Goal: Task Accomplishment & Management: Manage account settings

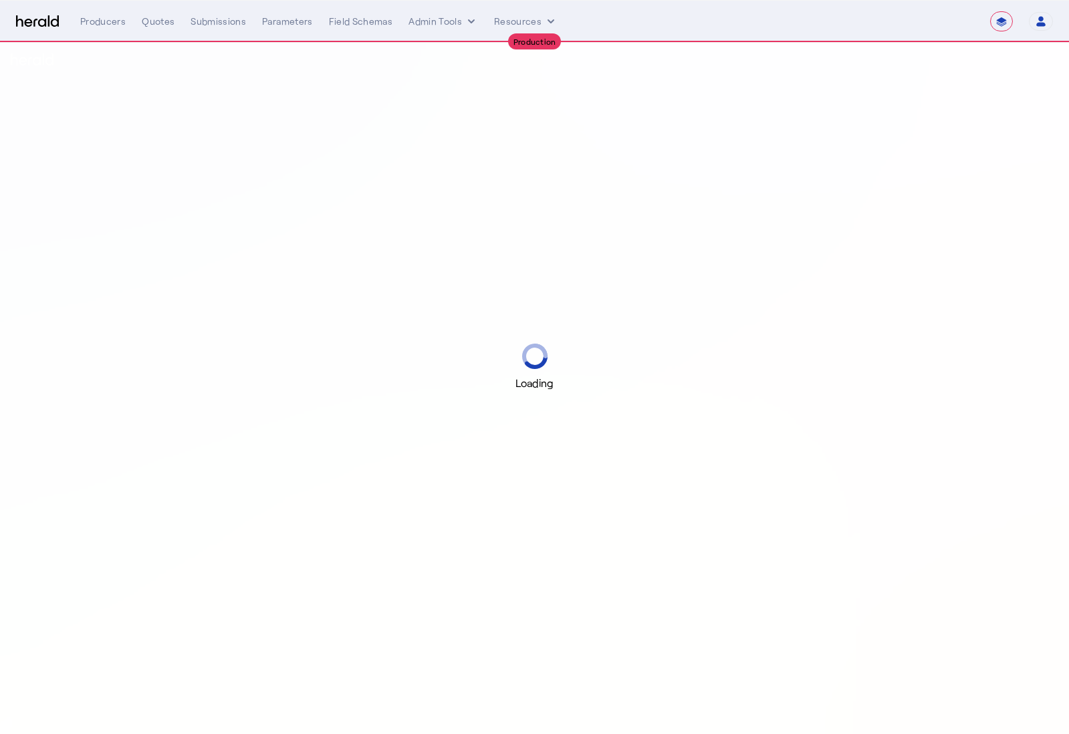
select select "**********"
select select "pfm_a9p2_hib_marketplace"
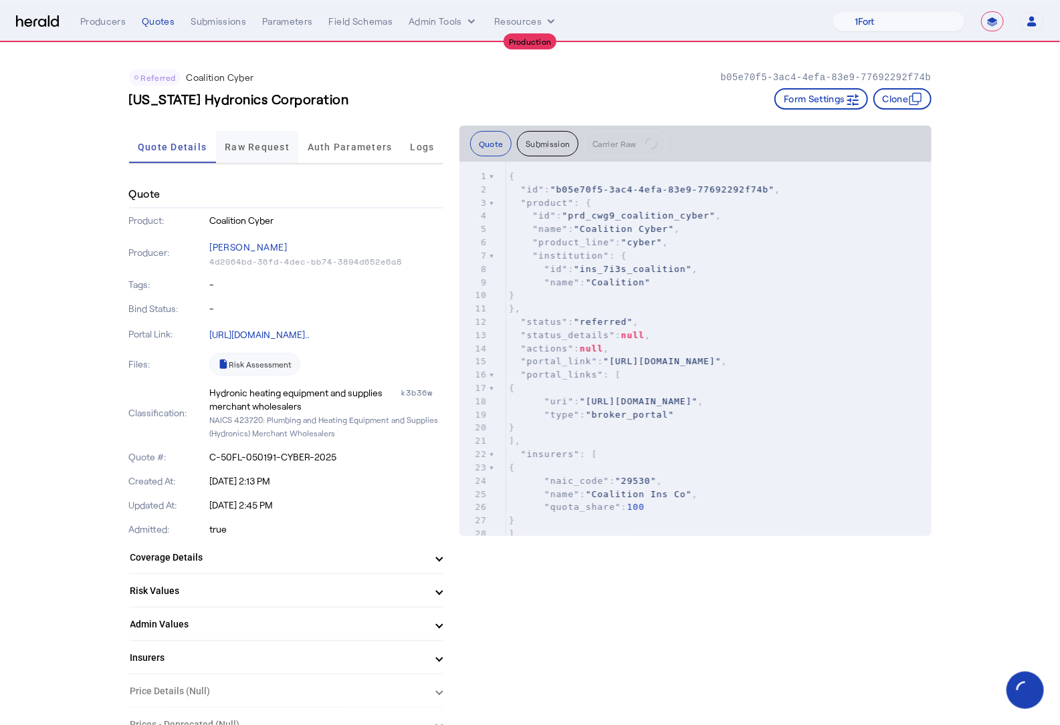
click at [272, 148] on span "Raw Request" at bounding box center [257, 146] width 65 height 9
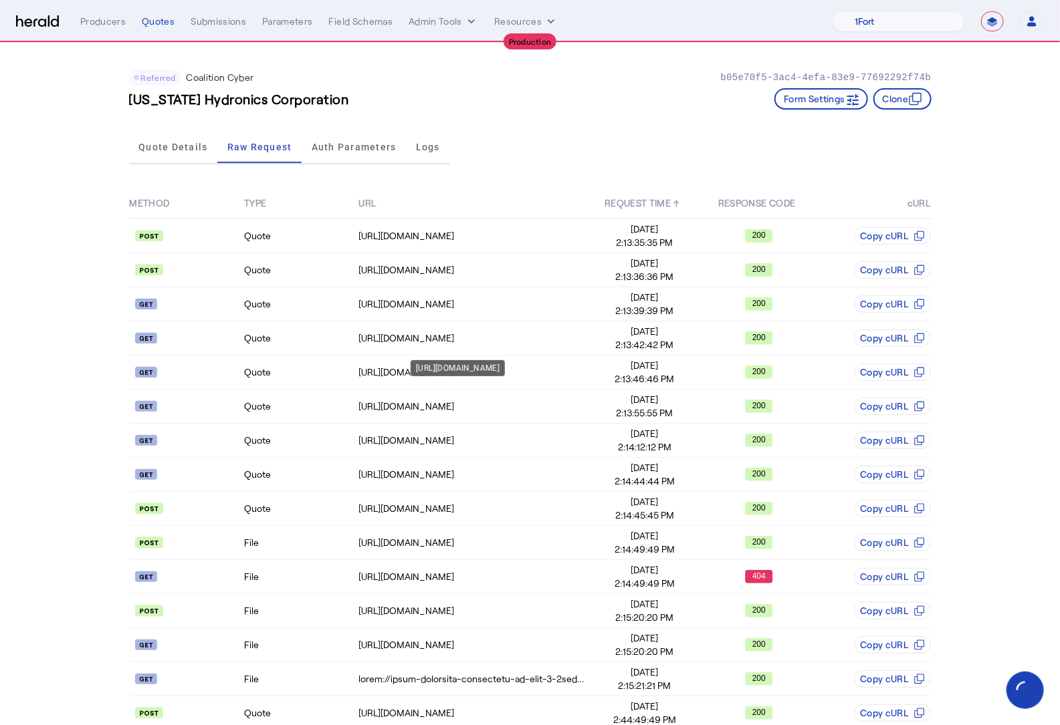
scroll to position [461, 0]
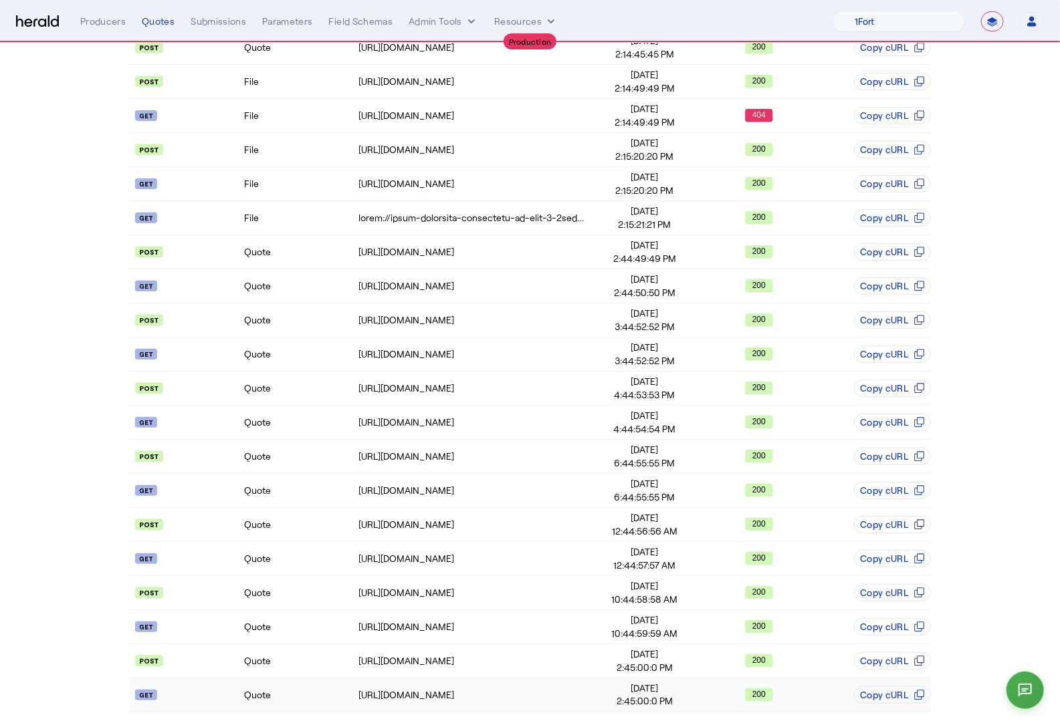
click at [287, 704] on td "Quote" at bounding box center [300, 696] width 114 height 34
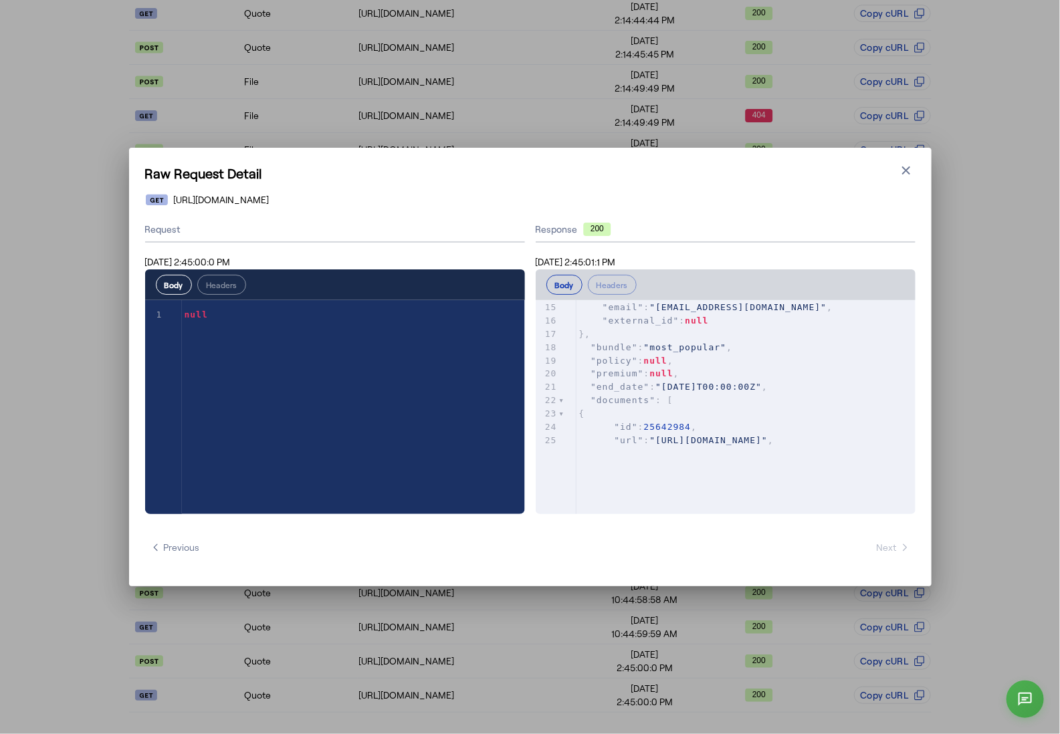
scroll to position [188, 0]
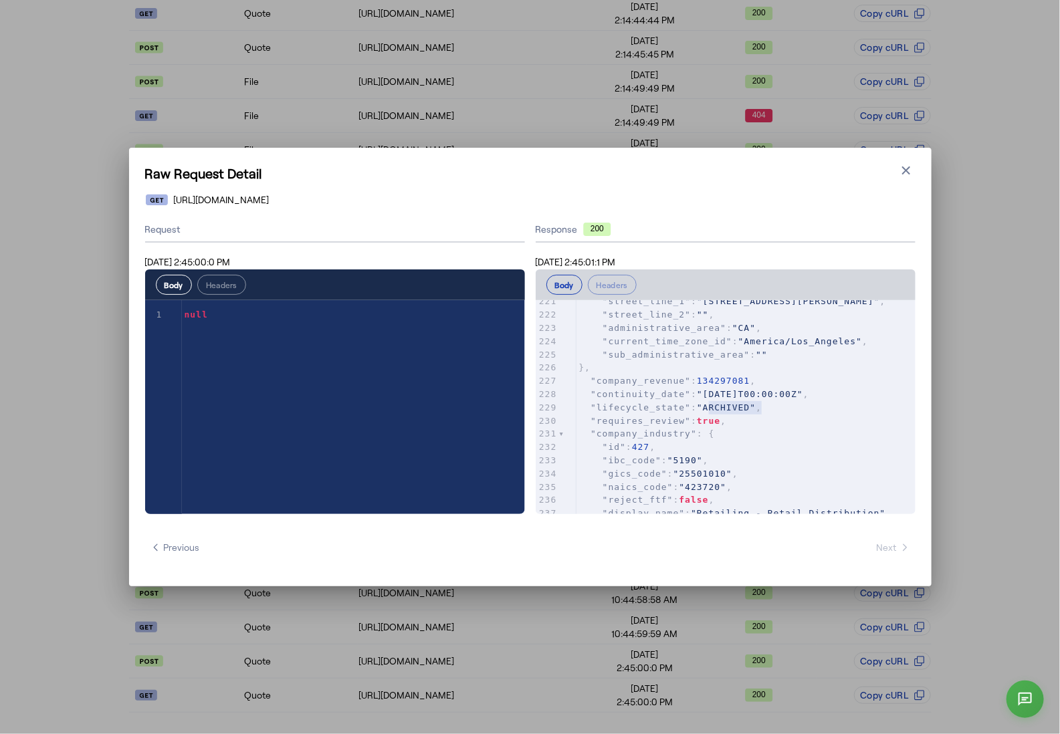
type textarea "********"
drag, startPoint x: 707, startPoint y: 407, endPoint x: 757, endPoint y: 406, distance: 50.1
click at [755, 406] on span ""ARCHIVED"" at bounding box center [726, 407] width 59 height 10
click at [765, 419] on pre ""requires_review" : true ," at bounding box center [745, 420] width 339 height 13
click at [900, 175] on icon "button" at bounding box center [905, 170] width 13 height 13
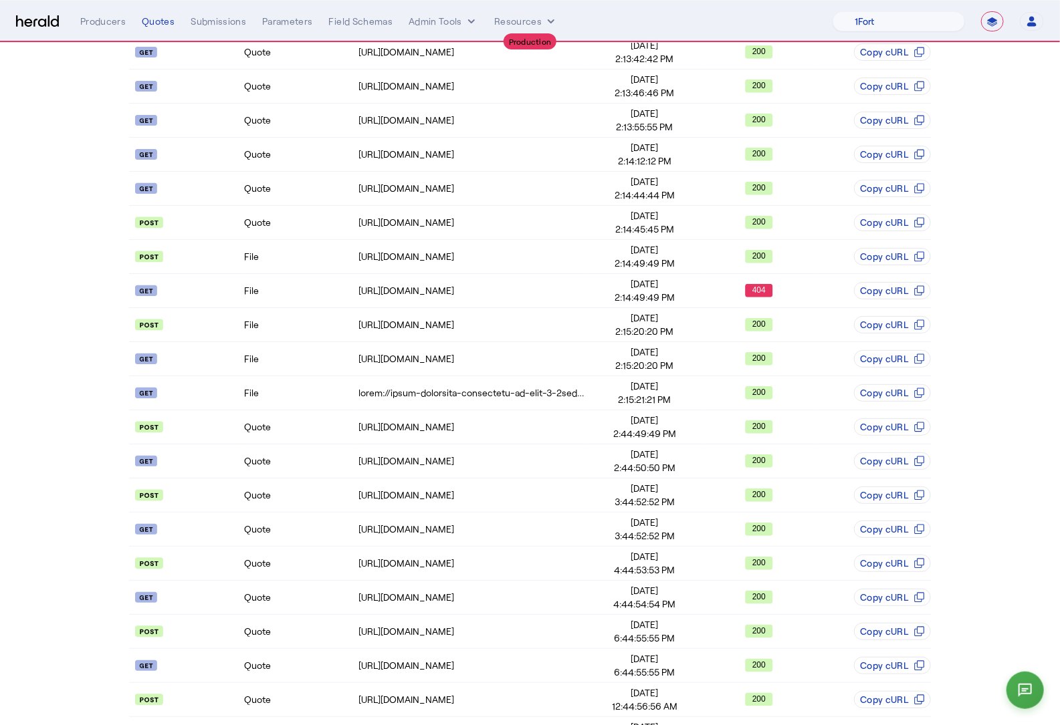
scroll to position [0, 0]
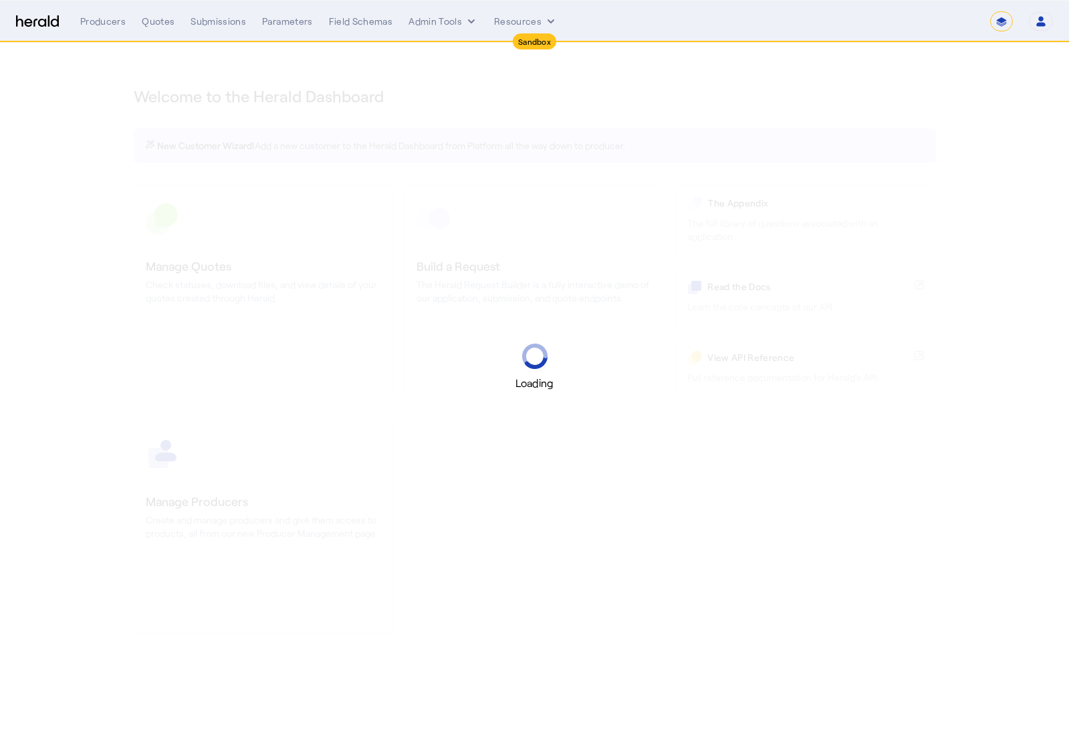
select select "*******"
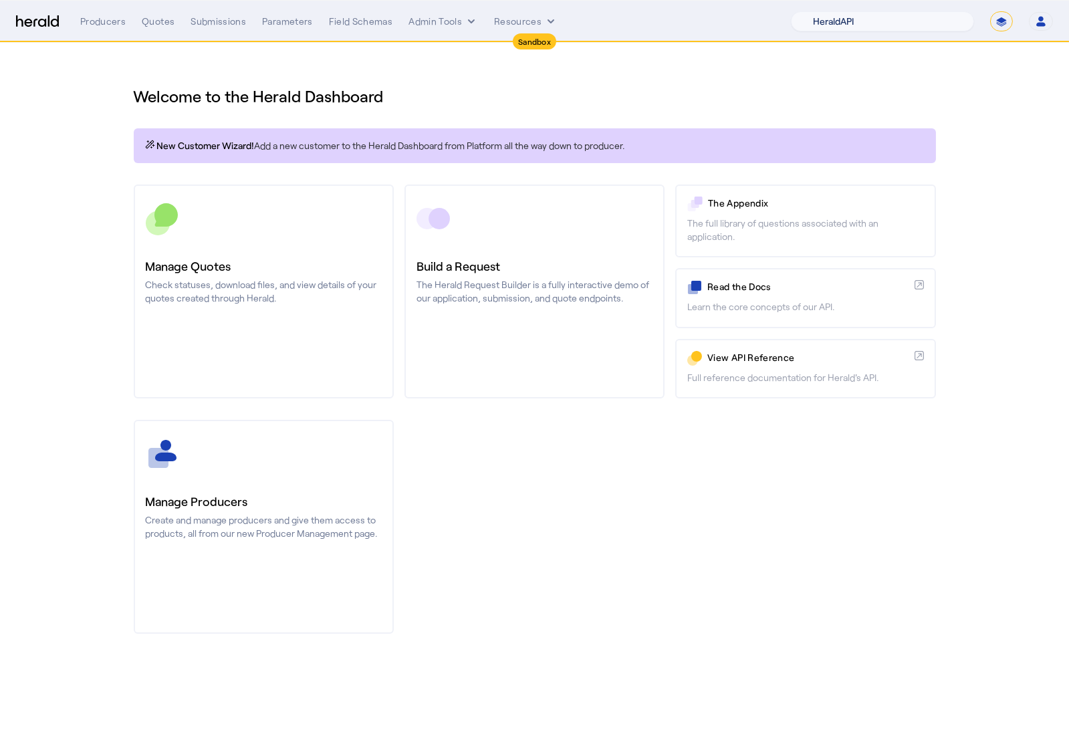
click at [929, 21] on select "1Fort Acrisure Acturis Affinity Advisors Affinity Risk Agentero AmWins Anzen Ao…" at bounding box center [882, 21] width 183 height 20
select select "pfm_h3db_crc"
click at [823, 11] on select "1Fort Acrisure Acturis Affinity Advisors Affinity Risk Agentero AmWins Anzen Ao…" at bounding box center [882, 21] width 183 height 20
click at [204, 315] on div "You are now impersonating the CRC platform." at bounding box center [534, 367] width 1069 height 734
click at [271, 254] on div "You are now impersonating the CRC platform." at bounding box center [534, 367] width 1069 height 734
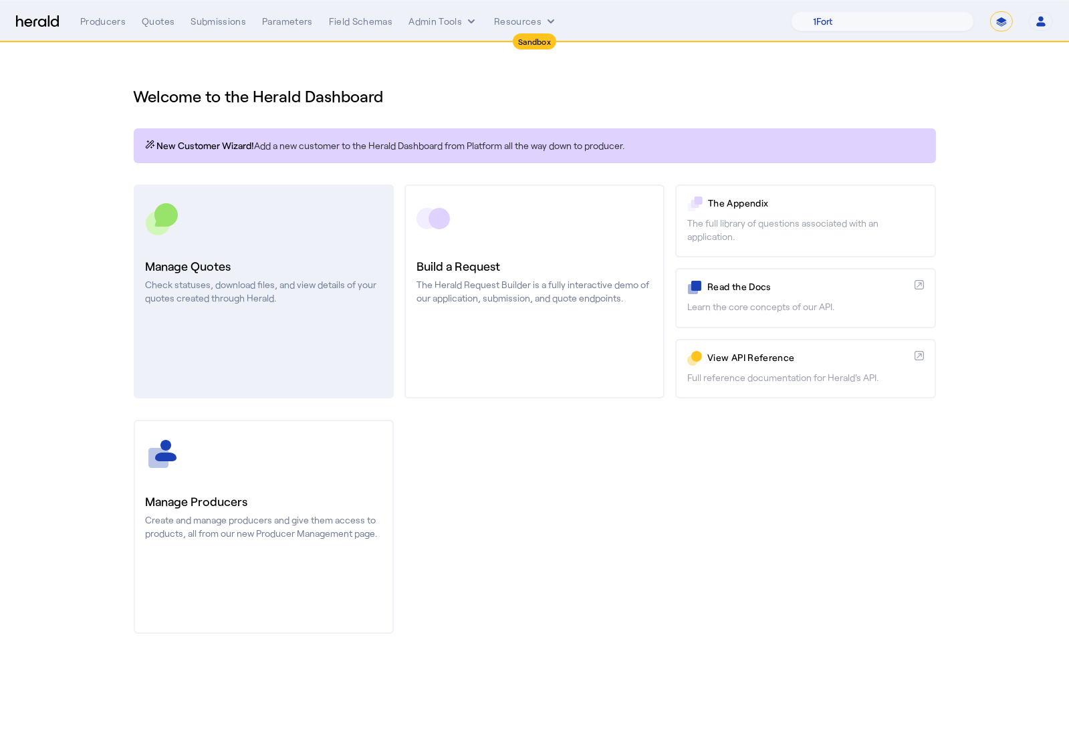
click at [286, 240] on link "Manage Quotes Check statuses, download files, and view details of your quotes c…" at bounding box center [264, 292] width 260 height 214
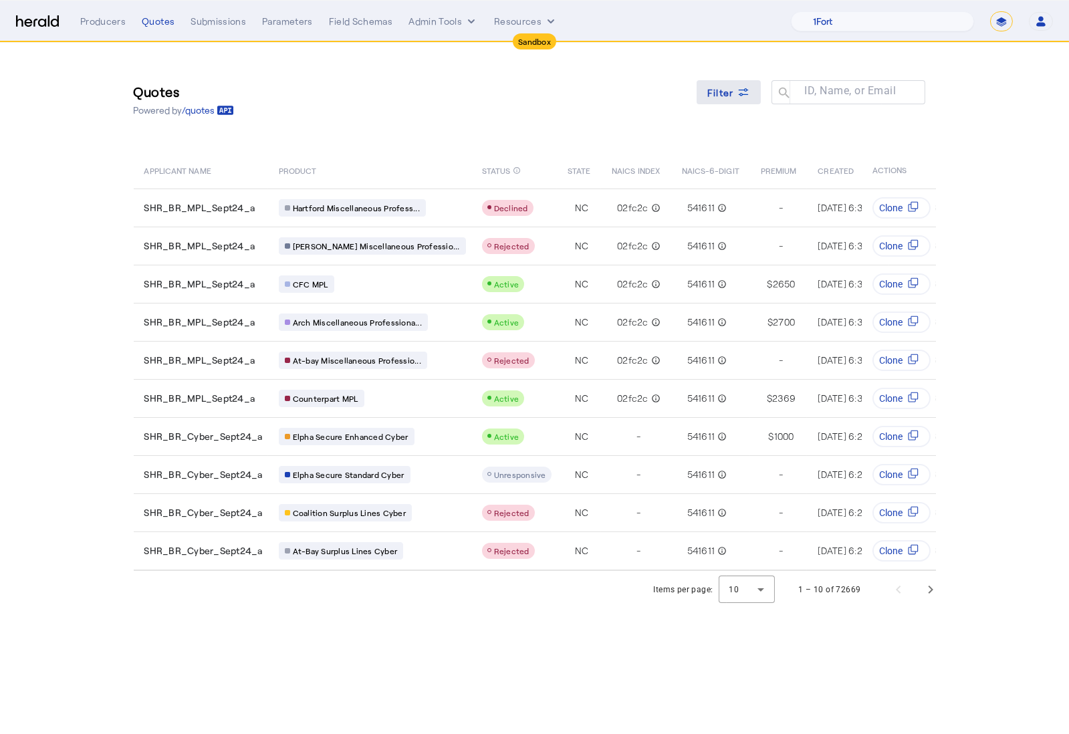
click at [710, 90] on span "Filter" at bounding box center [720, 93] width 27 height 14
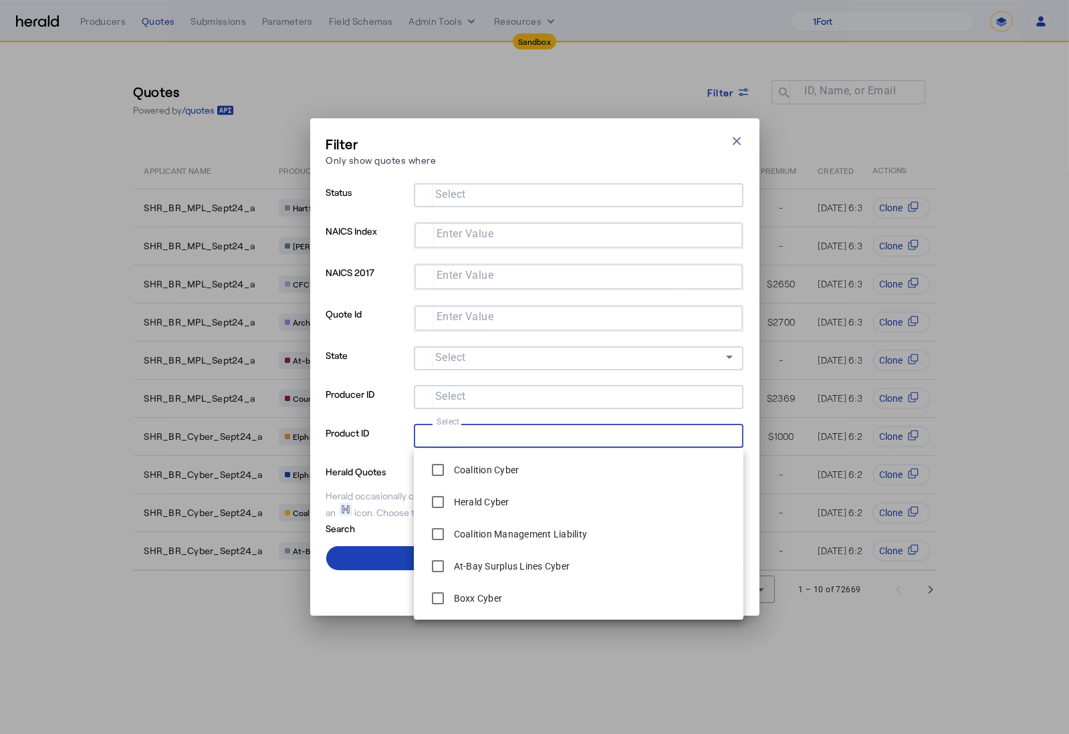
click at [485, 434] on input "Select" at bounding box center [576, 435] width 303 height 16
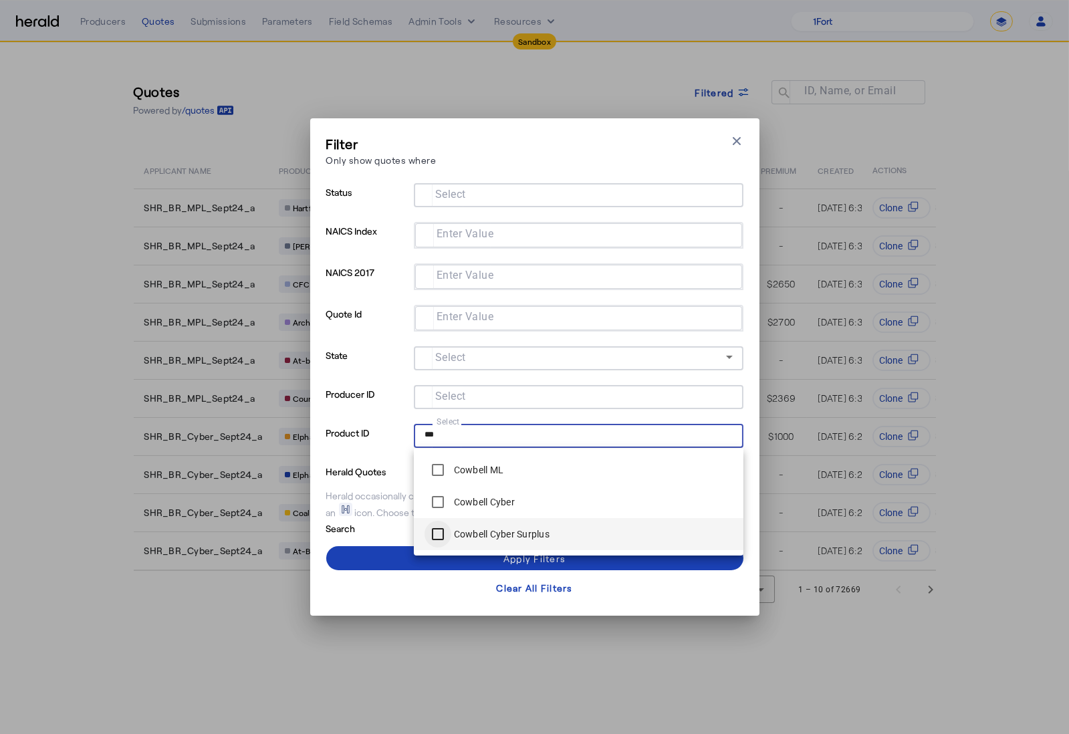
type input "***"
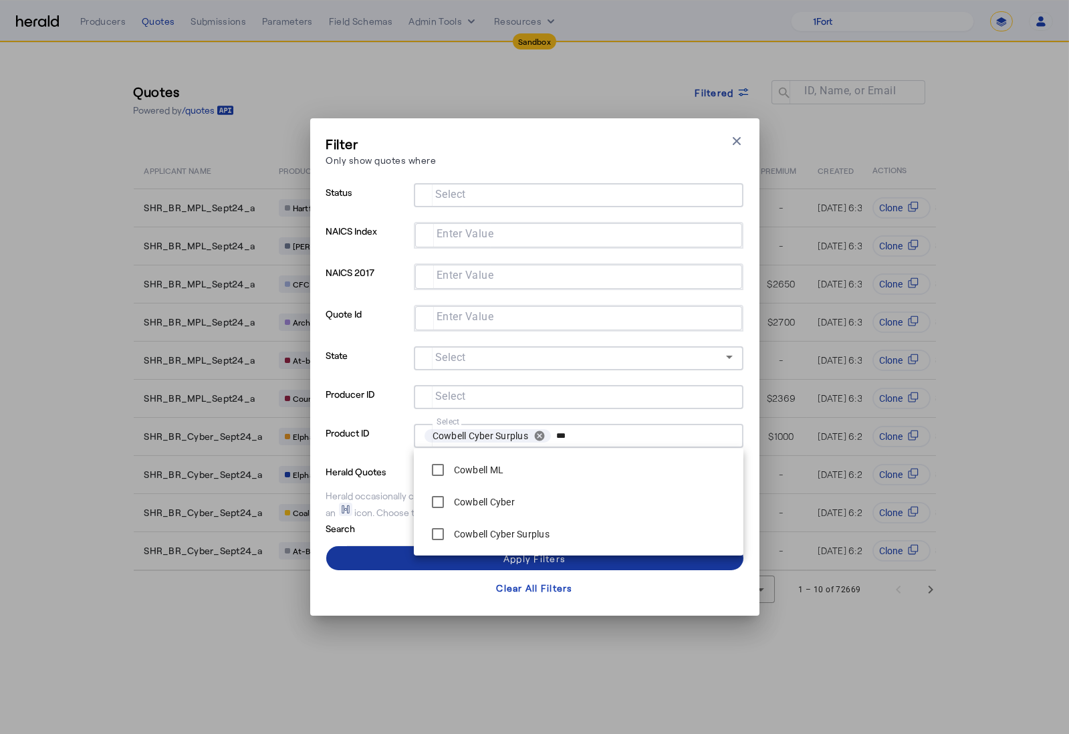
click at [376, 563] on span at bounding box center [534, 558] width 417 height 32
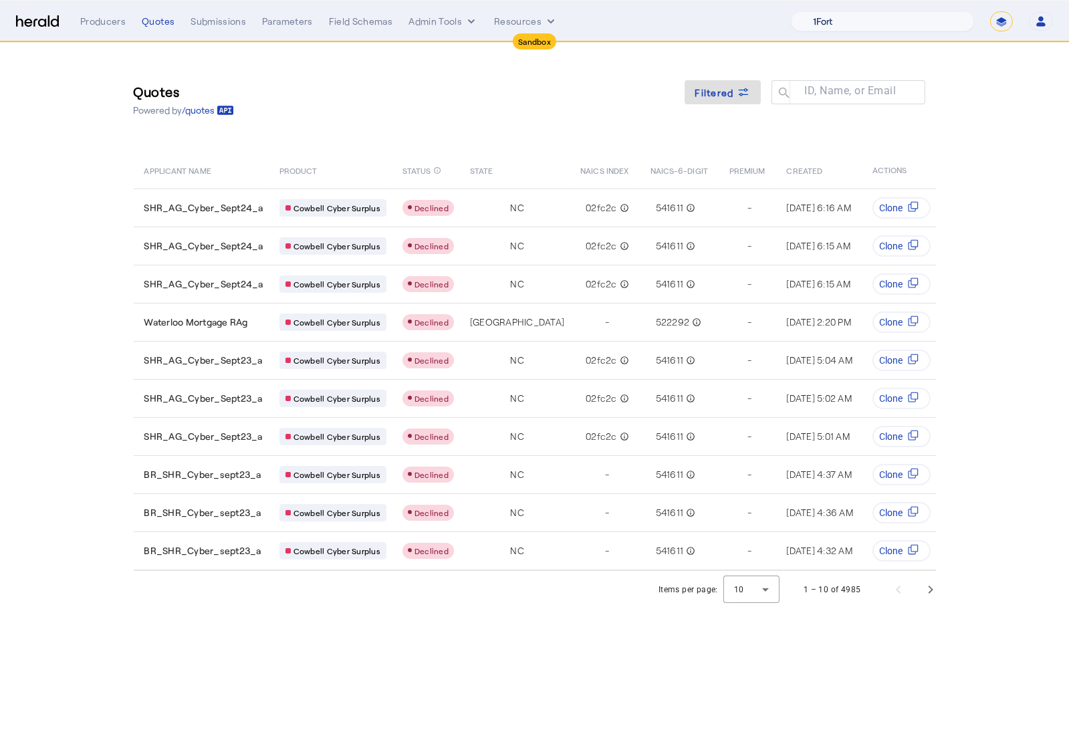
click at [900, 29] on select "1Fort Acrisure Acturis Affinity Advisors Affinity Risk Agentero AmWins Anzen Ao…" at bounding box center [882, 21] width 183 height 20
select select "pfm_26eq_USI"
click at [823, 11] on select "1Fort Acrisure Acturis Affinity Advisors Affinity Risk Agentero AmWins Anzen Ao…" at bounding box center [882, 21] width 183 height 20
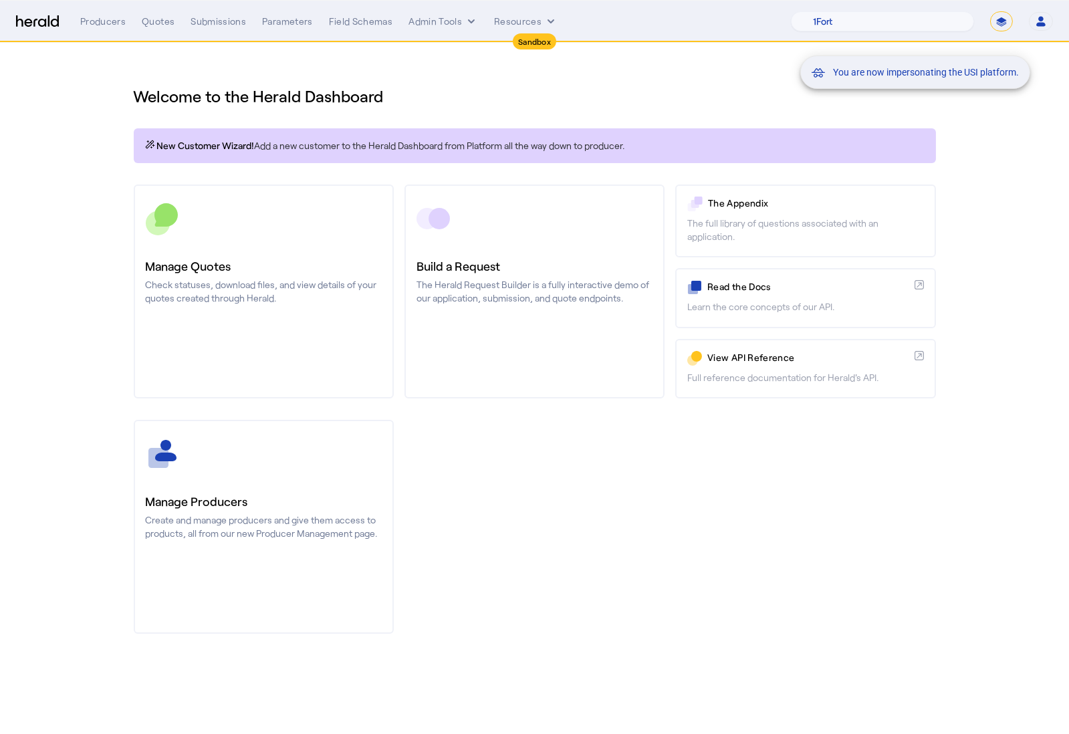
click at [182, 306] on div "You are now impersonating the USI platform." at bounding box center [534, 367] width 1069 height 734
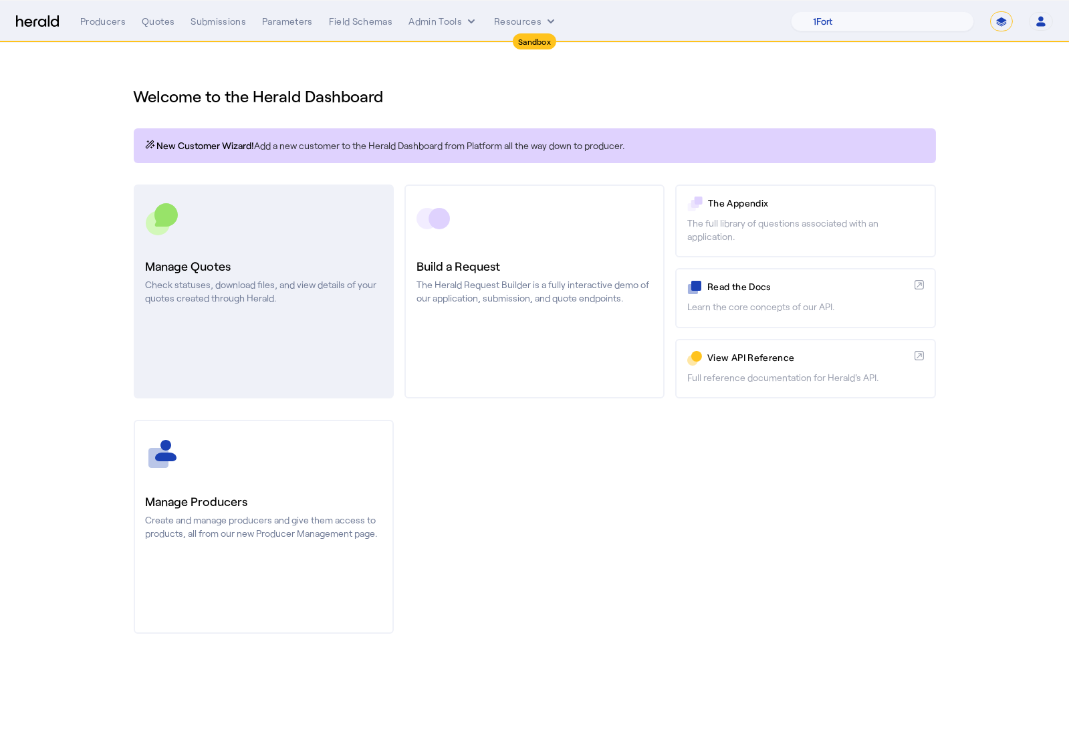
click at [309, 257] on h3 "Manage Quotes" at bounding box center [264, 266] width 236 height 19
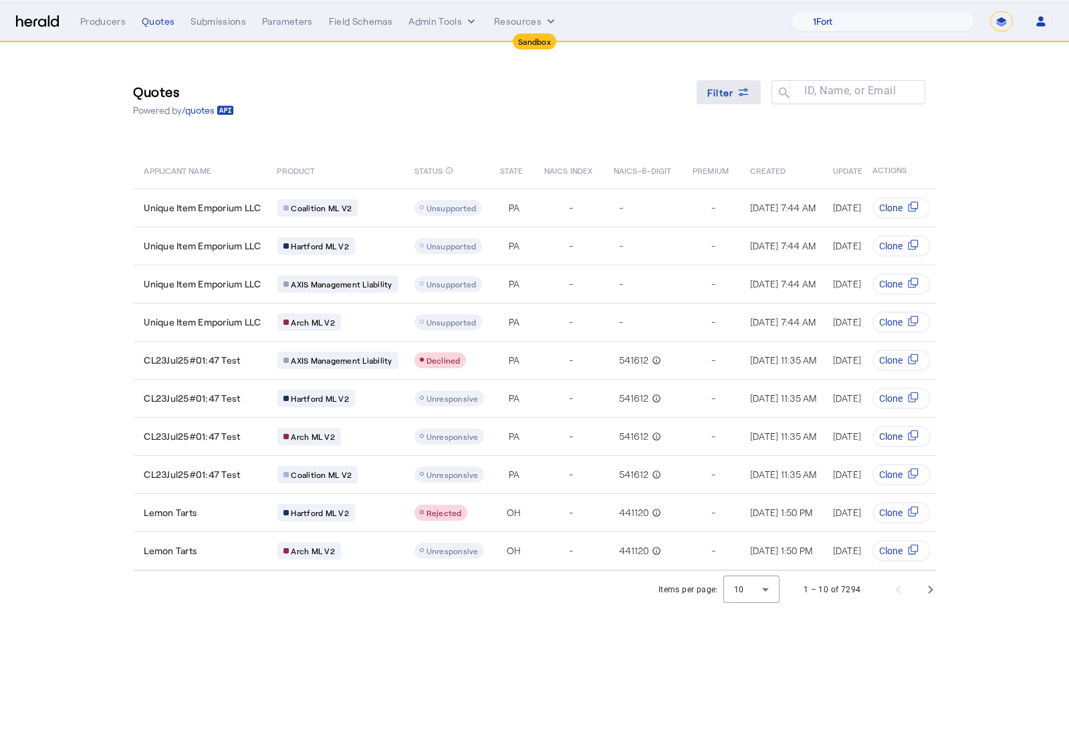
click at [731, 86] on span "Filter" at bounding box center [720, 93] width 27 height 14
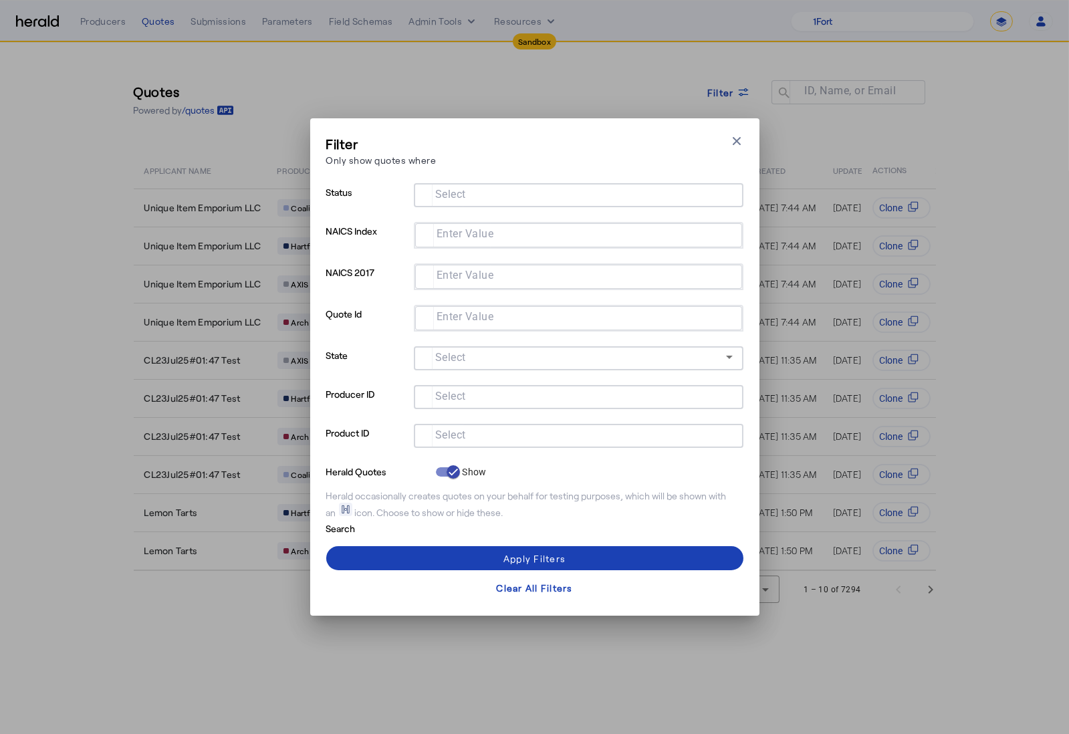
click at [554, 443] on div at bounding box center [579, 436] width 308 height 24
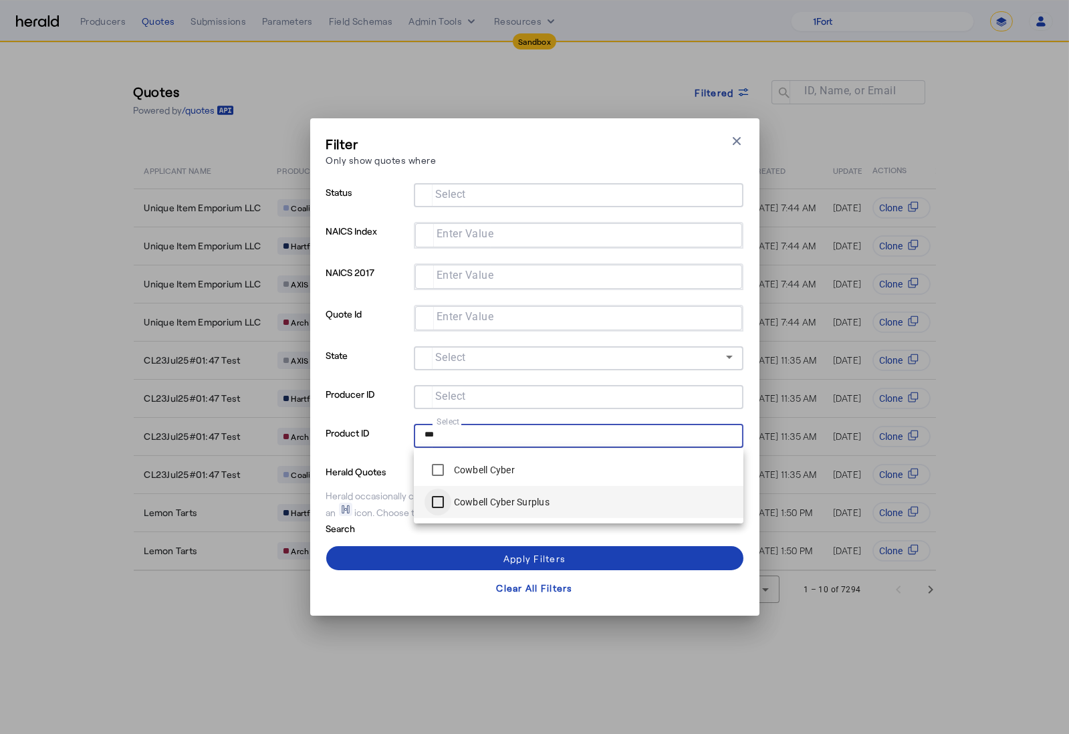
type input "***"
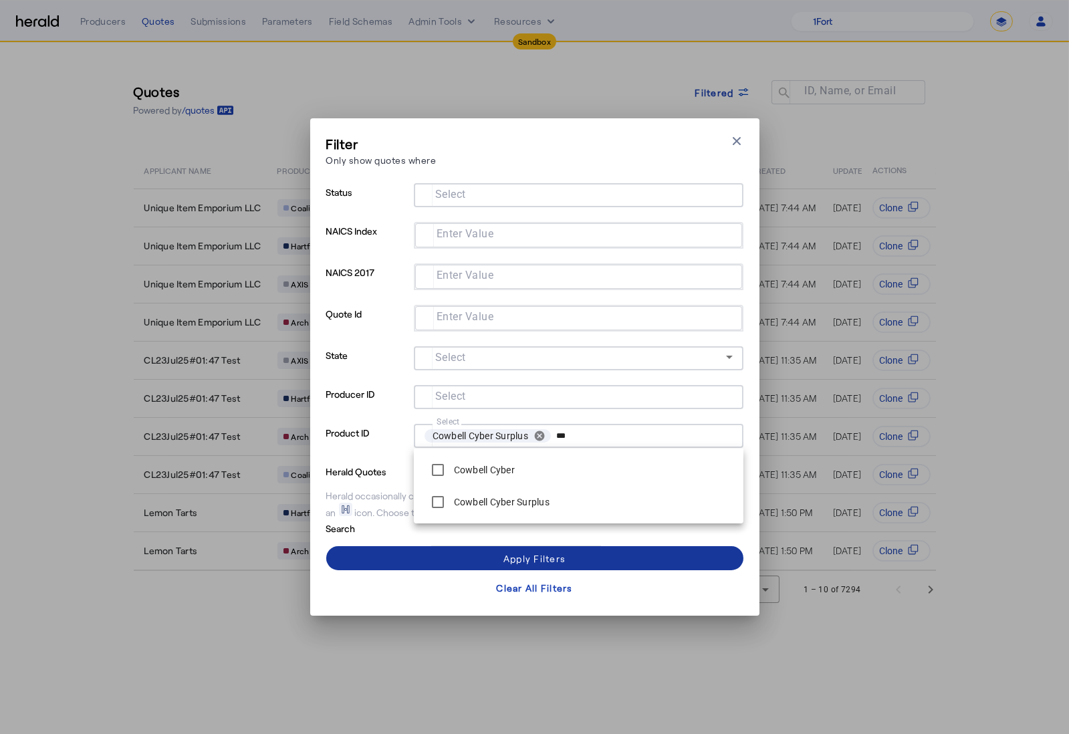
click at [417, 565] on span at bounding box center [534, 558] width 417 height 32
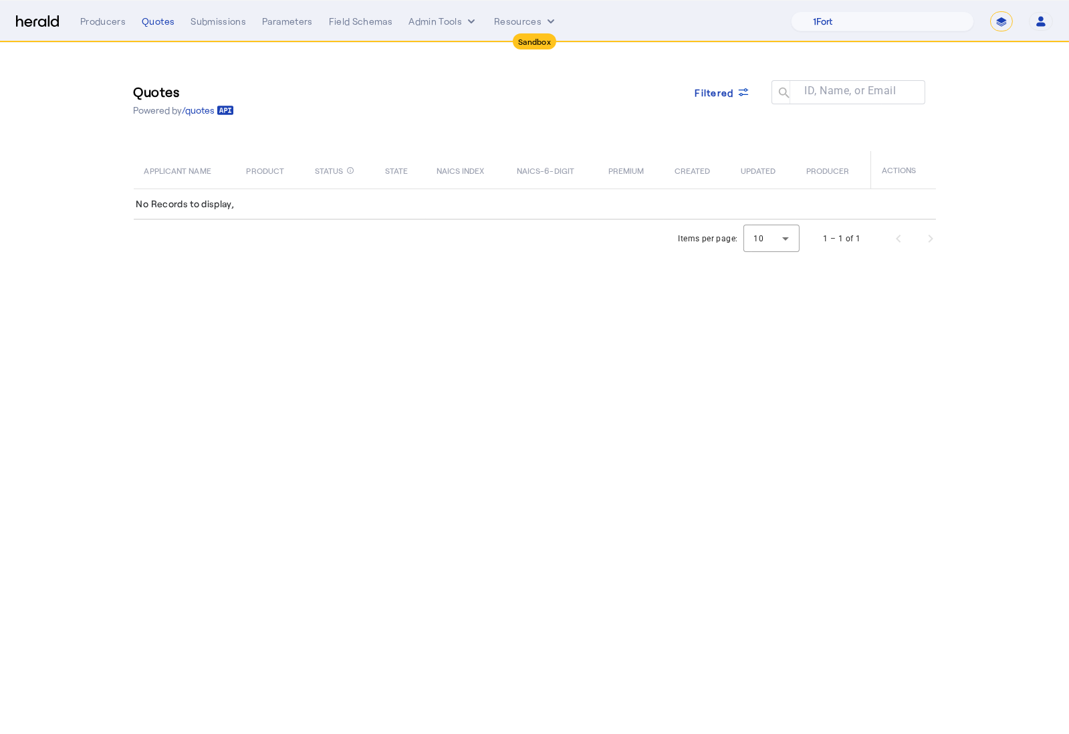
click at [475, 158] on th "NAICS INDEX" at bounding box center [466, 169] width 80 height 37
click at [881, 25] on select "1Fort Acrisure Acturis Affinity Advisors Affinity Risk Agentero AmWins Anzen Ao…" at bounding box center [882, 21] width 183 height 20
select select "pfm_8e7n_1fort"
click at [823, 11] on select "1Fort Acrisure Acturis Affinity Advisors Affinity Risk Agentero AmWins Anzen Ao…" at bounding box center [882, 21] width 183 height 20
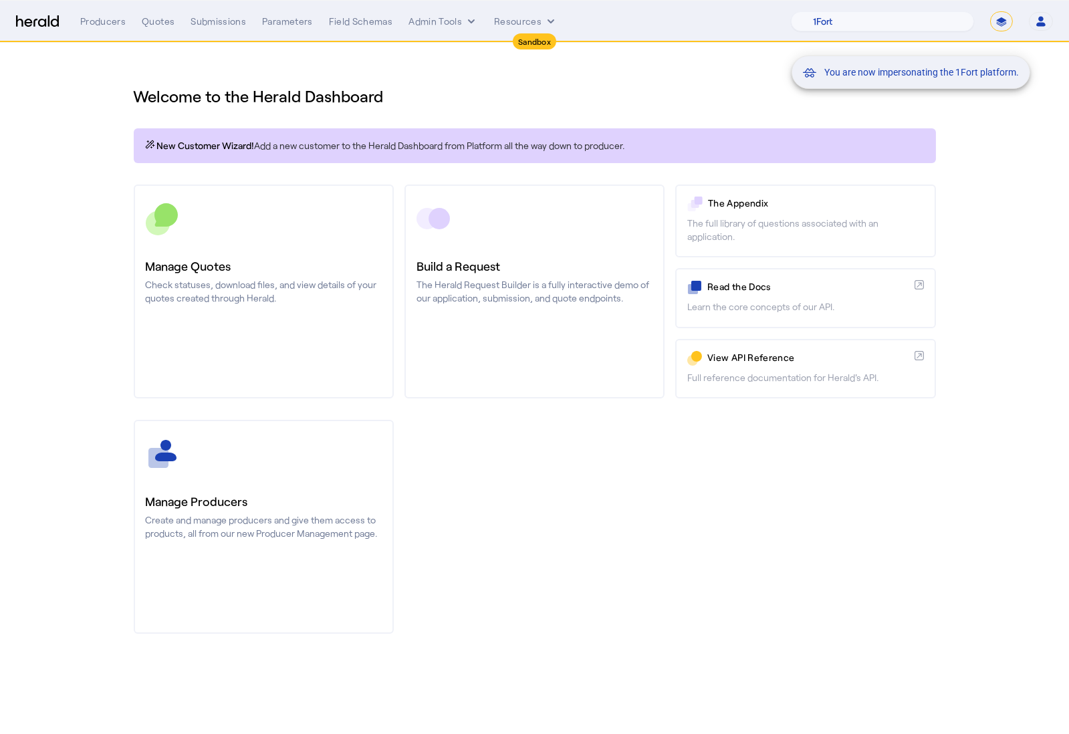
click at [226, 271] on div "You are now impersonating the 1Fort platform." at bounding box center [534, 367] width 1069 height 734
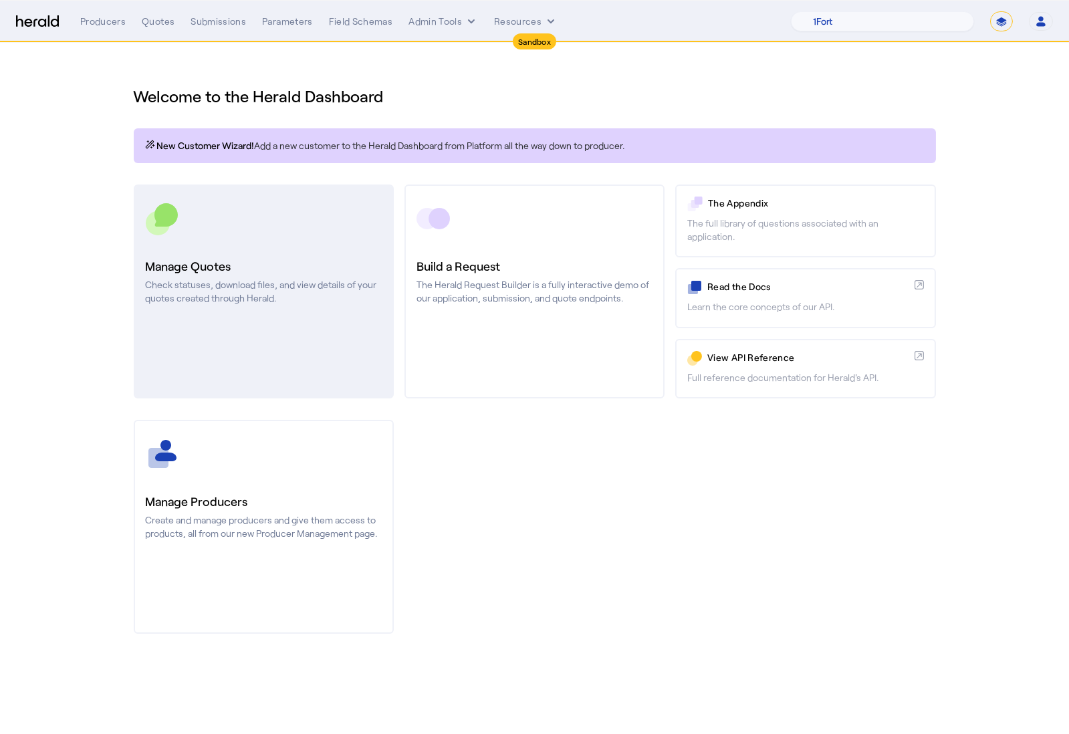
click at [240, 282] on p "Check statuses, download files, and view details of your quotes created through…" at bounding box center [264, 291] width 236 height 27
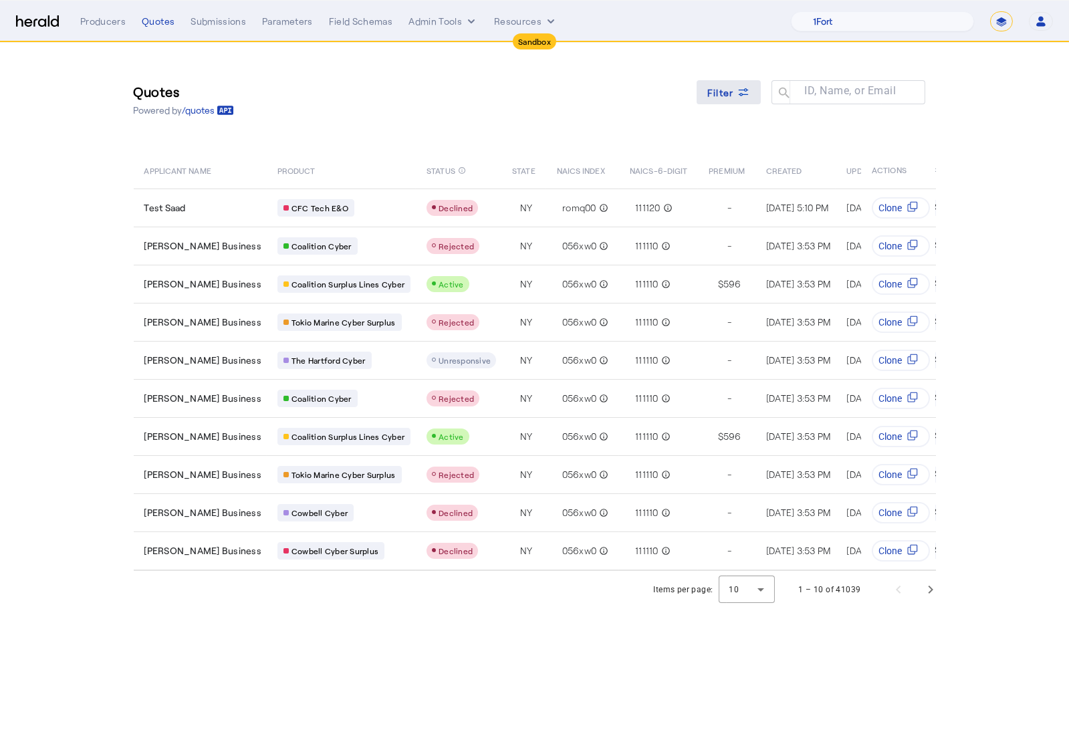
click at [722, 102] on span at bounding box center [729, 92] width 64 height 32
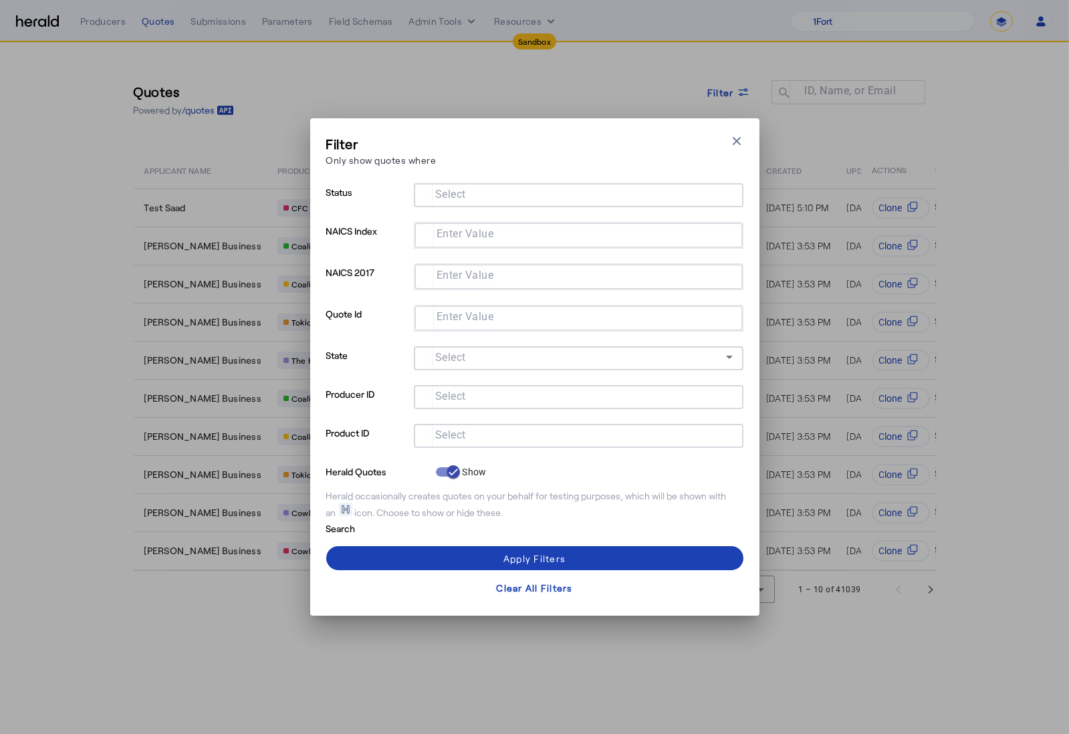
click at [512, 420] on div at bounding box center [579, 416] width 330 height 15
click at [517, 435] on input "Select" at bounding box center [576, 435] width 303 height 16
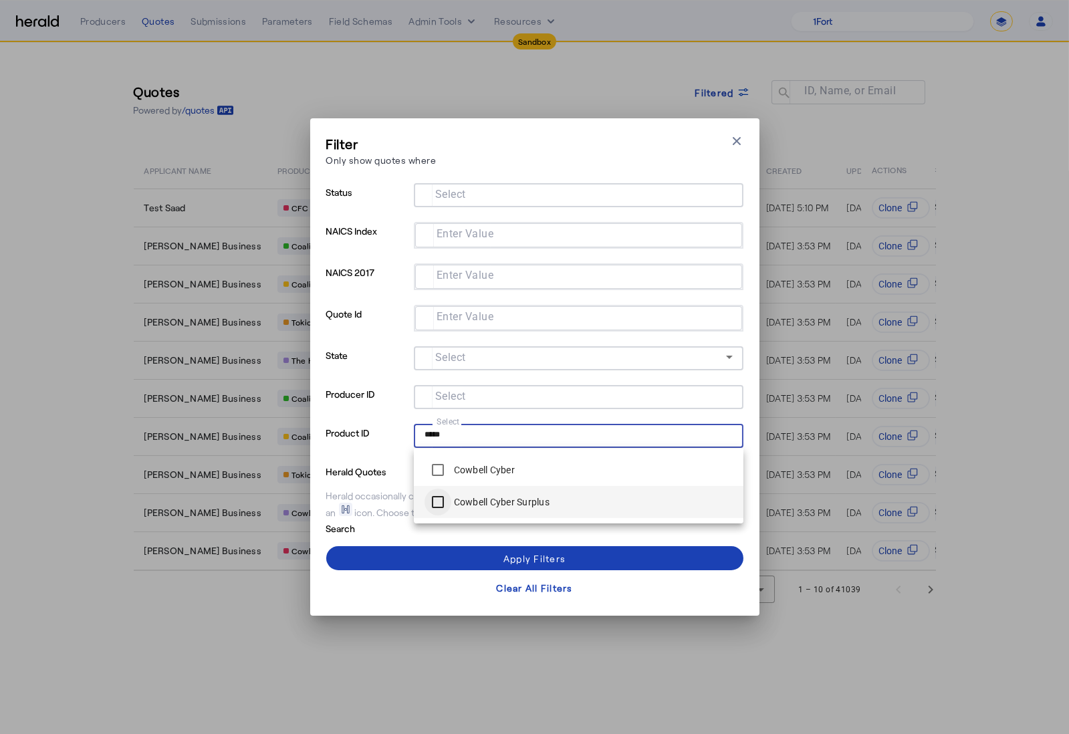
type input "*****"
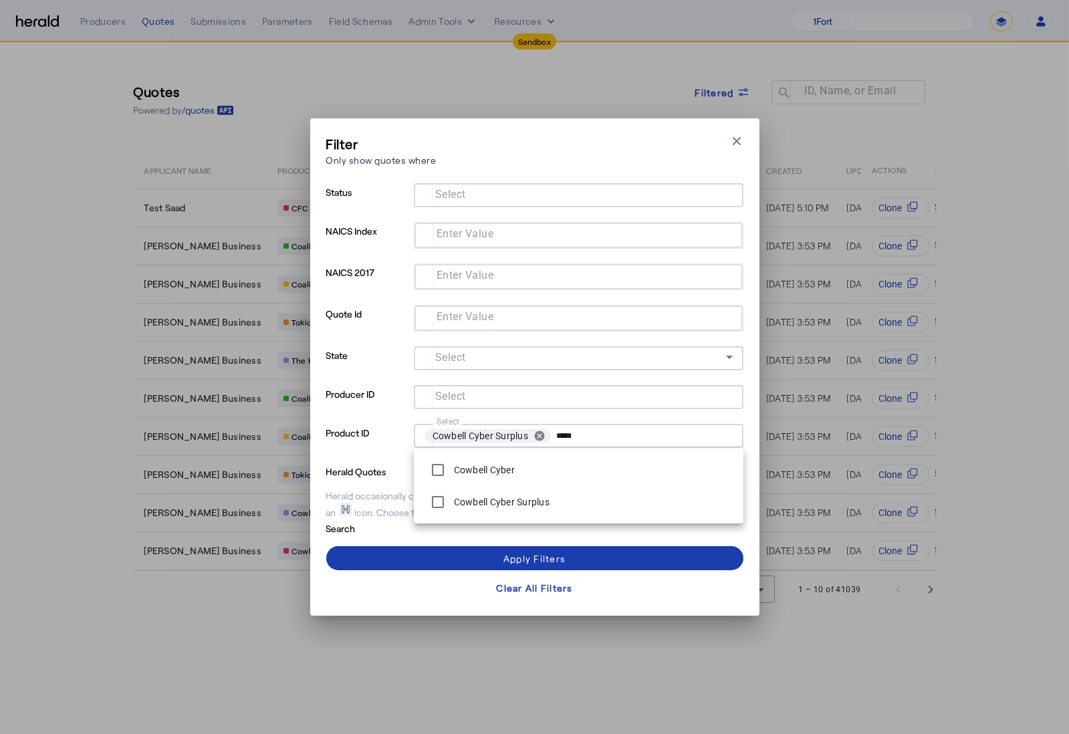
click at [431, 552] on span at bounding box center [534, 558] width 417 height 32
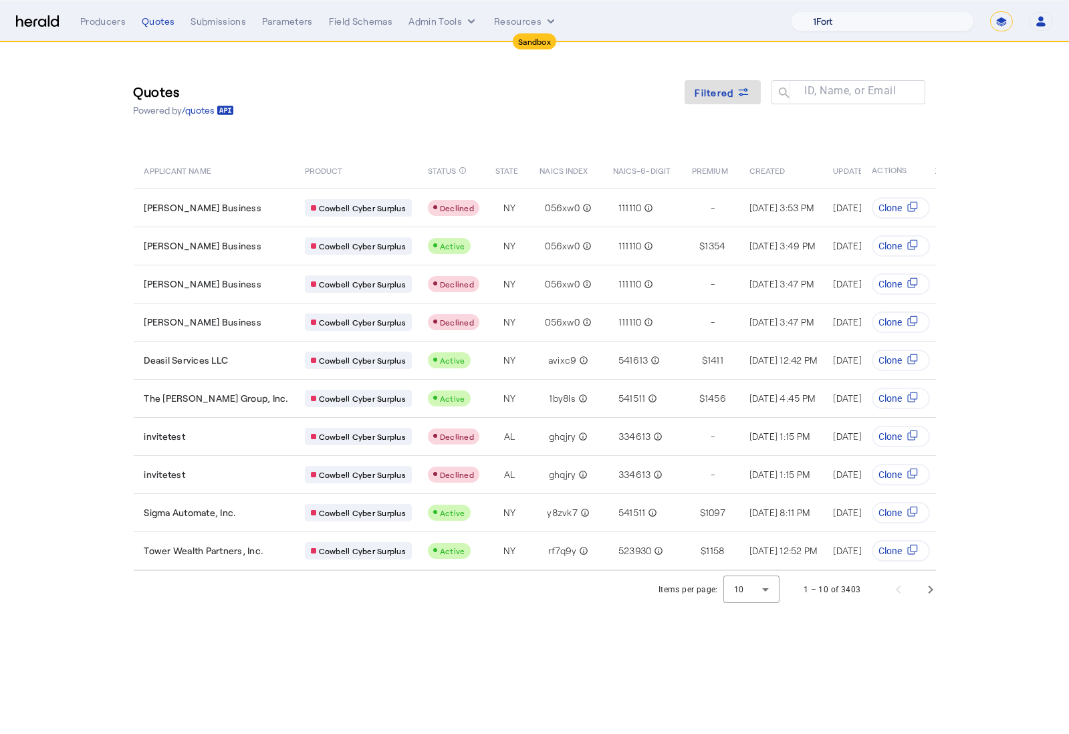
click at [889, 30] on select "1Fort Acrisure Acturis Affinity Advisors Affinity Risk Agentero AmWins Anzen Ao…" at bounding box center [882, 21] width 183 height 20
select select "pfm_h3db_crc"
click at [823, 11] on select "1Fort Acrisure Acturis Affinity Advisors Affinity Risk Agentero AmWins Anzen Ao…" at bounding box center [882, 21] width 183 height 20
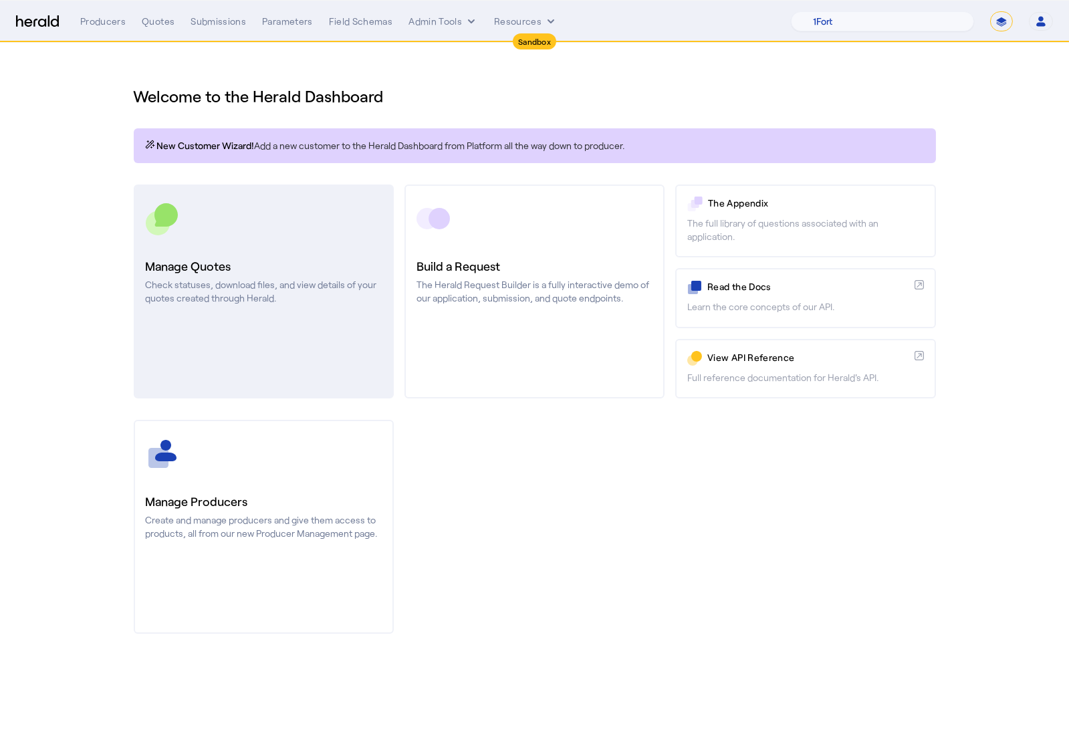
click at [306, 326] on link "Manage Quotes Check statuses, download files, and view details of your quotes c…" at bounding box center [264, 292] width 260 height 214
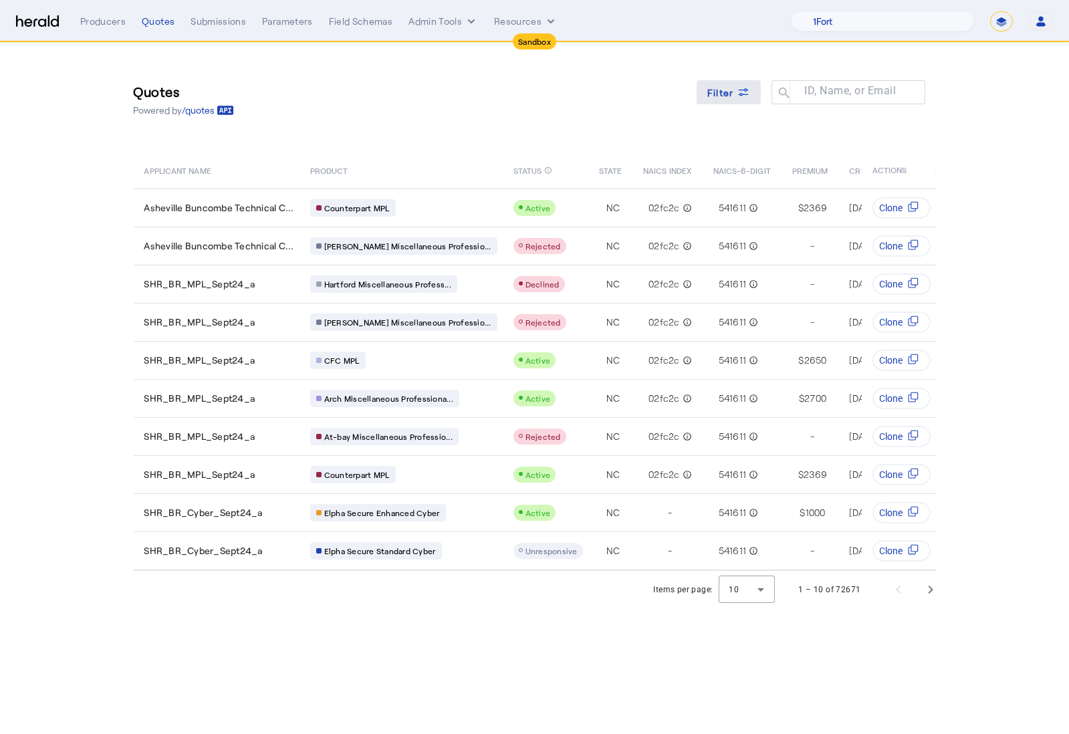
click at [725, 102] on span at bounding box center [729, 92] width 64 height 32
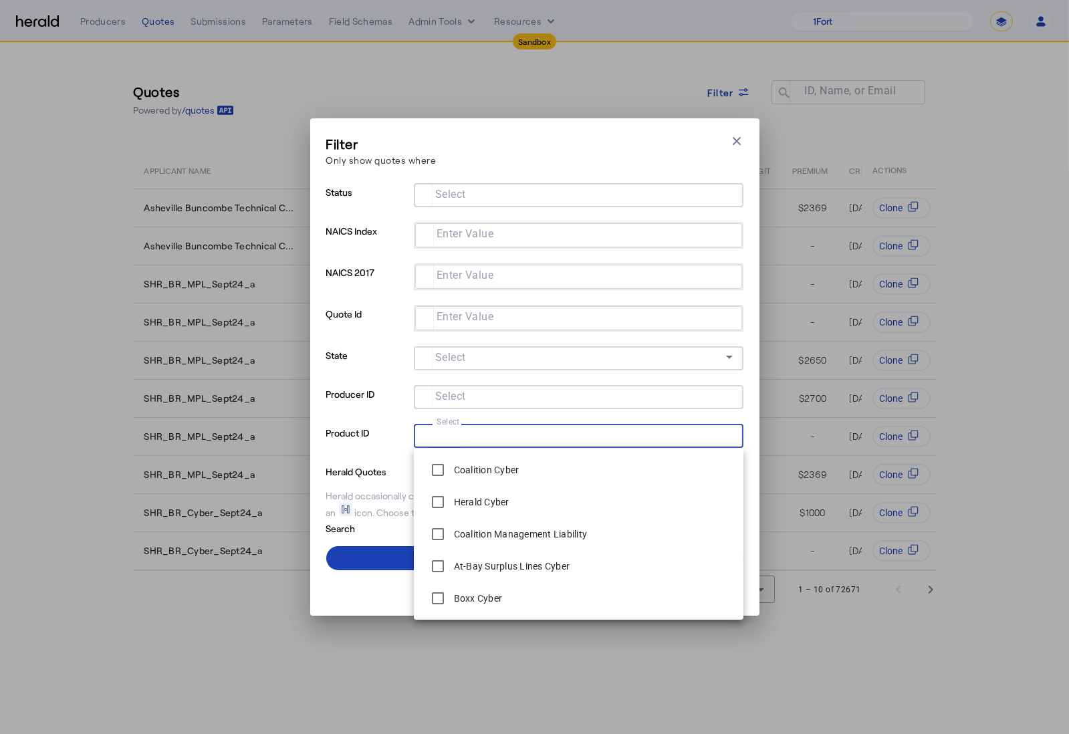
click at [546, 437] on input "Select" at bounding box center [576, 435] width 303 height 16
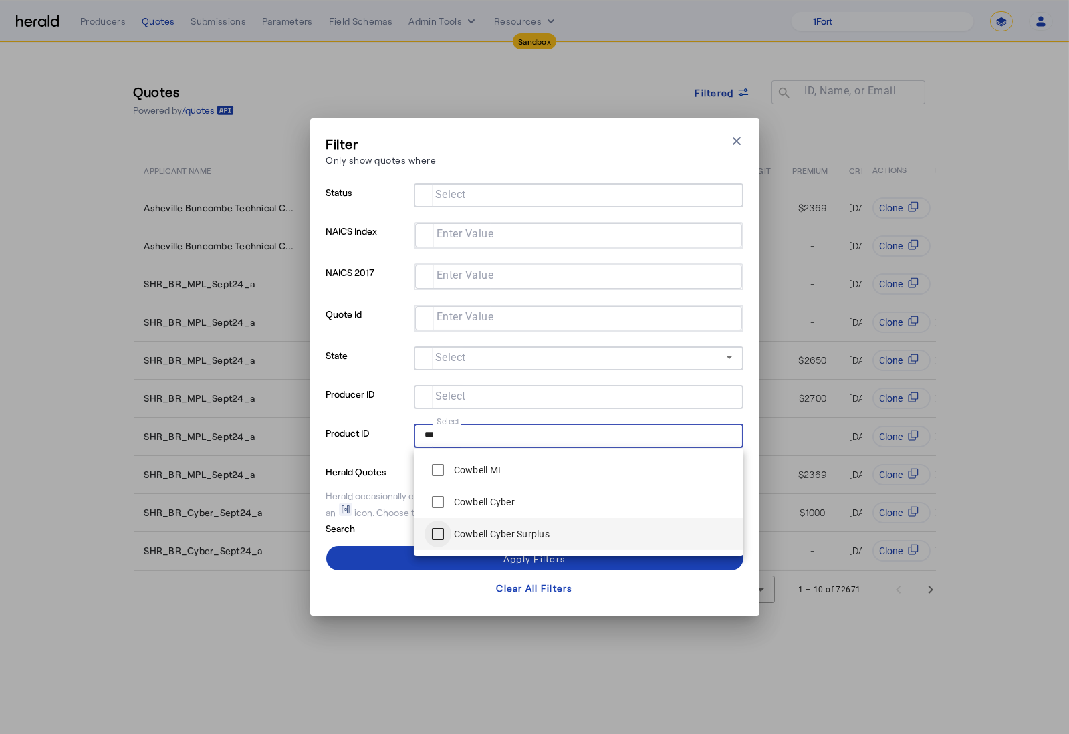
type input "***"
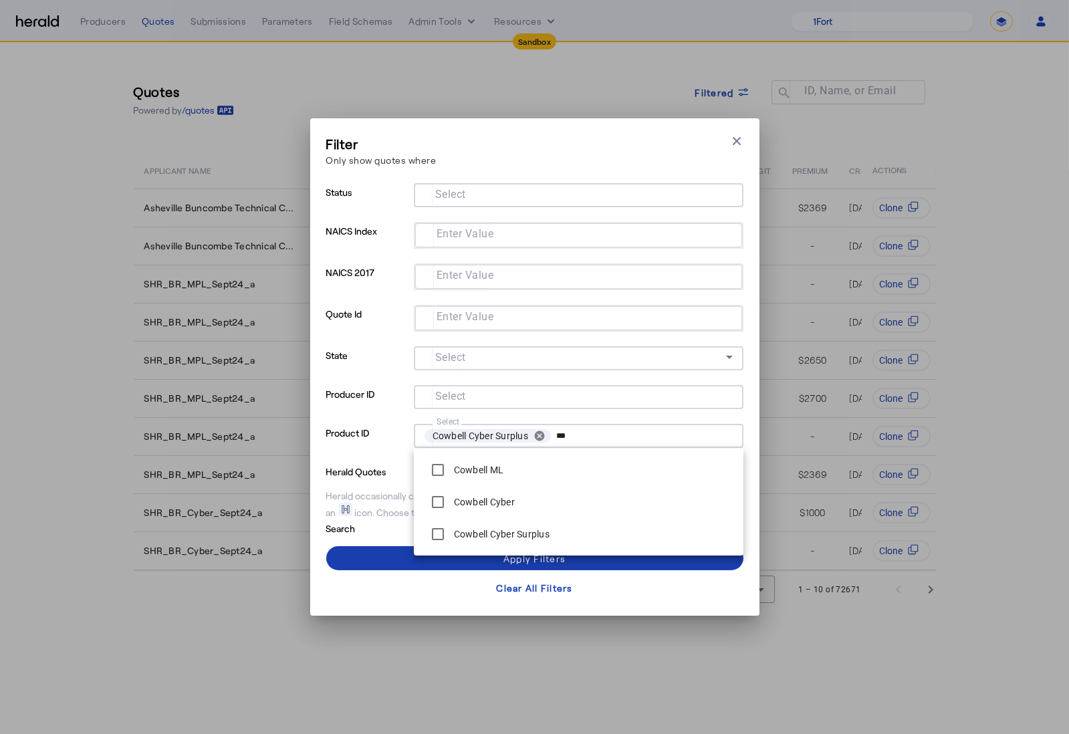
click at [366, 554] on span at bounding box center [534, 558] width 417 height 32
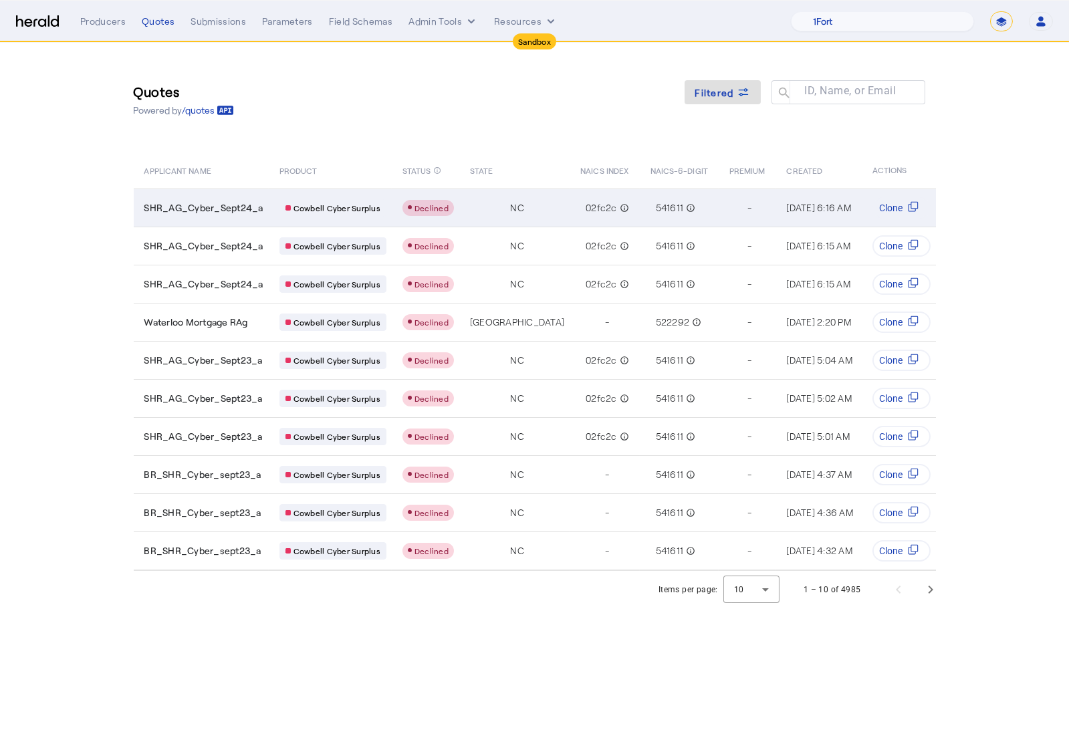
click at [258, 203] on span "SHR_AG_Cyber_Sept24_a" at bounding box center [203, 207] width 119 height 13
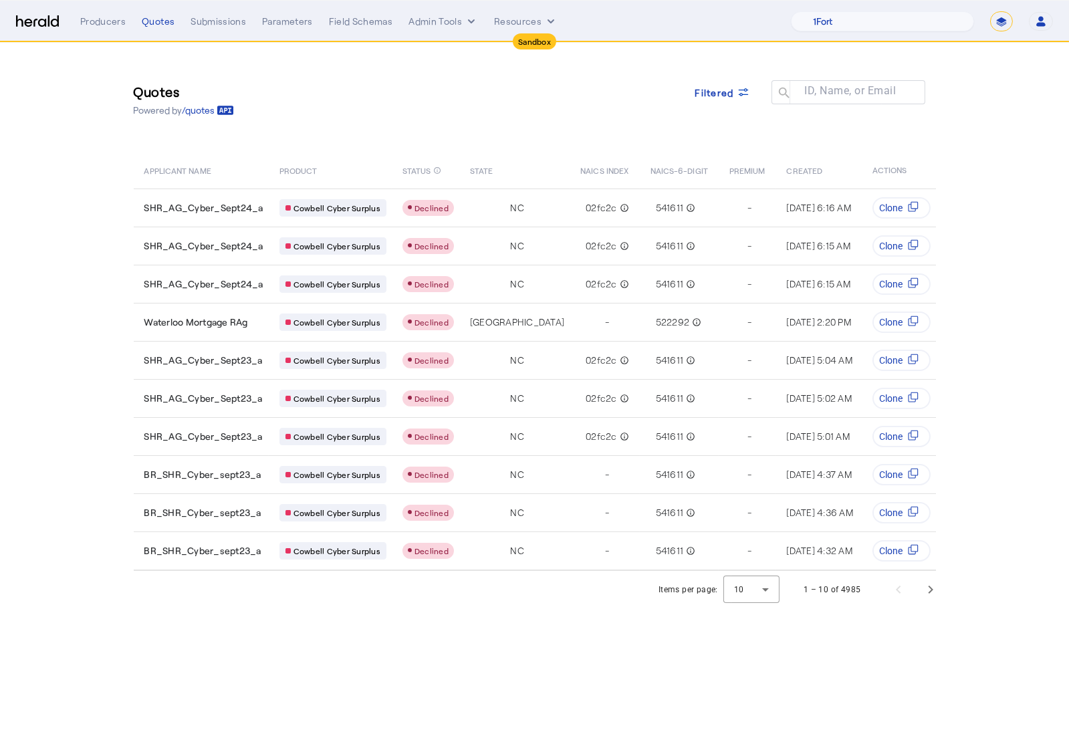
click at [1006, 26] on select "**********" at bounding box center [1001, 21] width 23 height 20
select select "**********"
click at [990, 11] on select "**********" at bounding box center [1001, 21] width 23 height 20
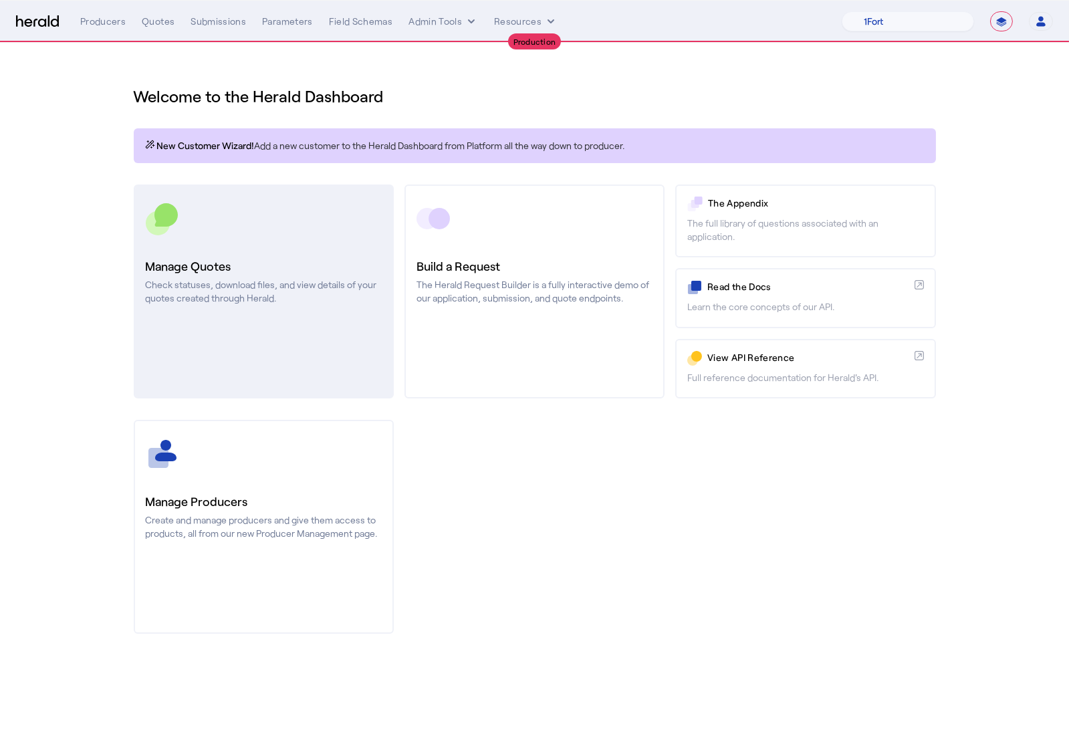
click at [280, 255] on link "Manage Quotes Check statuses, download files, and view details of your quotes c…" at bounding box center [264, 292] width 260 height 214
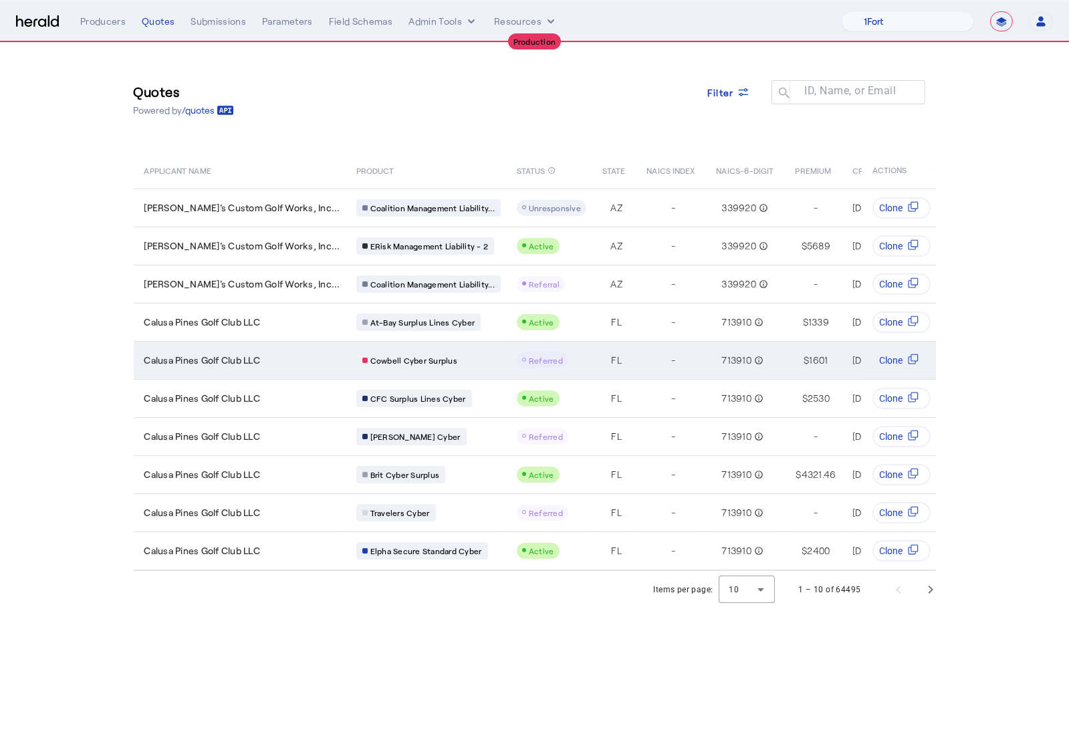
click at [448, 368] on td "Cowbell Cyber Surplus" at bounding box center [426, 360] width 160 height 38
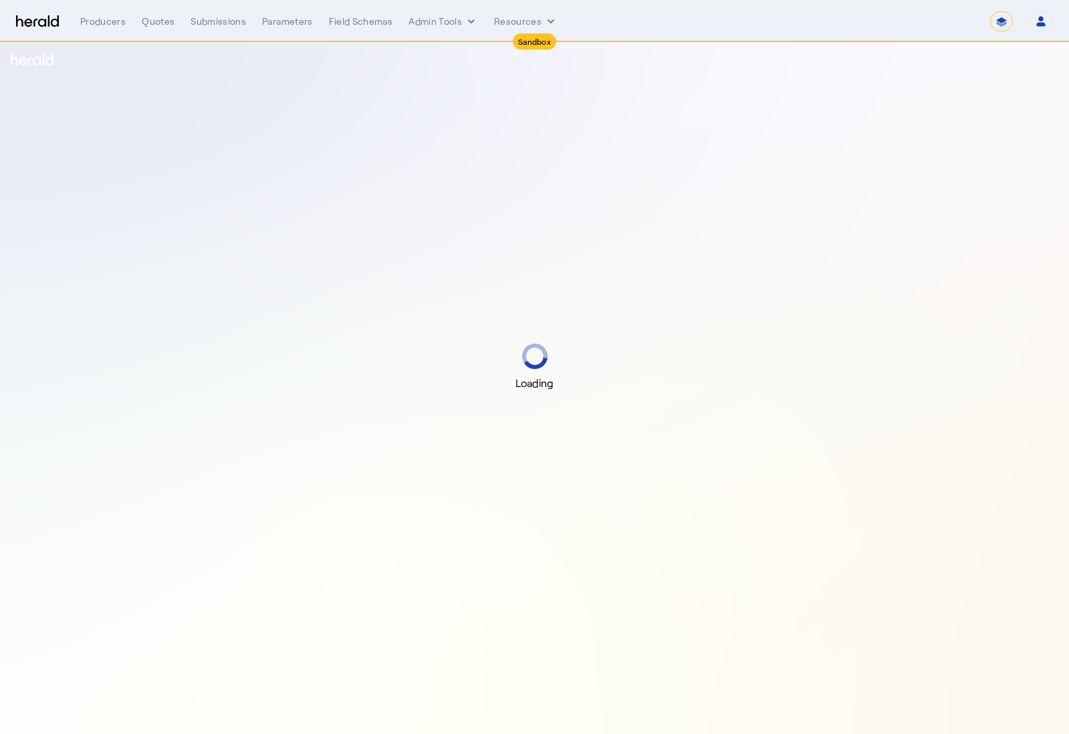
select select "*******"
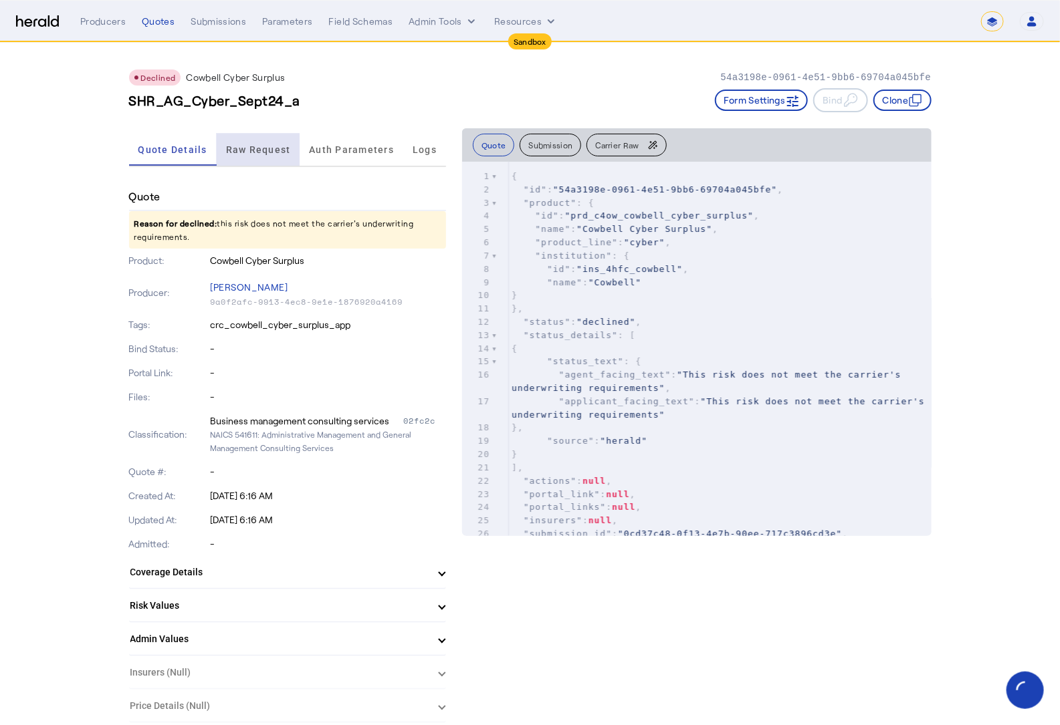
click at [263, 145] on span "Raw Request" at bounding box center [258, 149] width 65 height 9
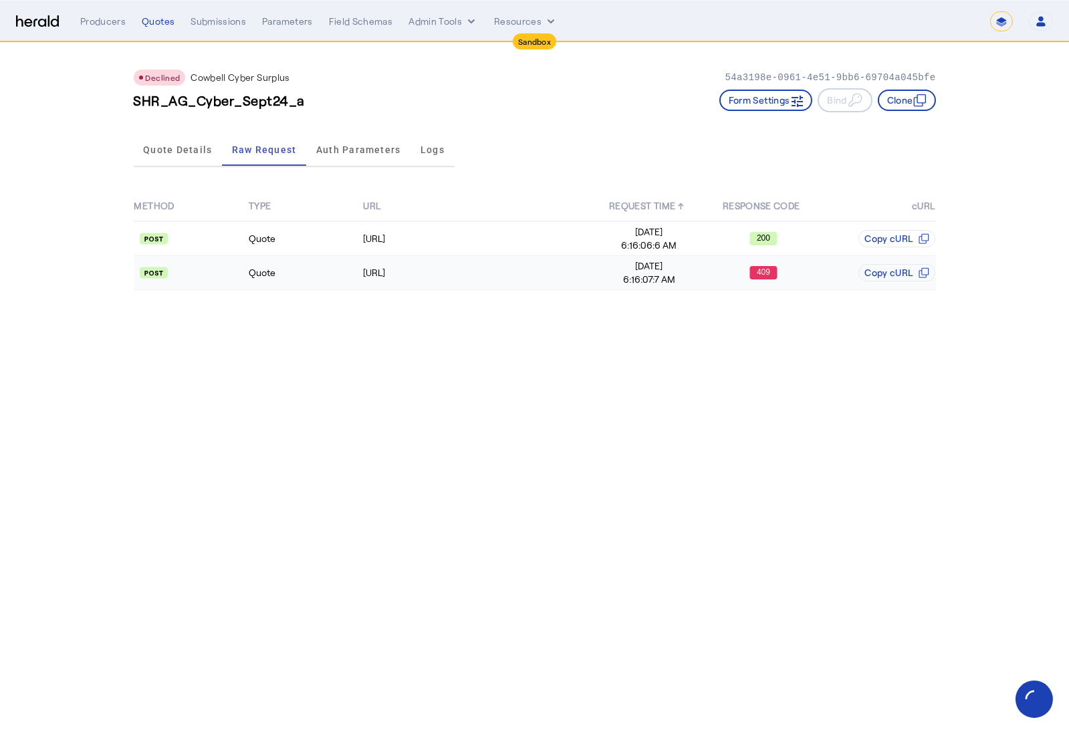
click at [312, 274] on td "Quote" at bounding box center [305, 273] width 114 height 34
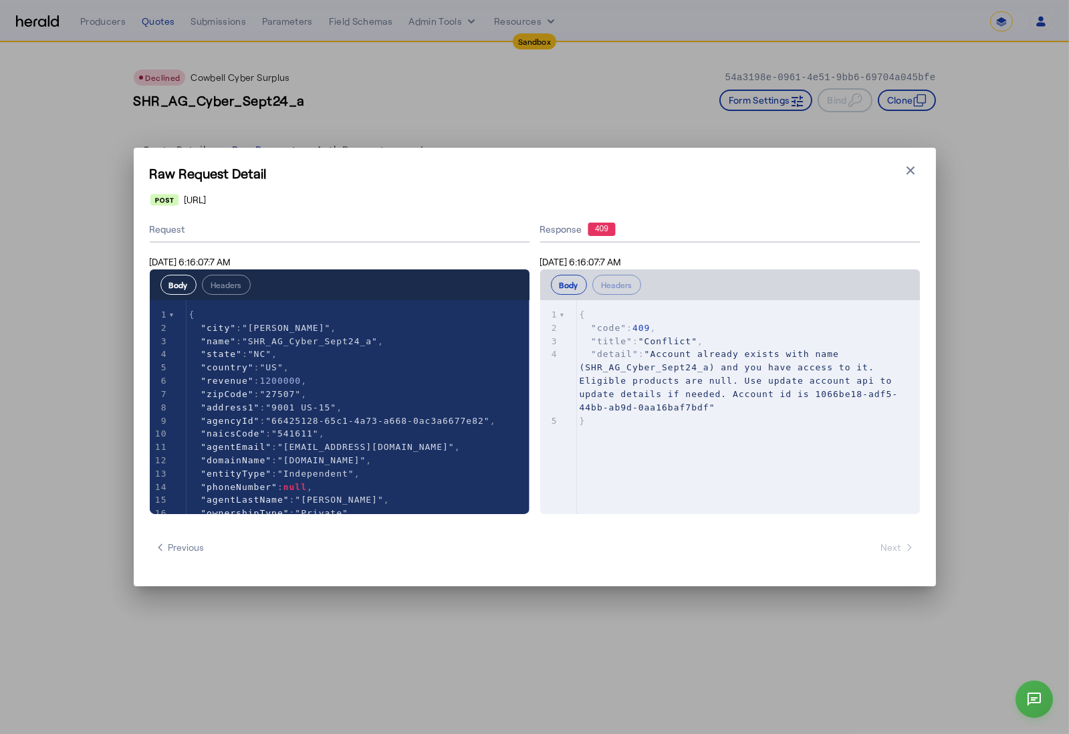
scroll to position [1, 0]
click at [906, 174] on icon "button" at bounding box center [910, 170] width 13 height 13
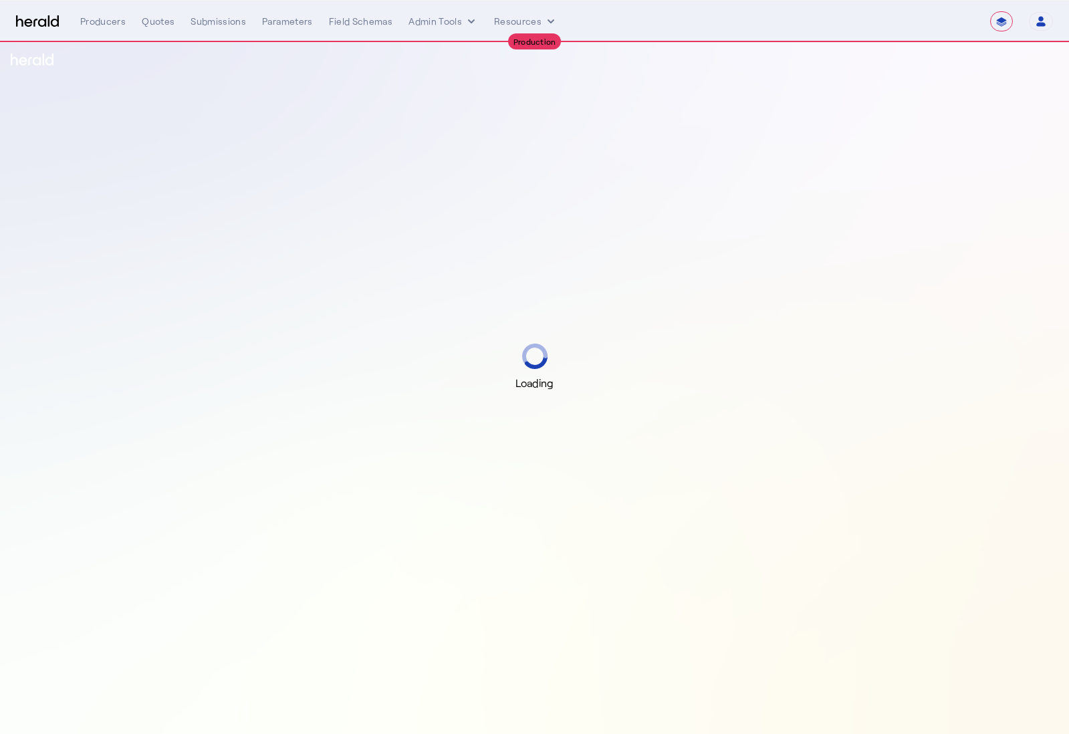
select select "**********"
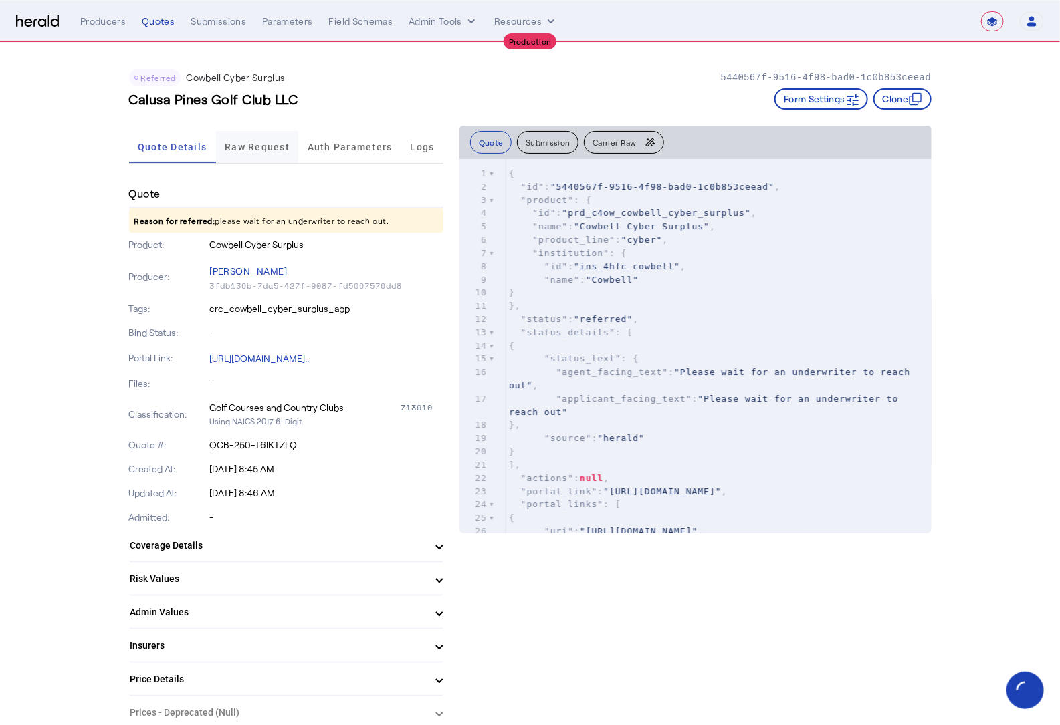
click at [259, 139] on span "Raw Request" at bounding box center [257, 147] width 65 height 32
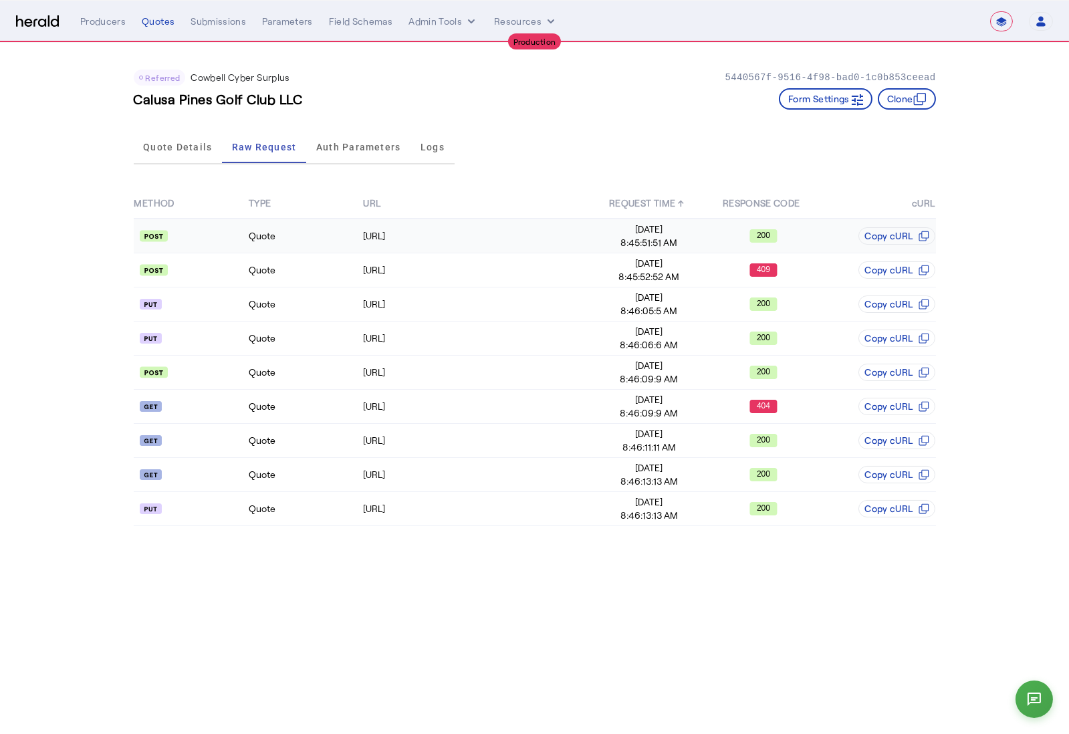
click at [306, 237] on td "Quote" at bounding box center [305, 236] width 114 height 35
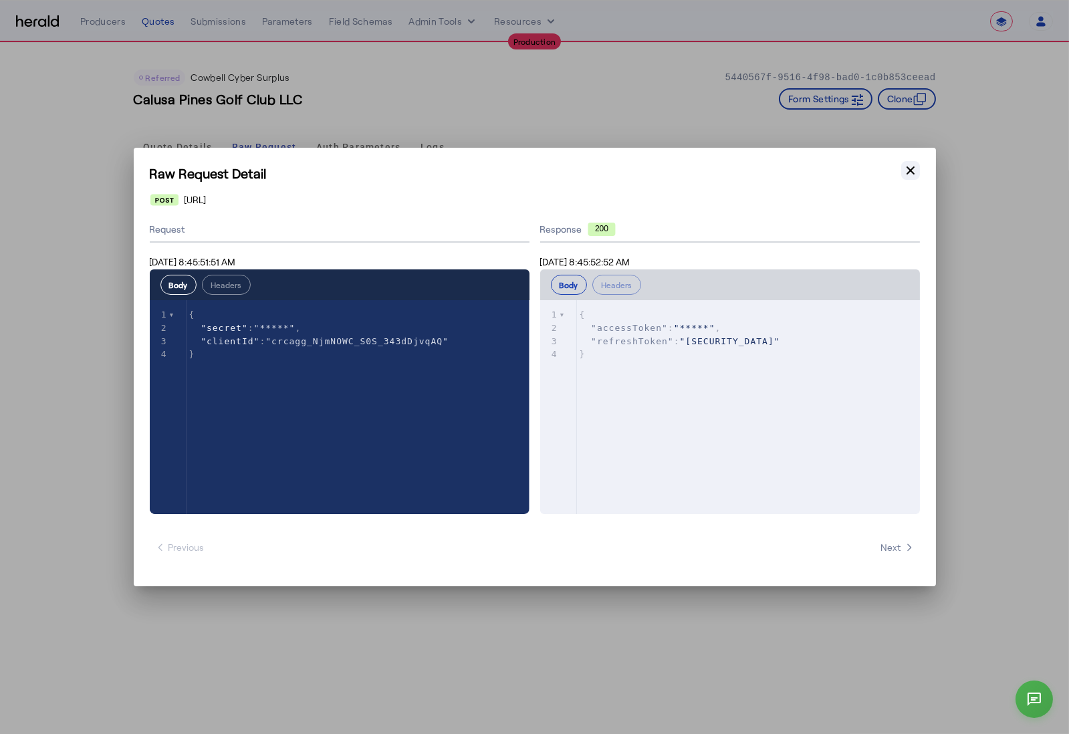
click at [906, 170] on icon "button" at bounding box center [910, 170] width 13 height 13
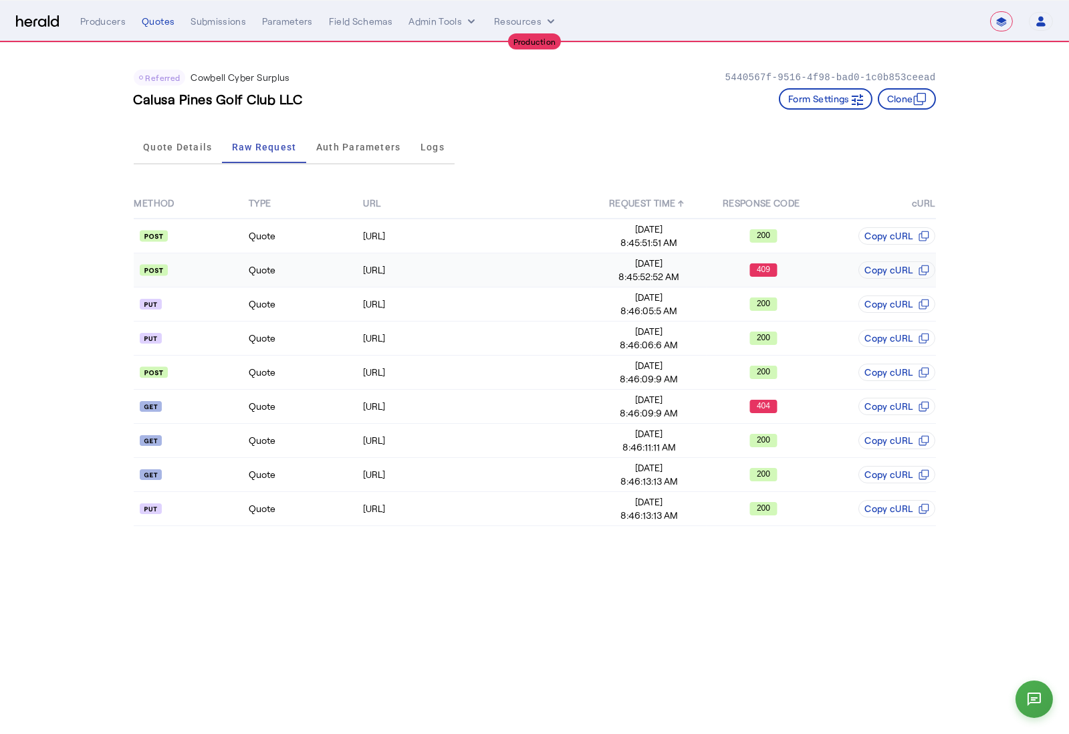
click at [327, 268] on td "Quote" at bounding box center [305, 270] width 114 height 34
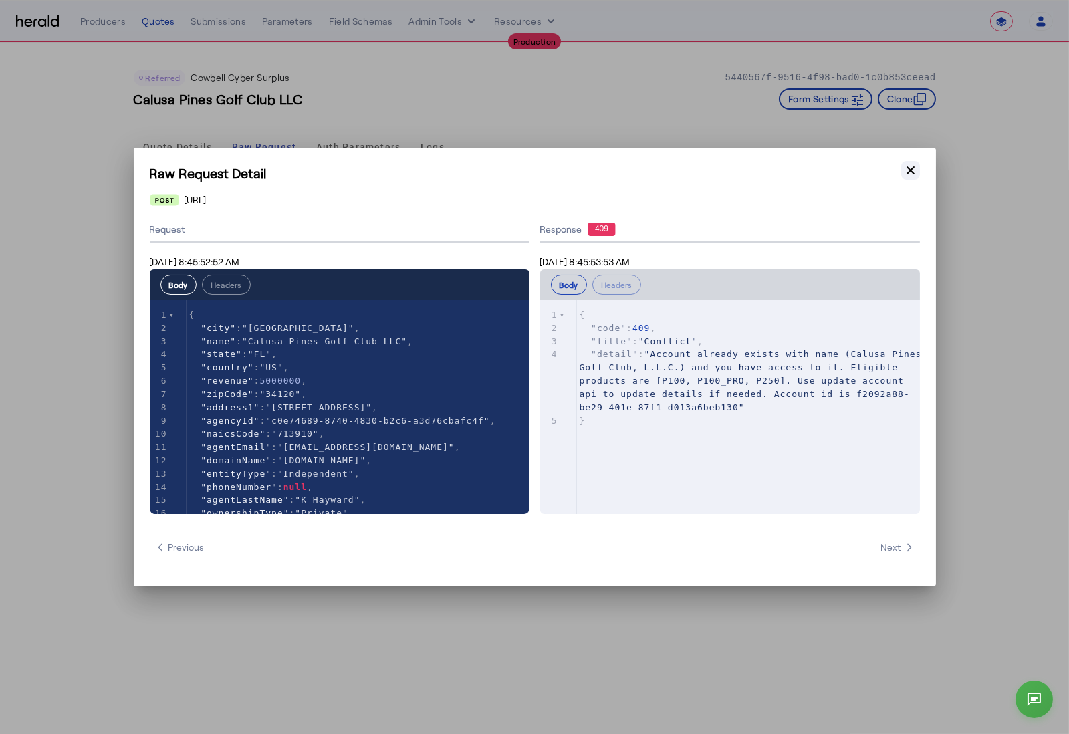
click at [913, 174] on icon "button" at bounding box center [910, 170] width 13 height 13
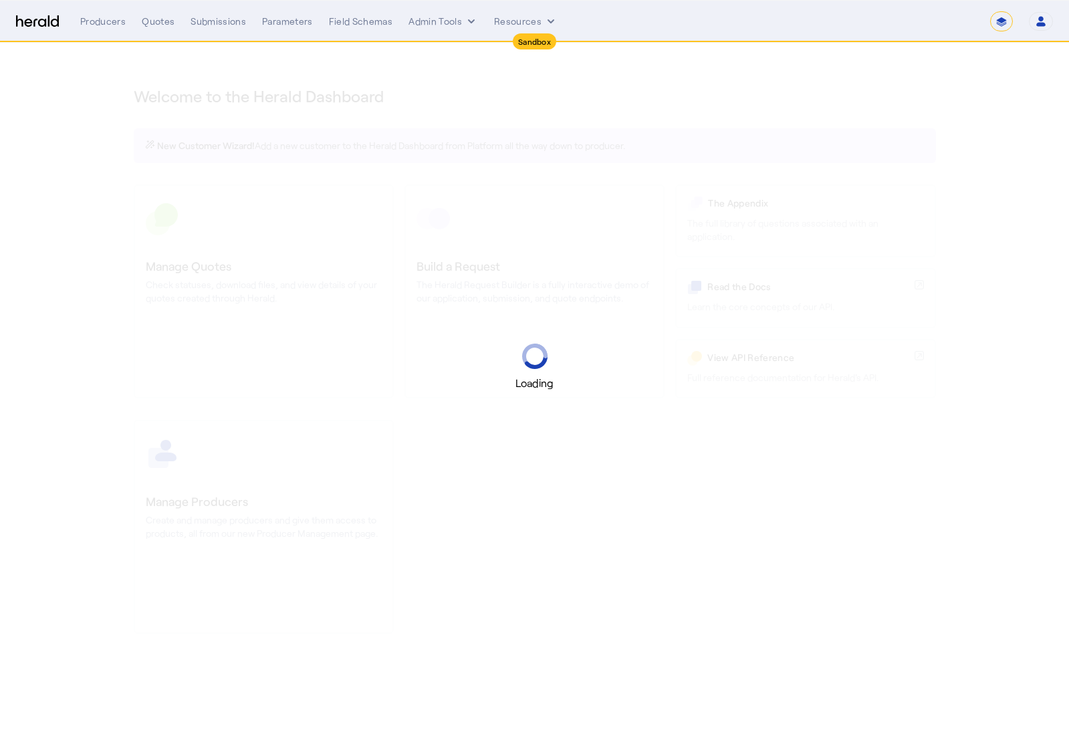
select select "*******"
select select "pfm_2v8p_herald_api"
click at [1003, 20] on select "**********" at bounding box center [1001, 21] width 23 height 20
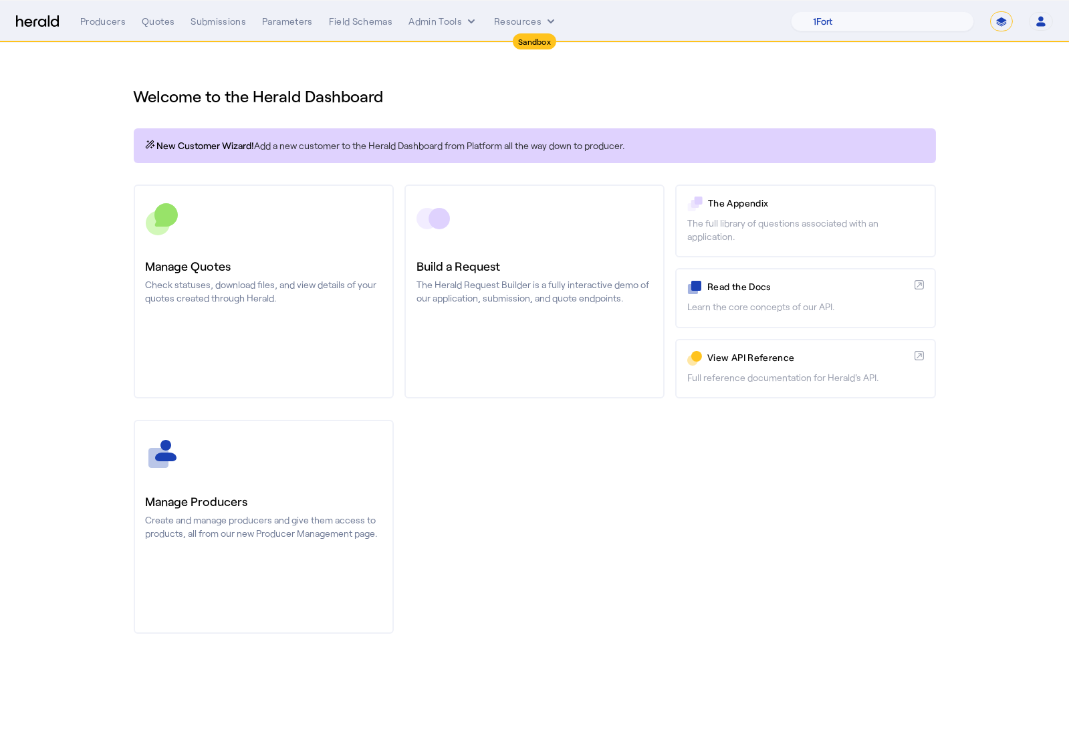
select select "**********"
click at [990, 11] on select "**********" at bounding box center [1001, 21] width 23 height 20
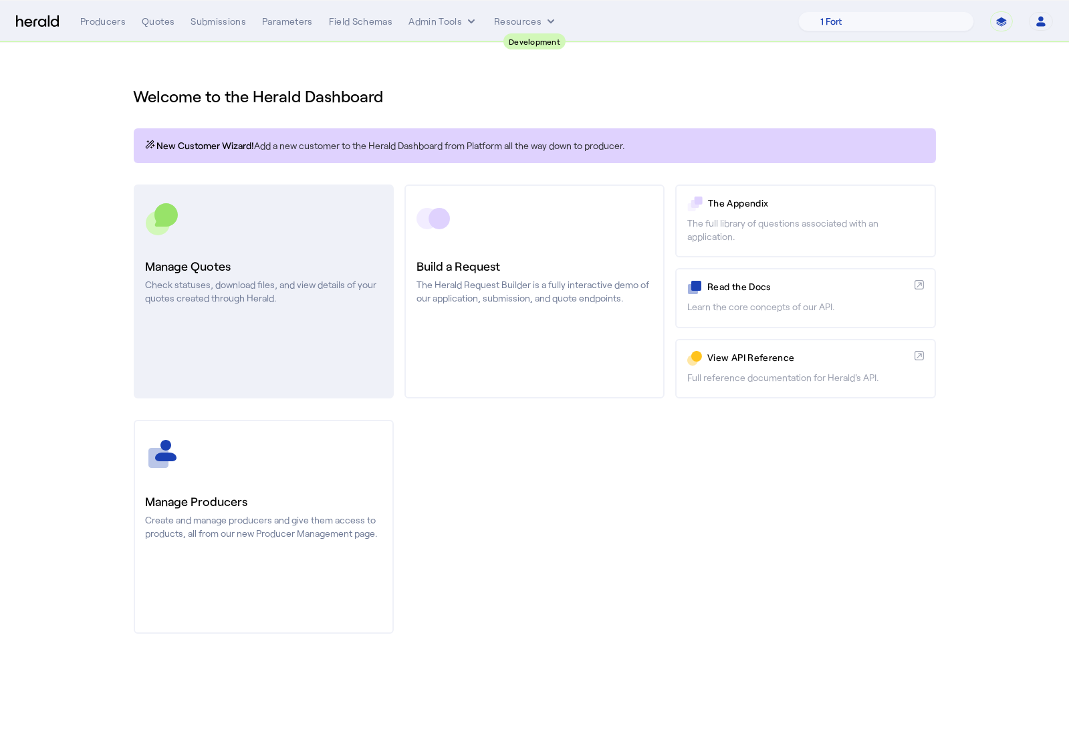
click at [209, 238] on link "Manage Quotes Check statuses, download files, and view details of your quotes c…" at bounding box center [264, 292] width 260 height 214
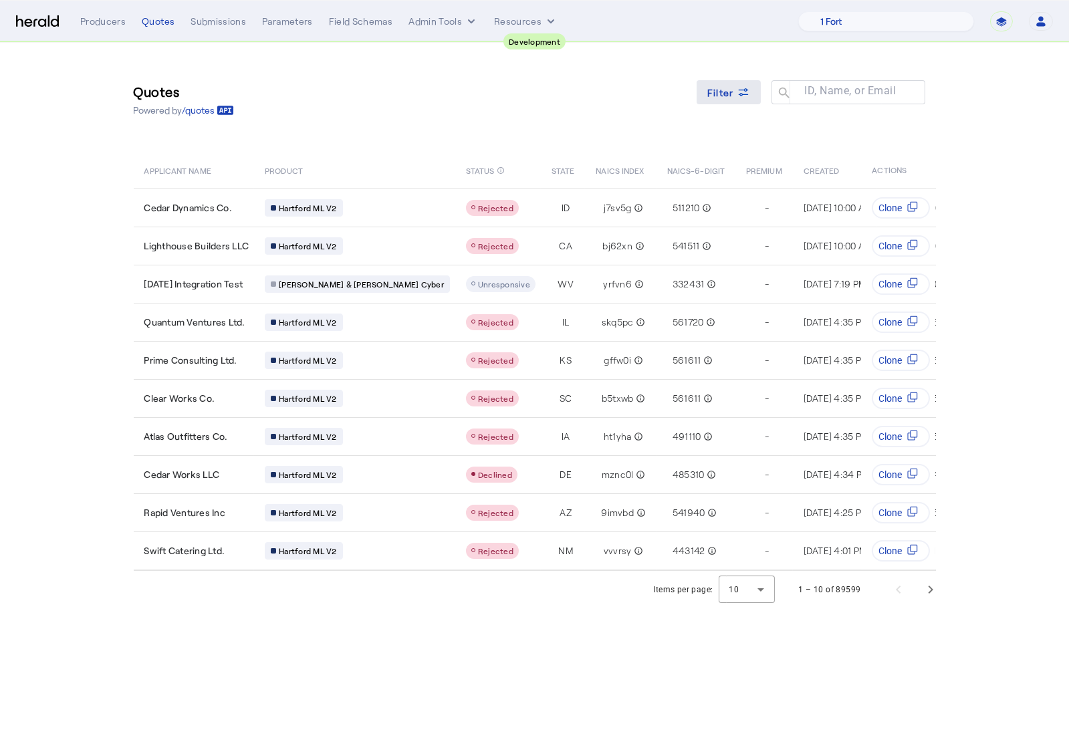
click at [729, 92] on span "Filter" at bounding box center [720, 93] width 27 height 14
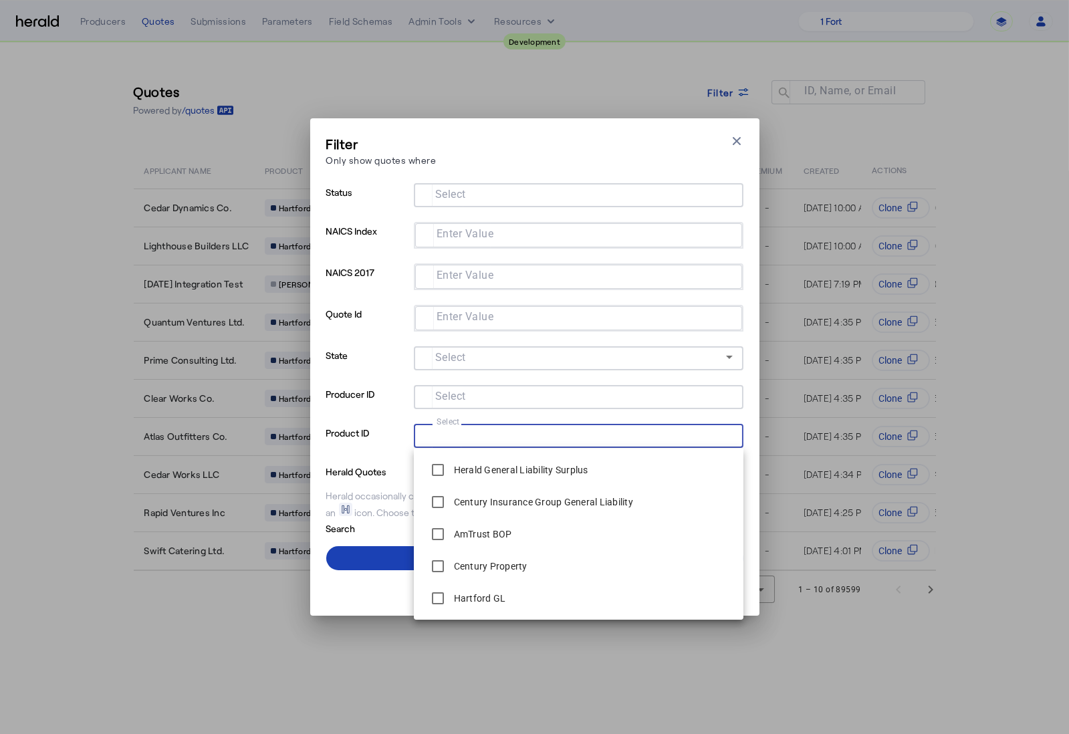
click at [537, 433] on input "Select" at bounding box center [576, 435] width 303 height 16
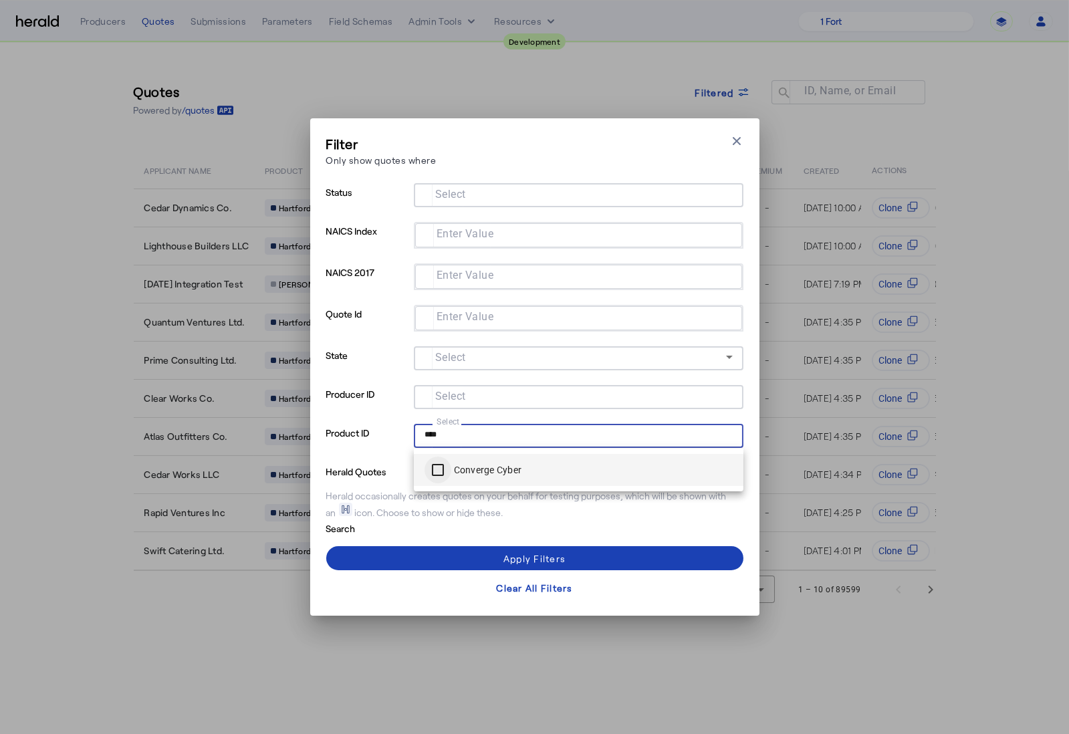
type input "****"
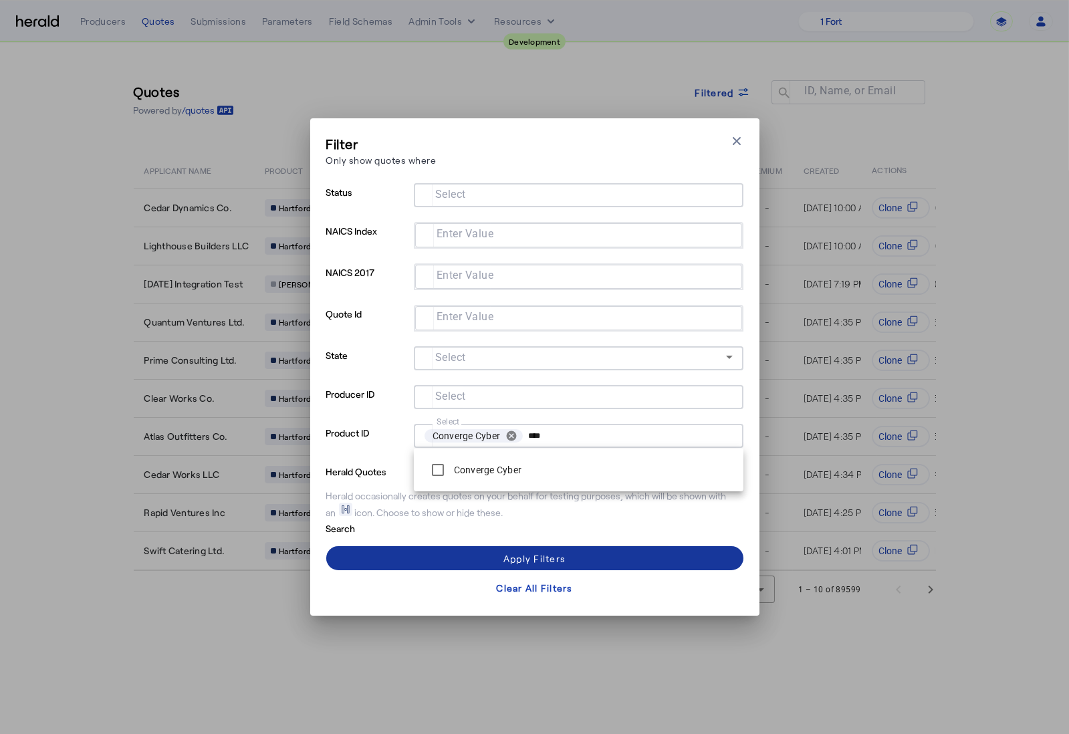
click at [452, 551] on span at bounding box center [534, 558] width 417 height 32
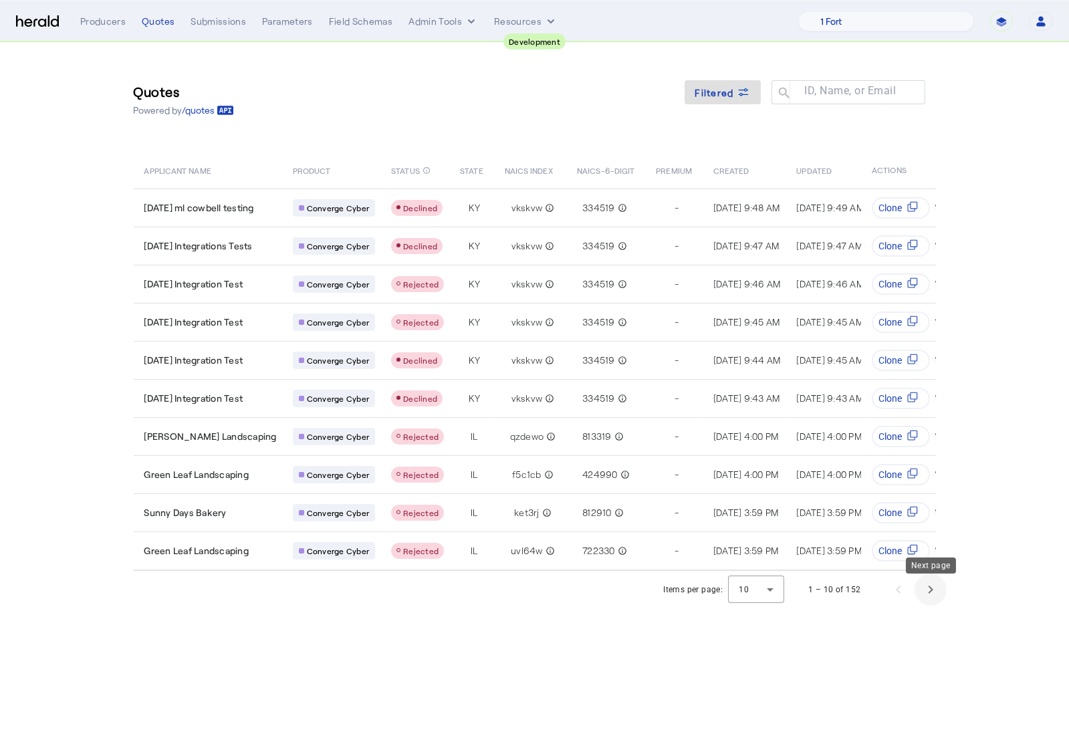
click at [926, 602] on span "Next page" at bounding box center [931, 590] width 32 height 32
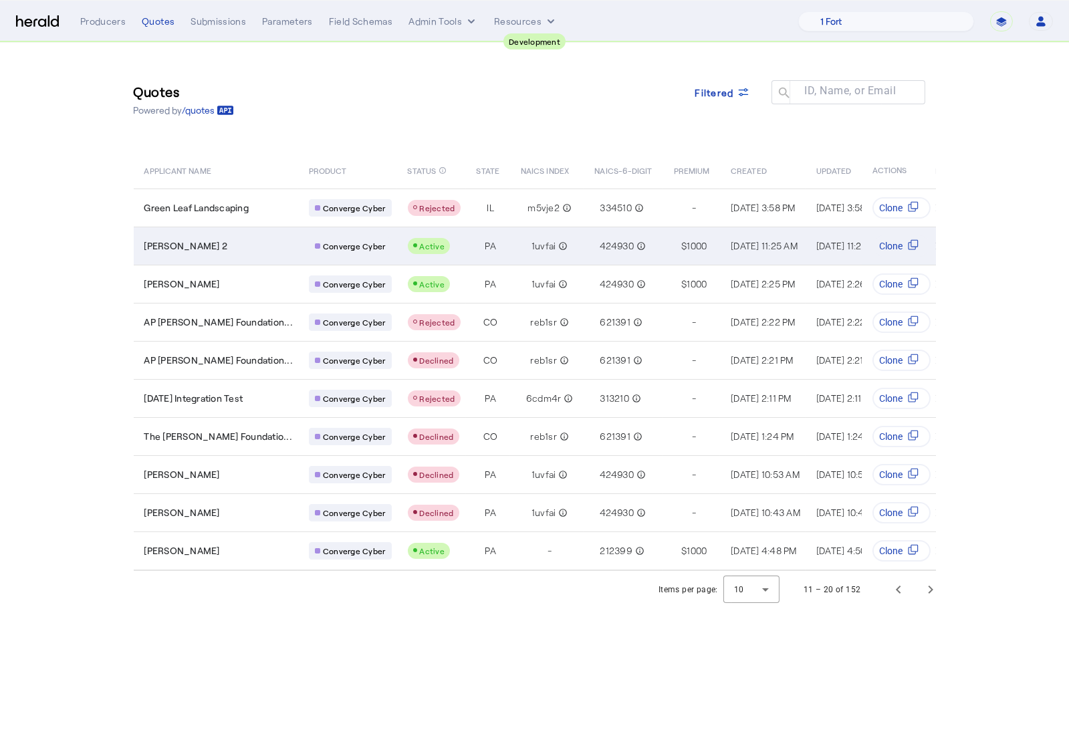
click at [251, 244] on div "Evelyn Nitzsch 2" at bounding box center [218, 245] width 149 height 13
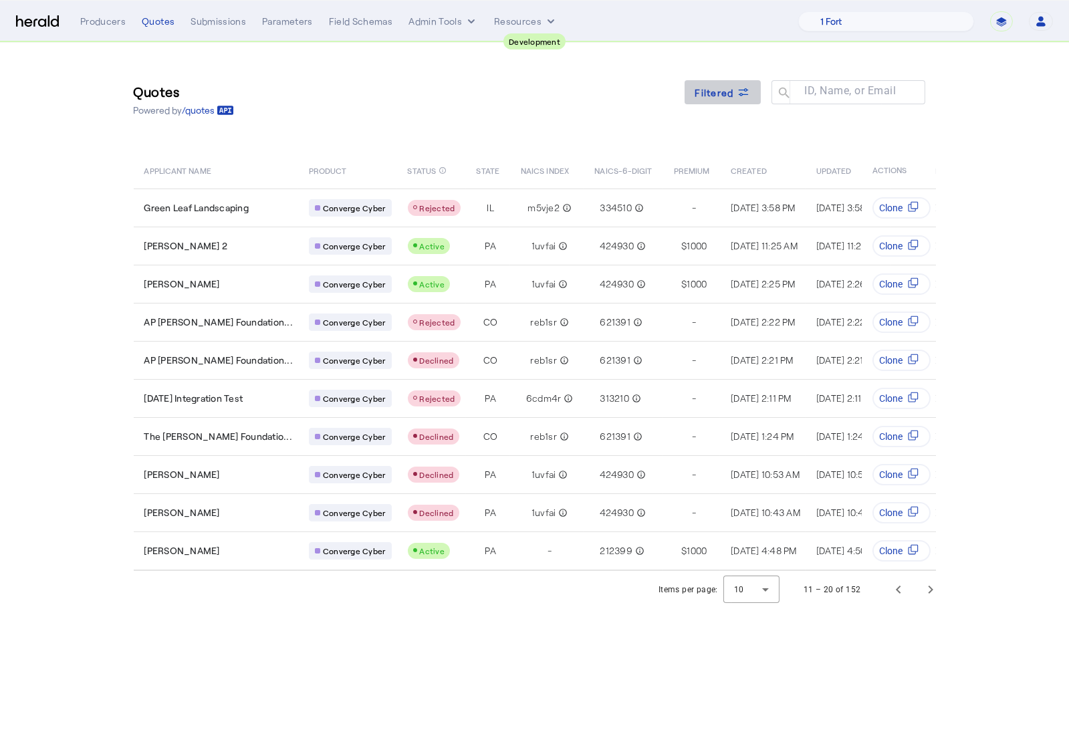
click at [723, 100] on span at bounding box center [723, 92] width 76 height 32
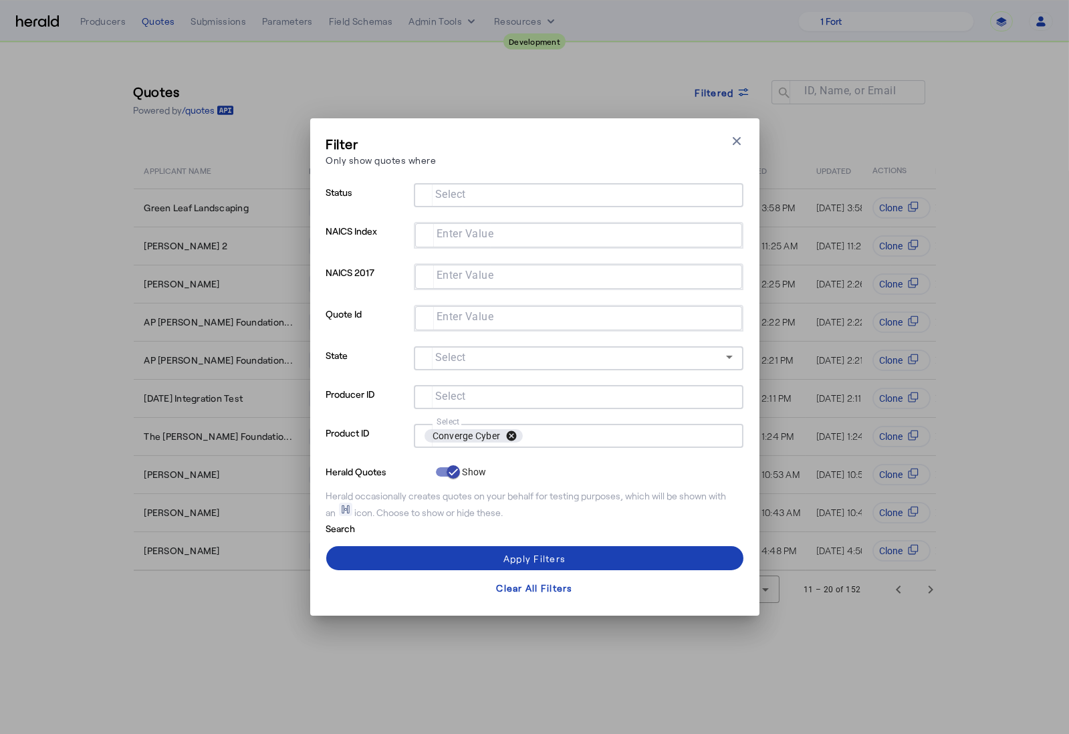
click at [513, 437] on button "cancel" at bounding box center [511, 436] width 23 height 12
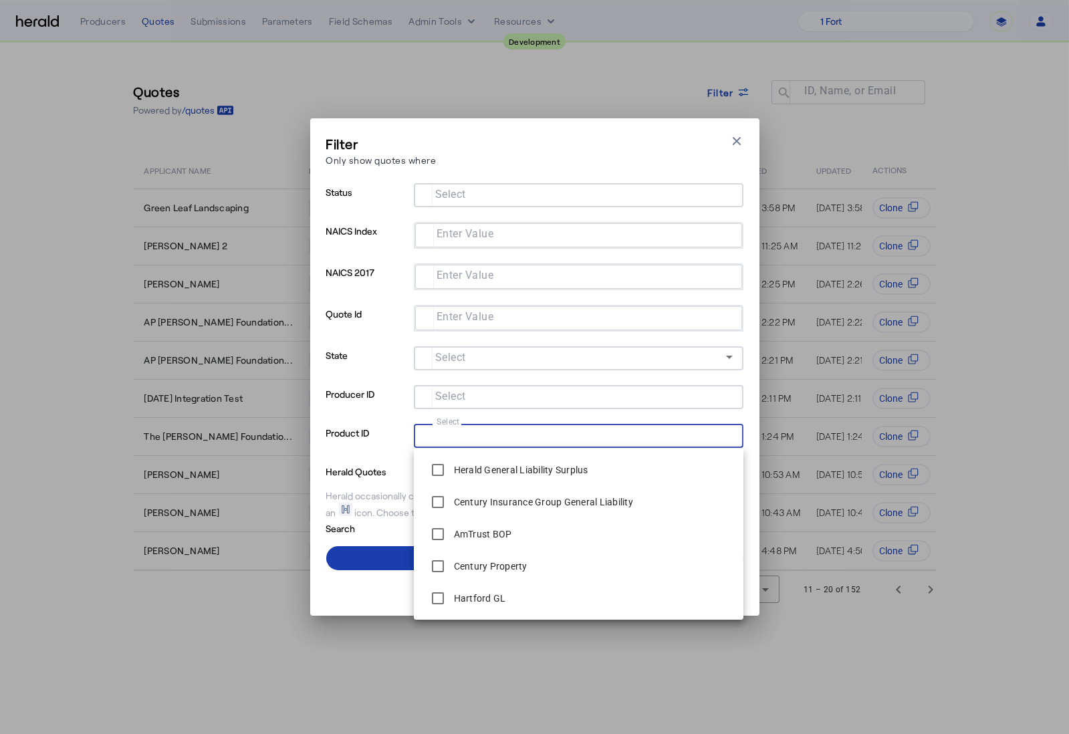
click at [332, 550] on span at bounding box center [534, 558] width 417 height 32
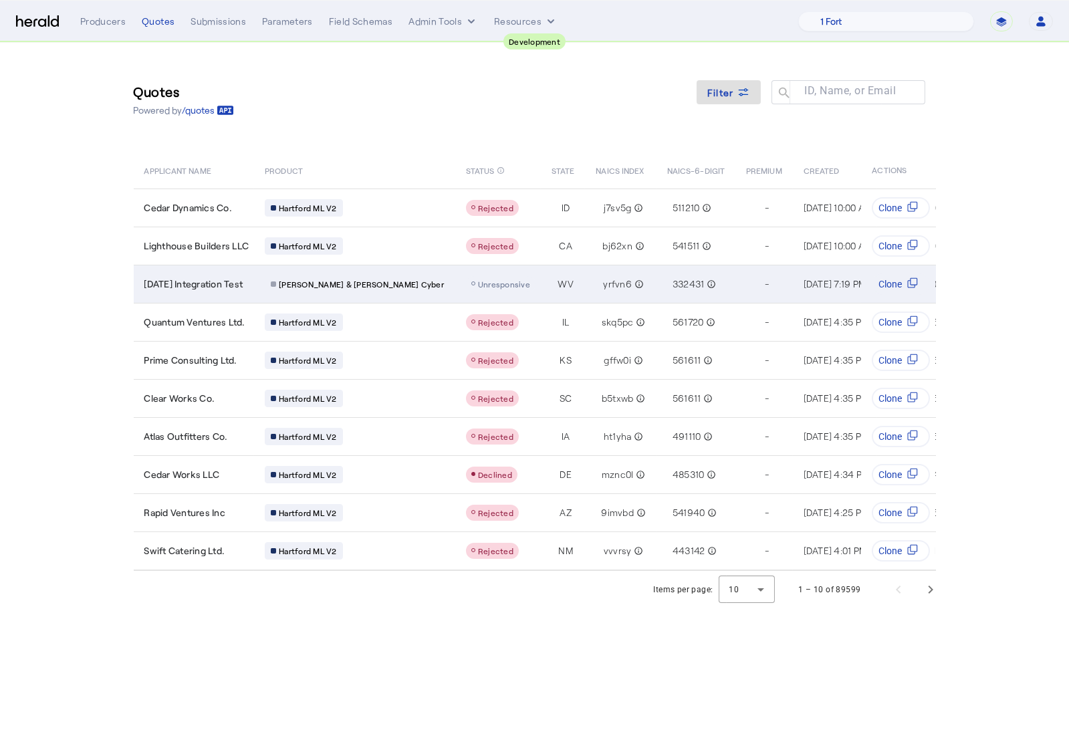
click at [541, 276] on td "WV" at bounding box center [563, 284] width 44 height 38
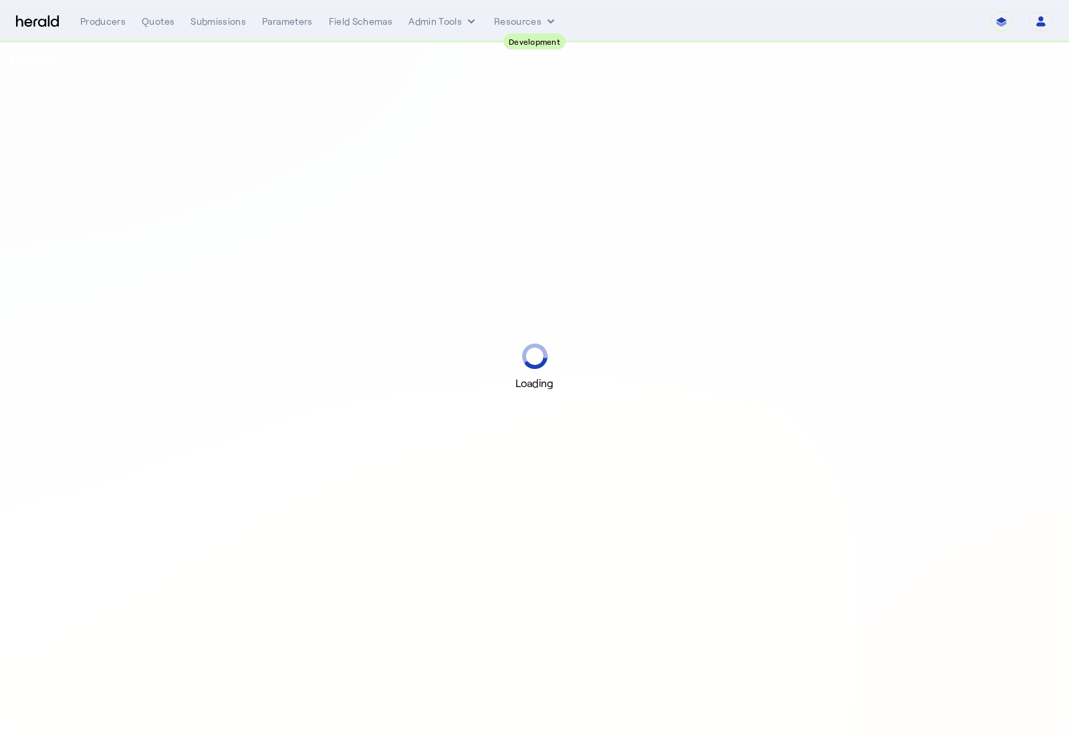
select select "pfm_2v8p_herald_api"
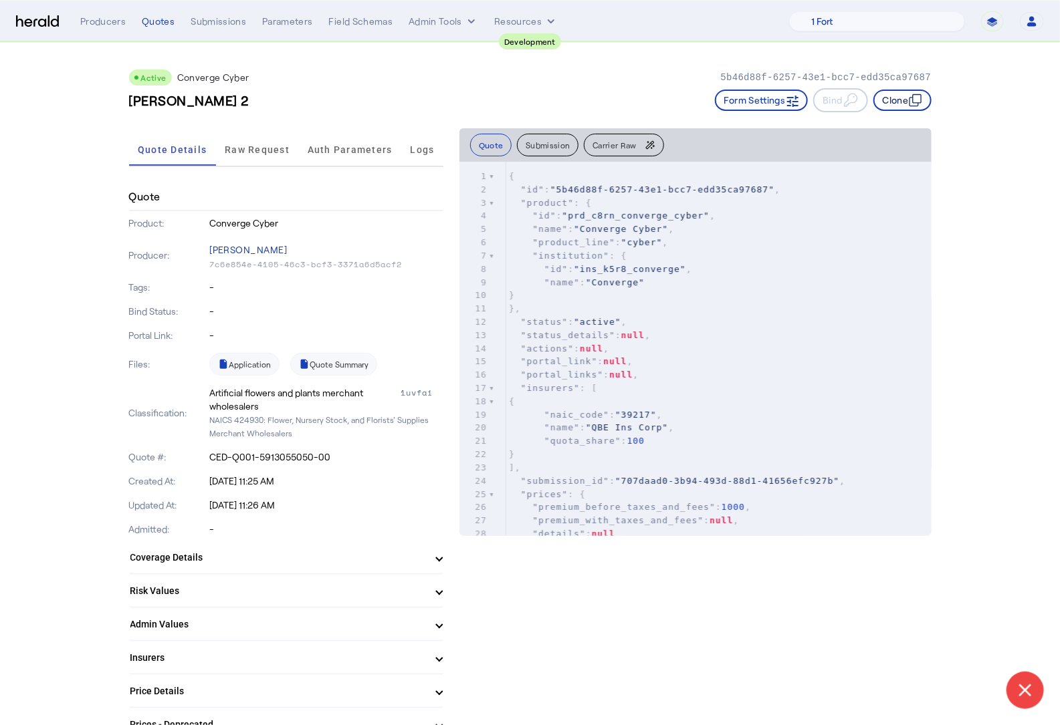
click at [900, 106] on button "Clone" at bounding box center [902, 100] width 58 height 21
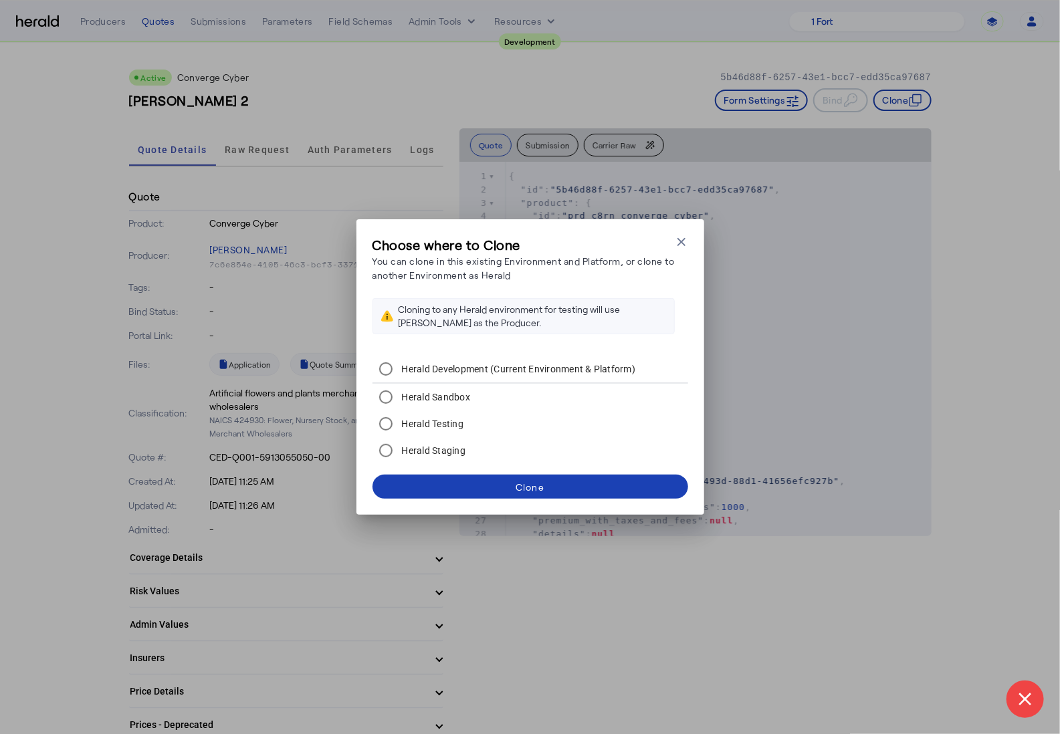
click at [777, 560] on div "Choose where to Clone You can clone in this existing Environment and Platform, …" at bounding box center [530, 367] width 1060 height 734
click at [685, 251] on div "Choose where to Clone You can clone in this existing Environment and Platform, …" at bounding box center [530, 290] width 316 height 110
click at [681, 234] on div "Choose where to Clone You can clone in this existing Environment and Platform, …" at bounding box center [530, 366] width 348 height 295
click at [681, 243] on icon "button" at bounding box center [681, 241] width 13 height 13
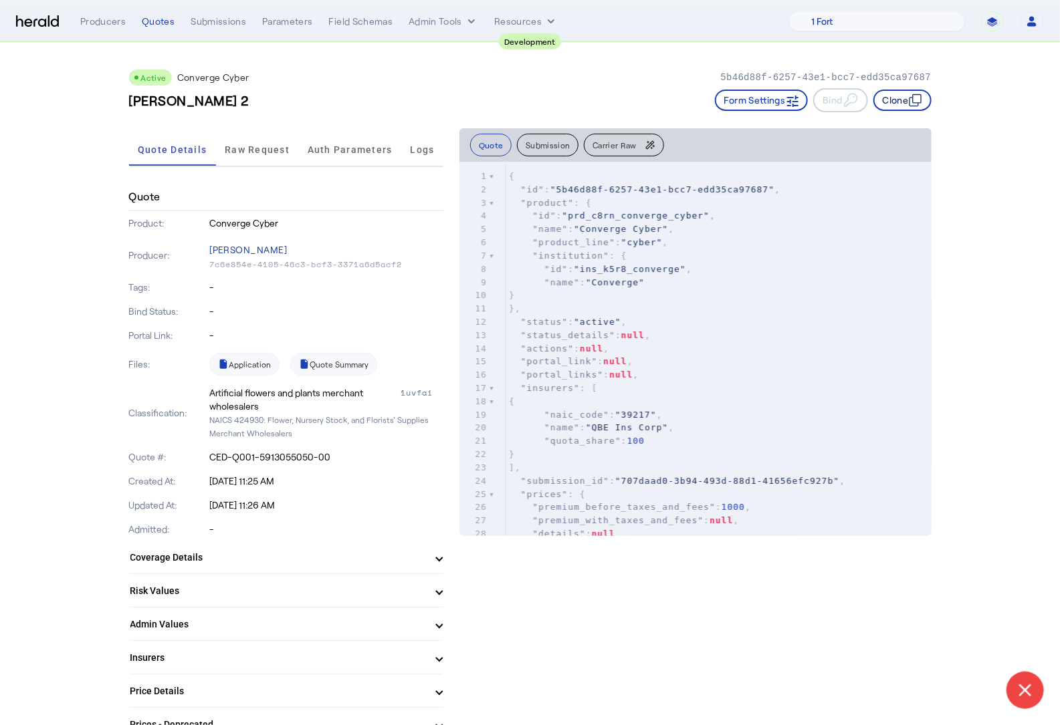
click at [896, 100] on button "Clone" at bounding box center [902, 100] width 58 height 21
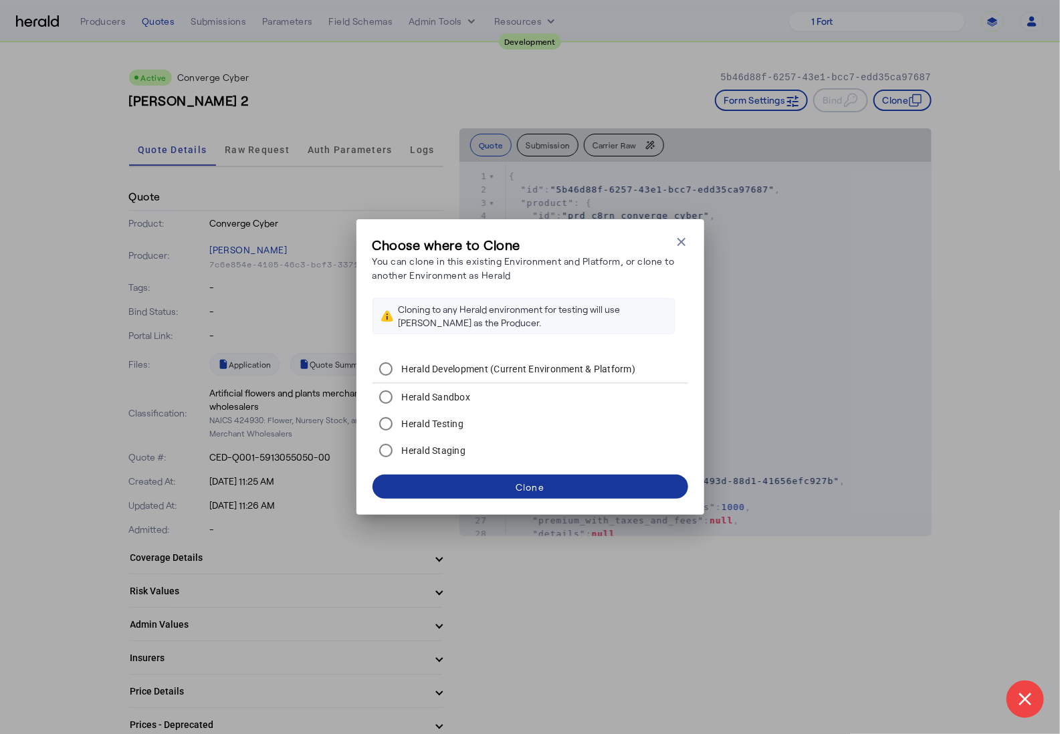
click at [525, 491] on div "Clone" at bounding box center [529, 487] width 29 height 14
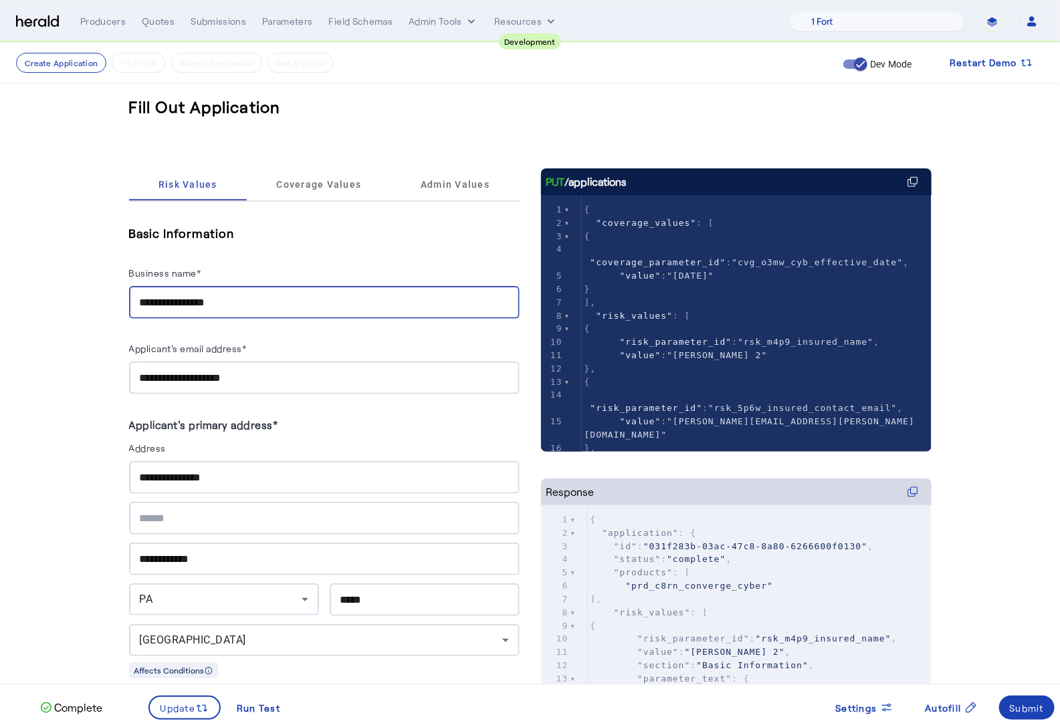
click at [265, 309] on input "**********" at bounding box center [324, 303] width 369 height 16
type input "**********"
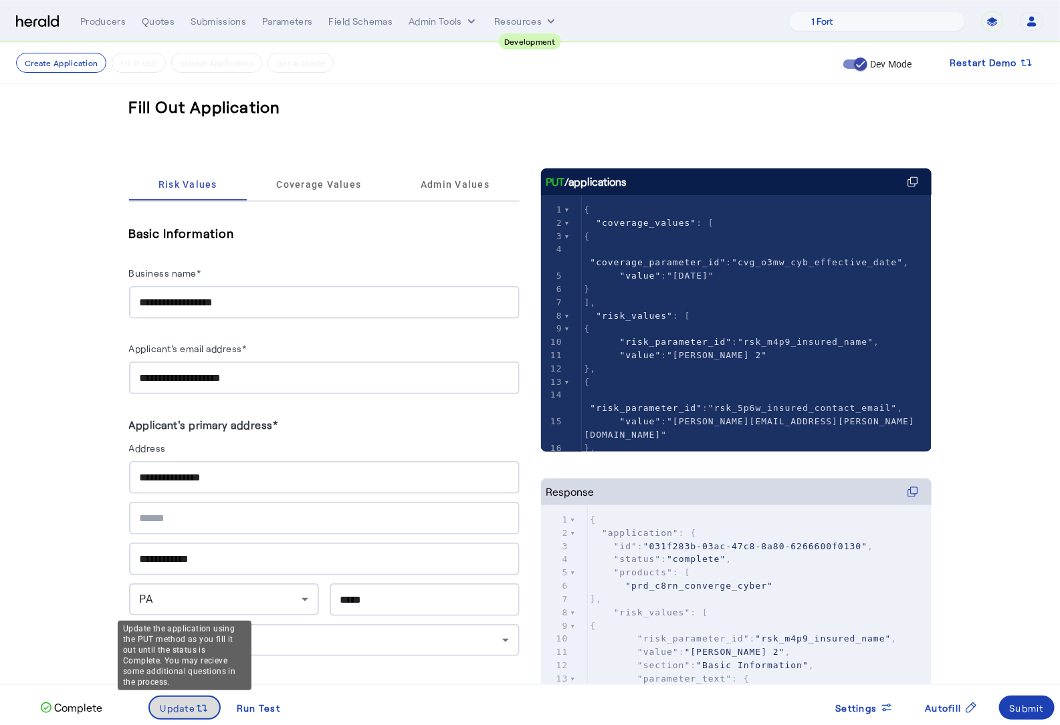
click at [174, 712] on span "Update" at bounding box center [177, 708] width 35 height 14
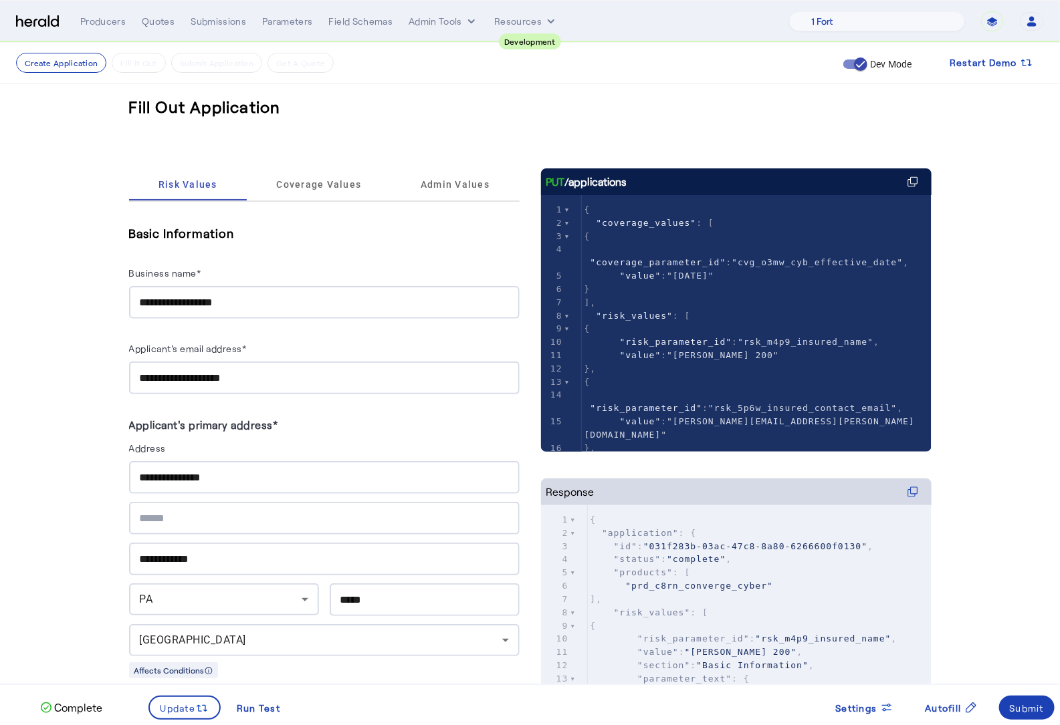
click at [239, 478] on input "**********" at bounding box center [324, 478] width 369 height 16
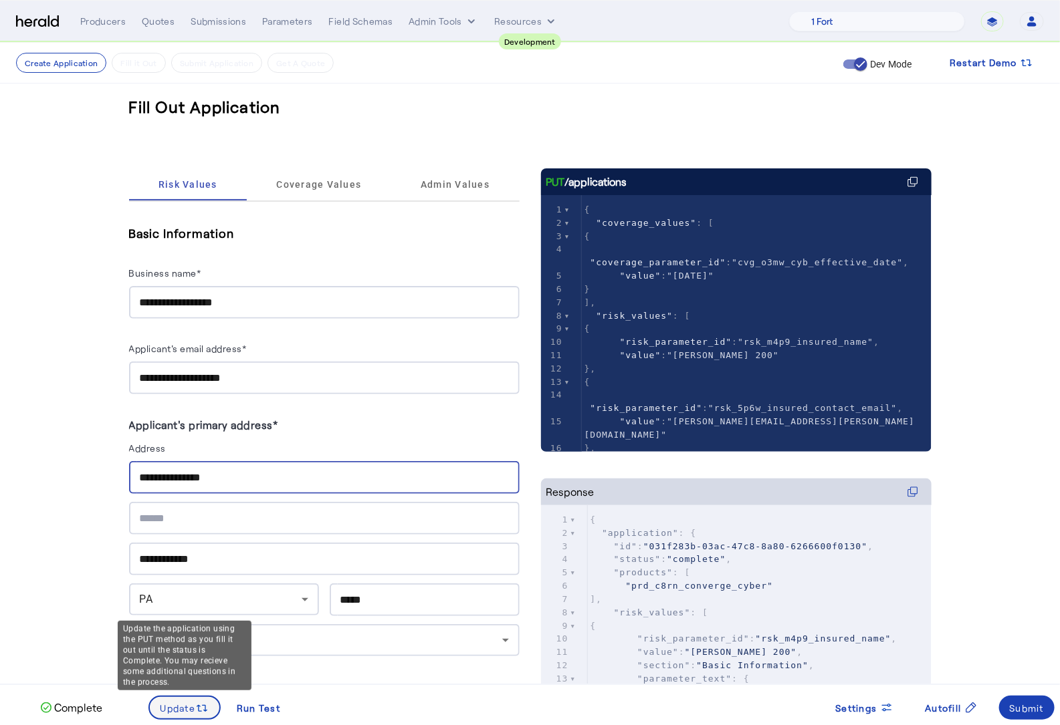
type input "**********"
click at [196, 714] on icon at bounding box center [201, 708] width 13 height 13
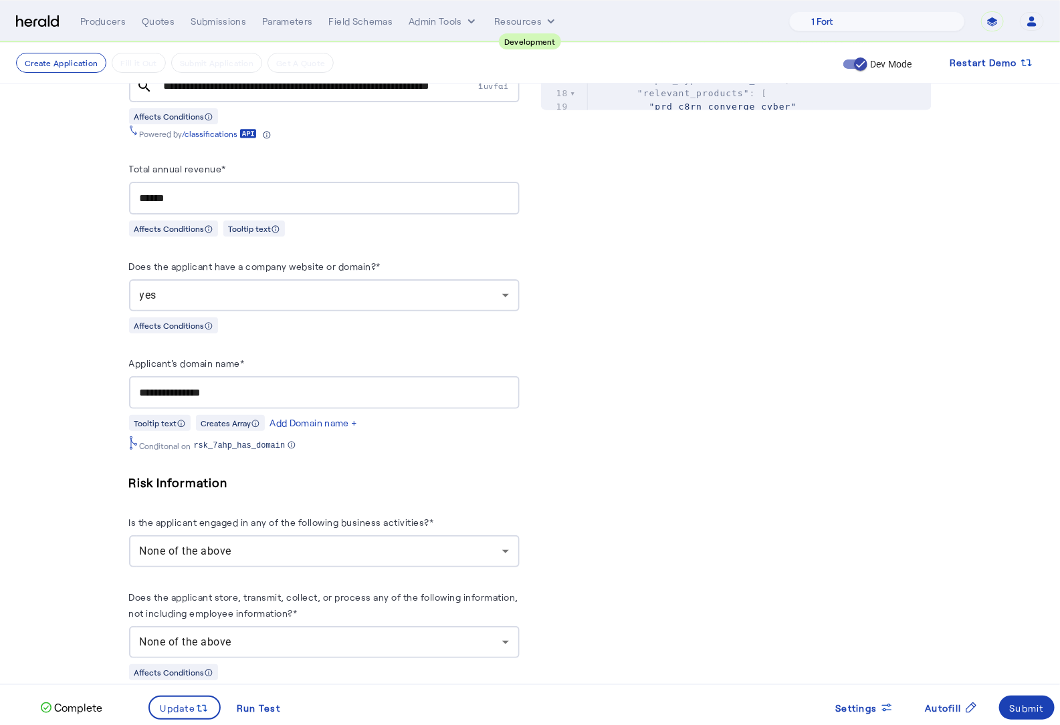
scroll to position [647, 0]
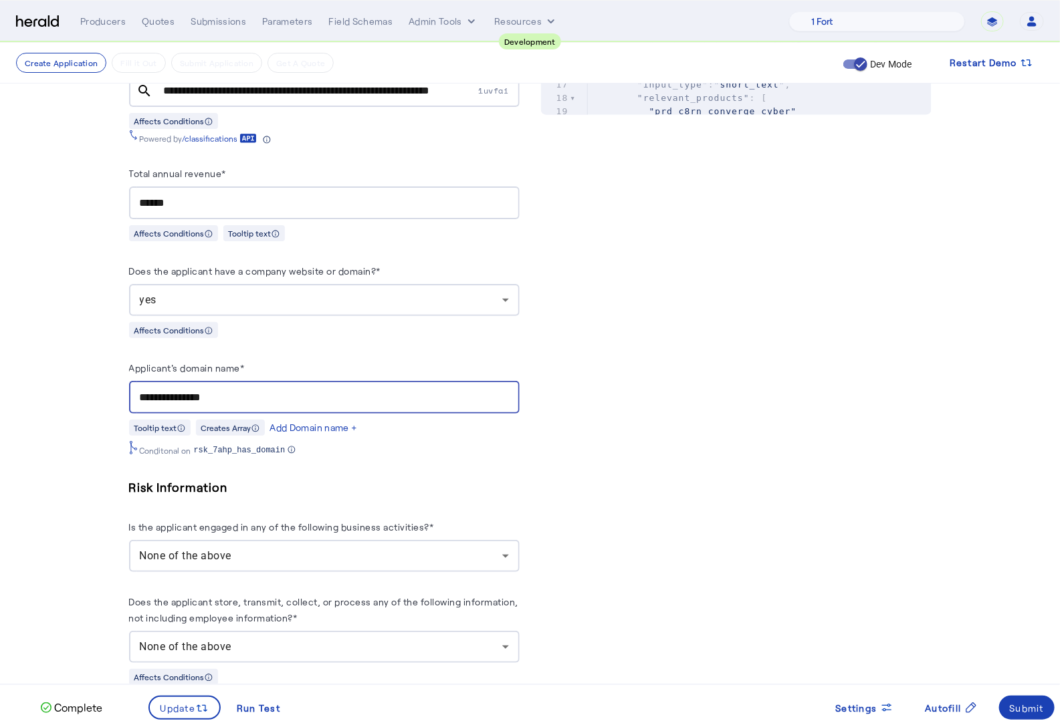
click at [207, 391] on input "**********" at bounding box center [324, 398] width 369 height 16
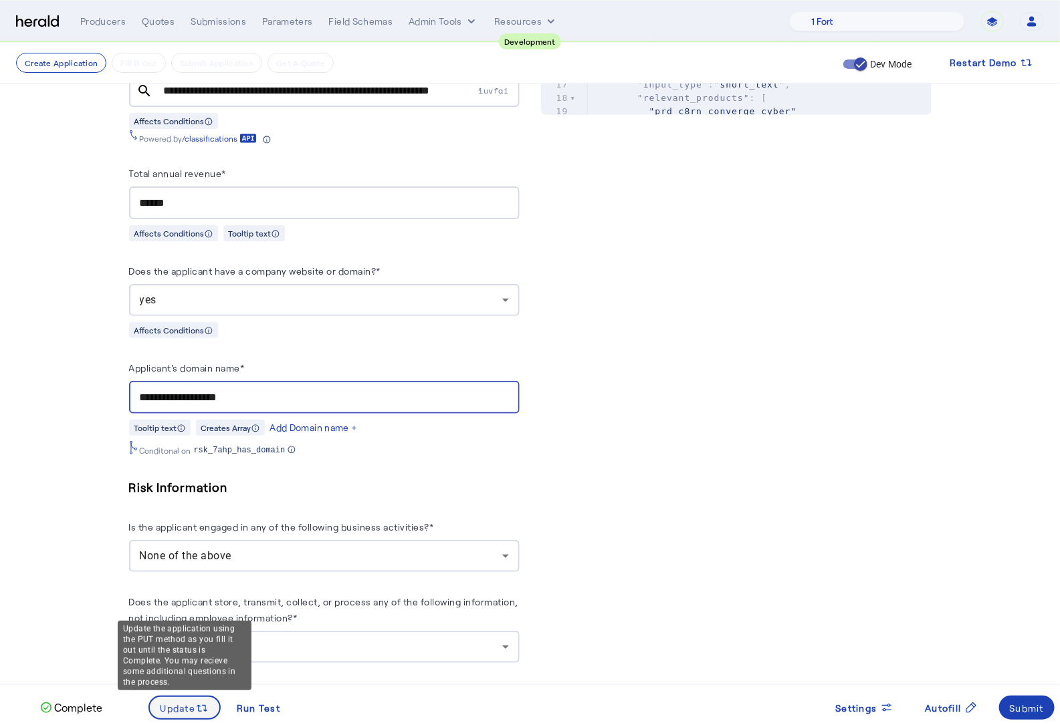
type input "**********"
click at [205, 713] on icon at bounding box center [201, 708] width 13 height 13
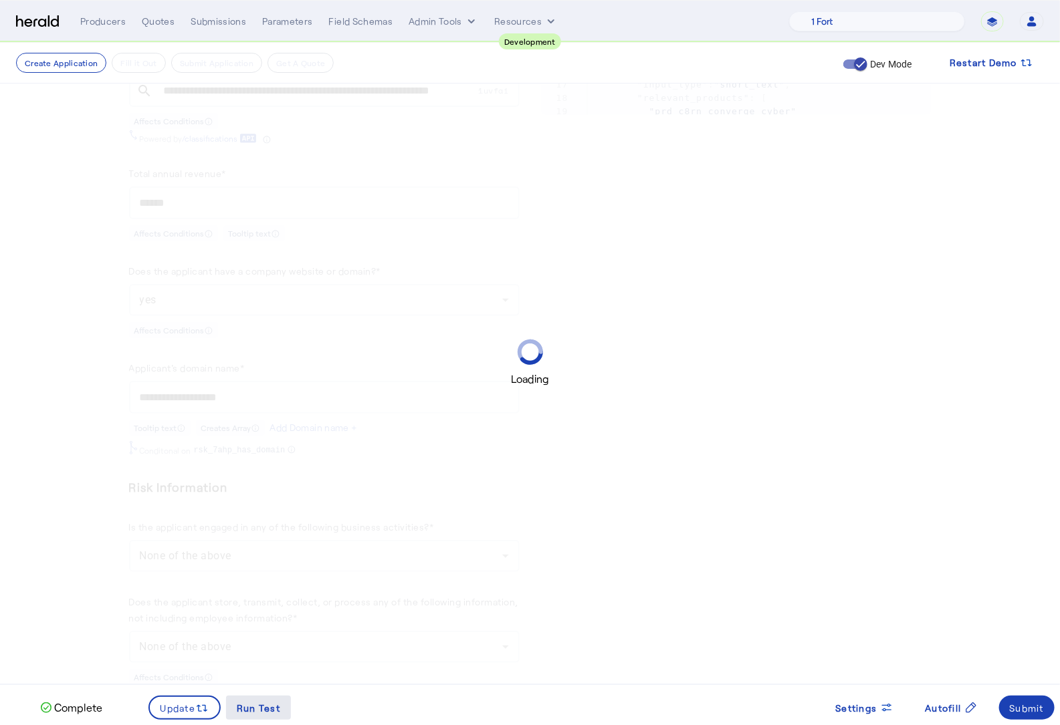
scroll to position [0, 0]
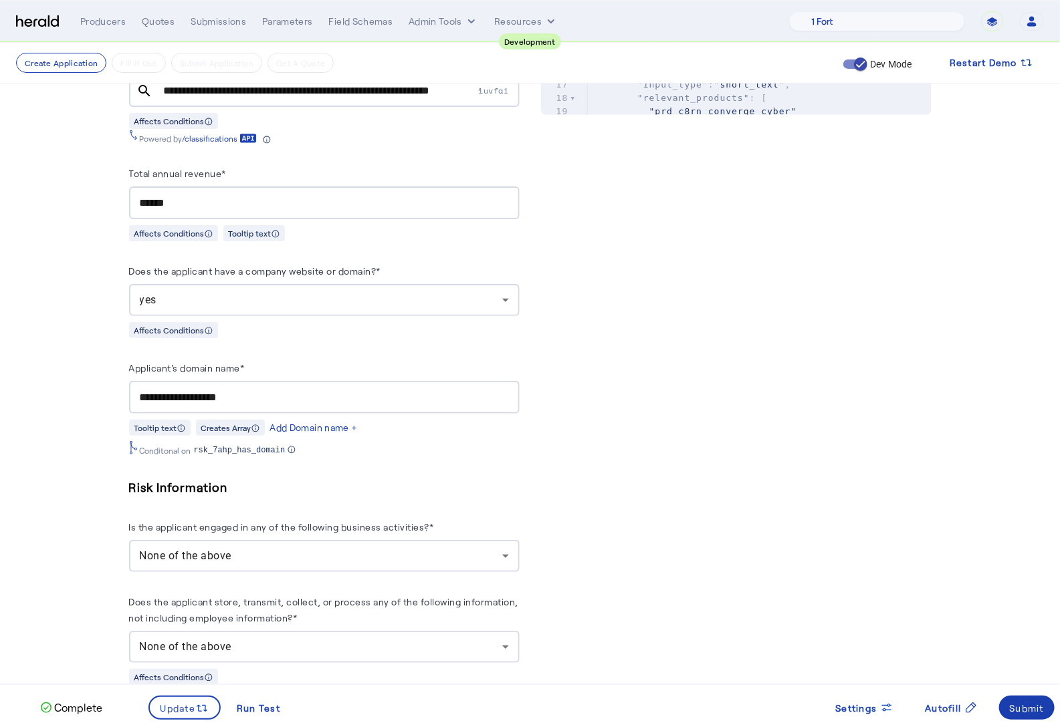
click at [1023, 707] on div "Submit" at bounding box center [1026, 708] width 35 height 14
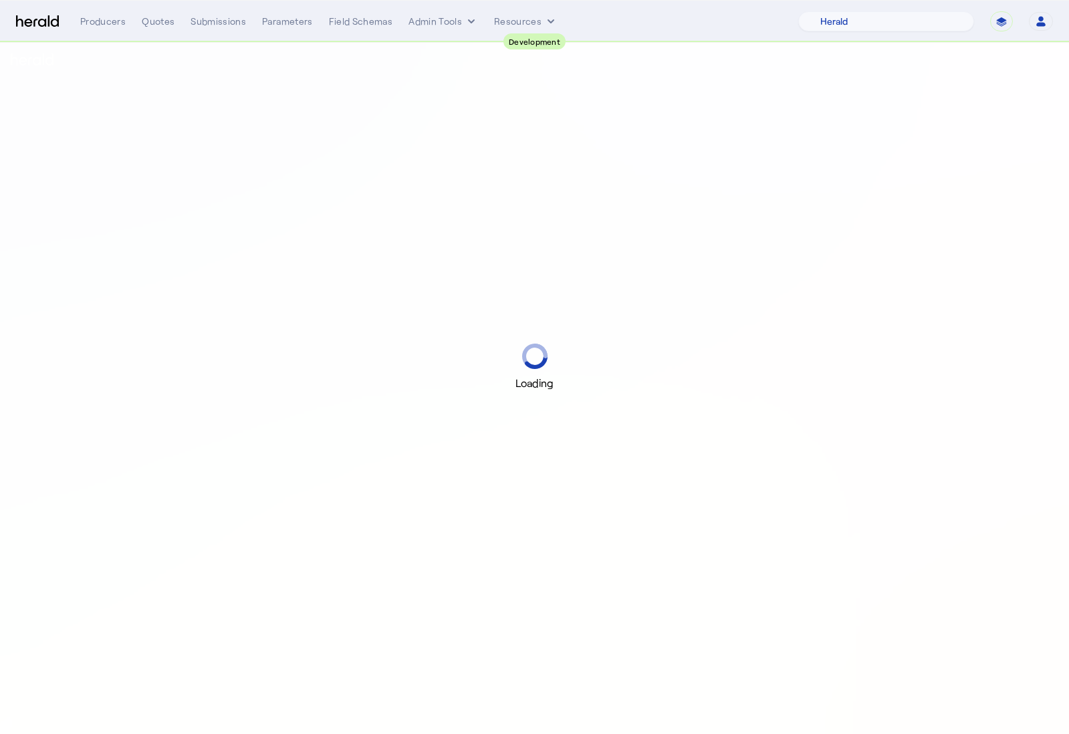
select select "pfm_2v8p_herald_api"
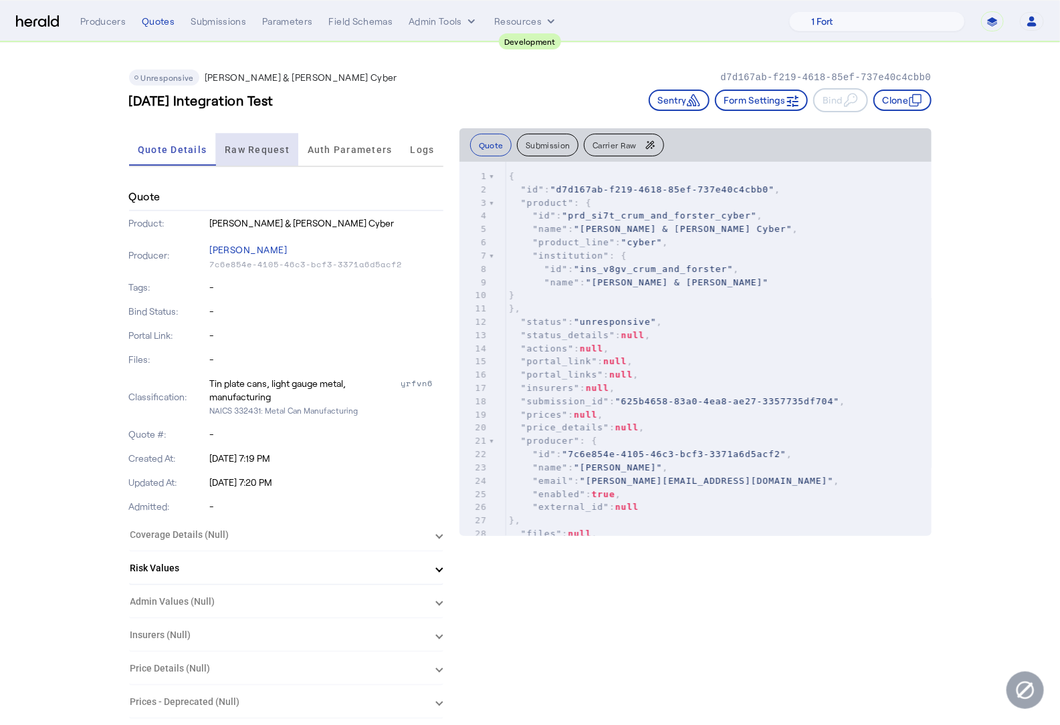
click at [259, 137] on span "Raw Request" at bounding box center [257, 150] width 65 height 32
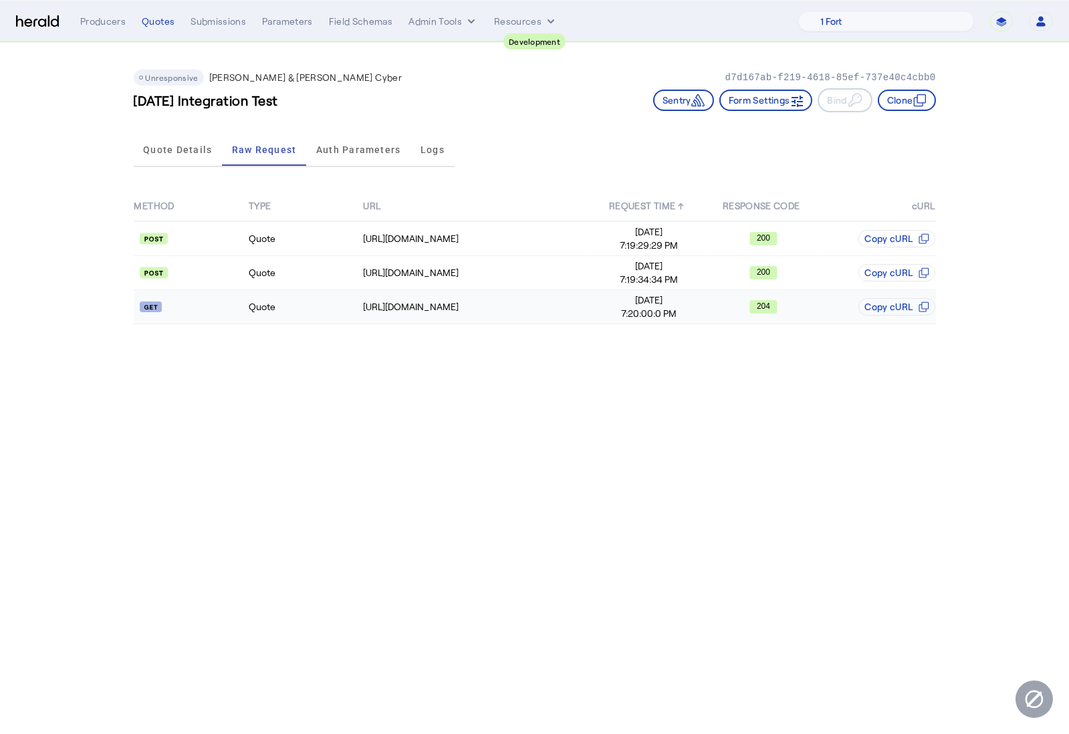
click at [299, 310] on td "Quote" at bounding box center [305, 307] width 114 height 34
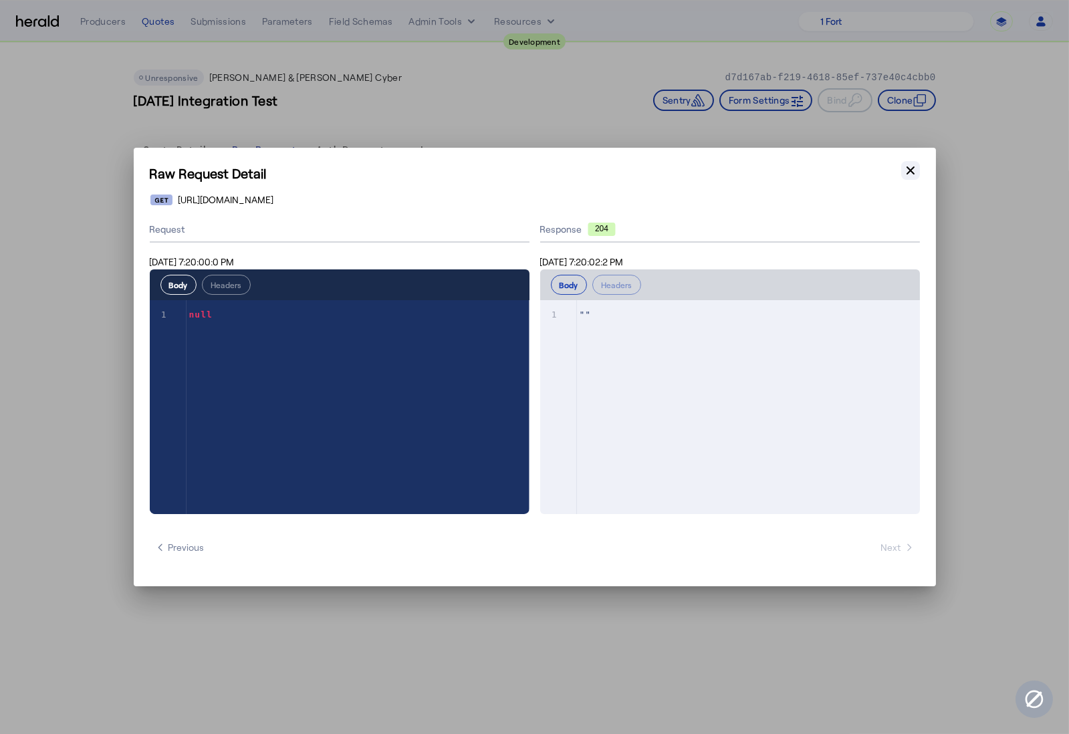
click at [915, 166] on icon "button" at bounding box center [910, 170] width 13 height 13
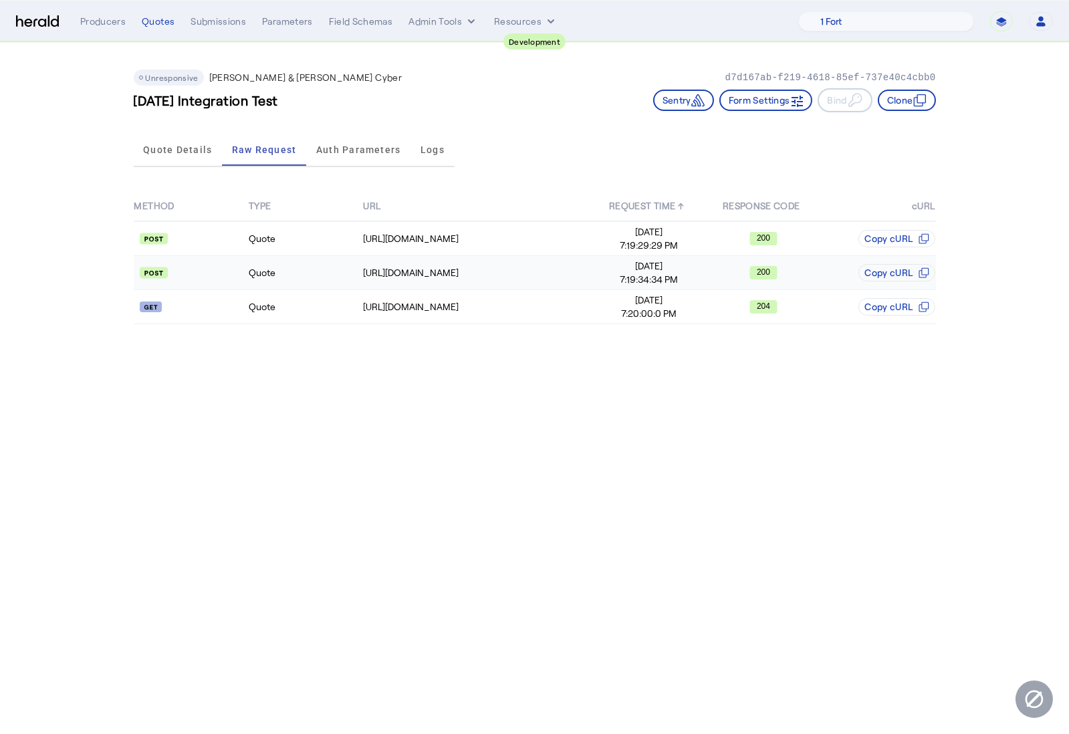
click at [305, 273] on td "Quote" at bounding box center [305, 273] width 114 height 34
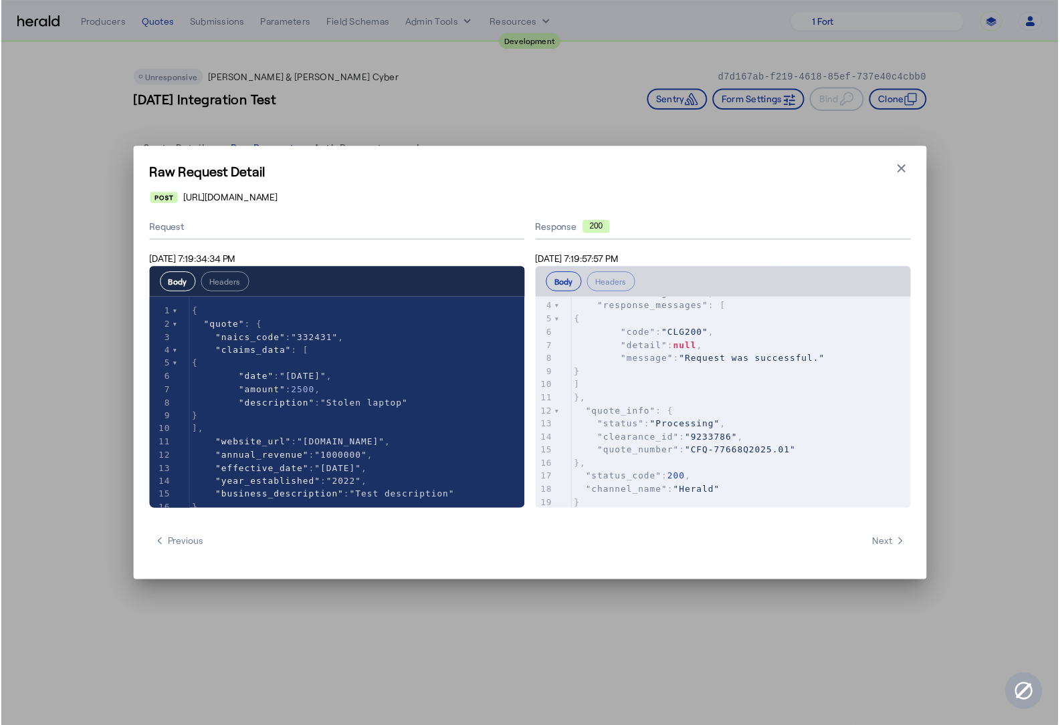
scroll to position [53, 0]
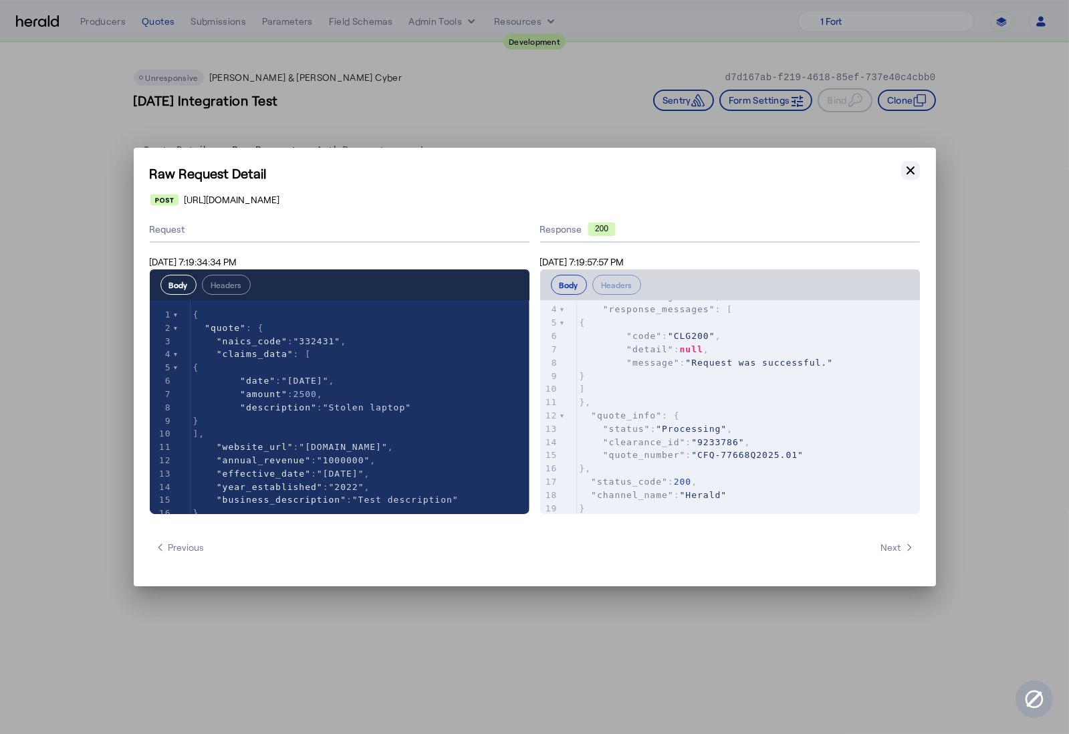
click at [914, 172] on icon "button" at bounding box center [910, 170] width 13 height 13
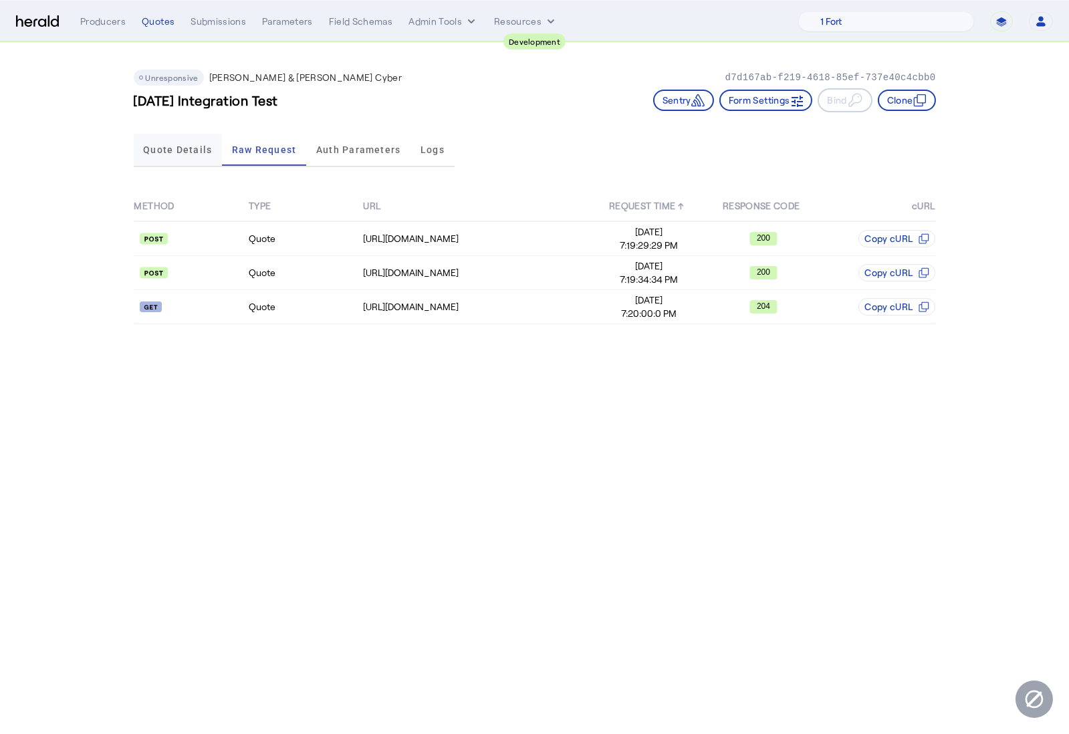
click at [153, 152] on span "Quote Details" at bounding box center [177, 149] width 69 height 9
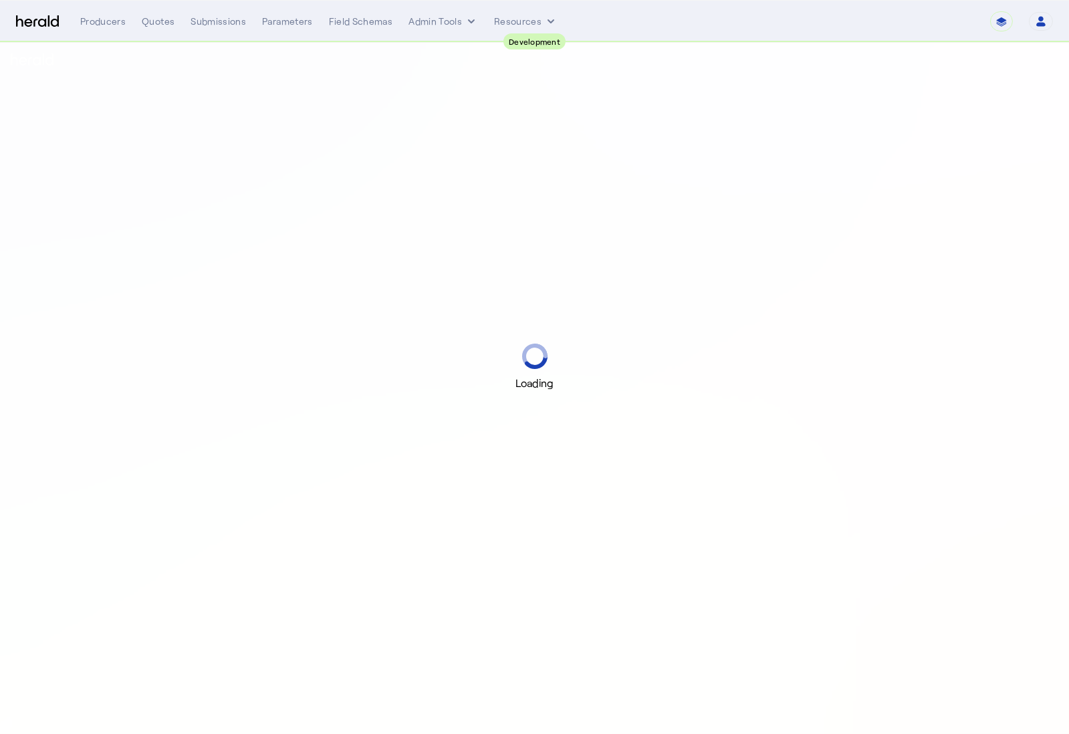
select select "pfm_2v8p_herald_api"
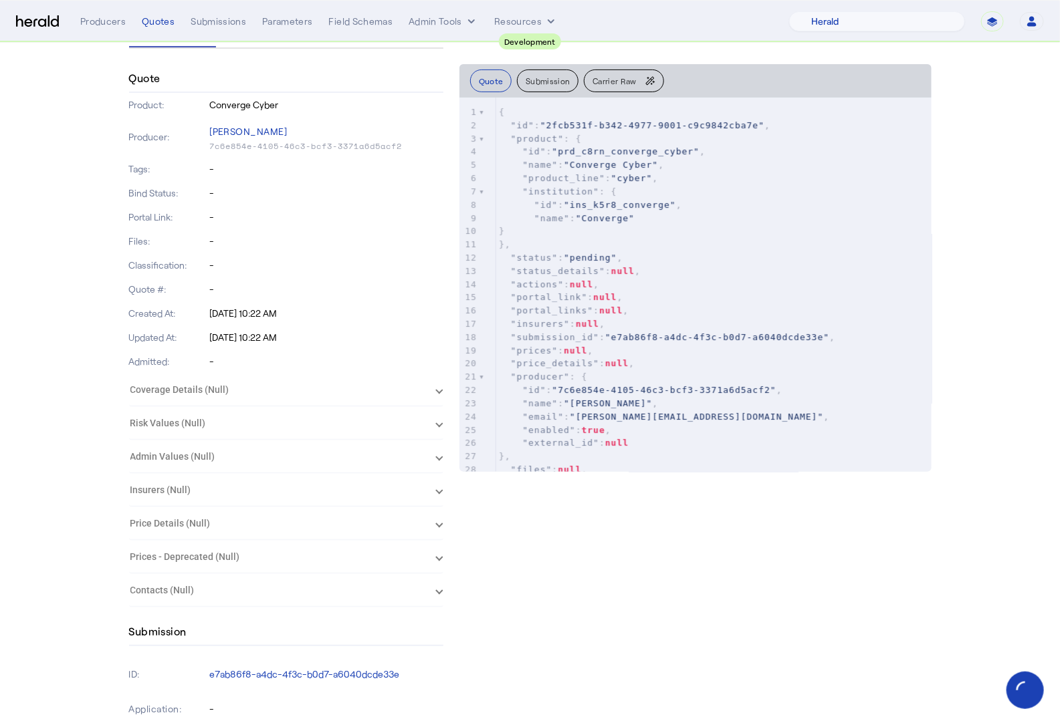
scroll to position [207, 0]
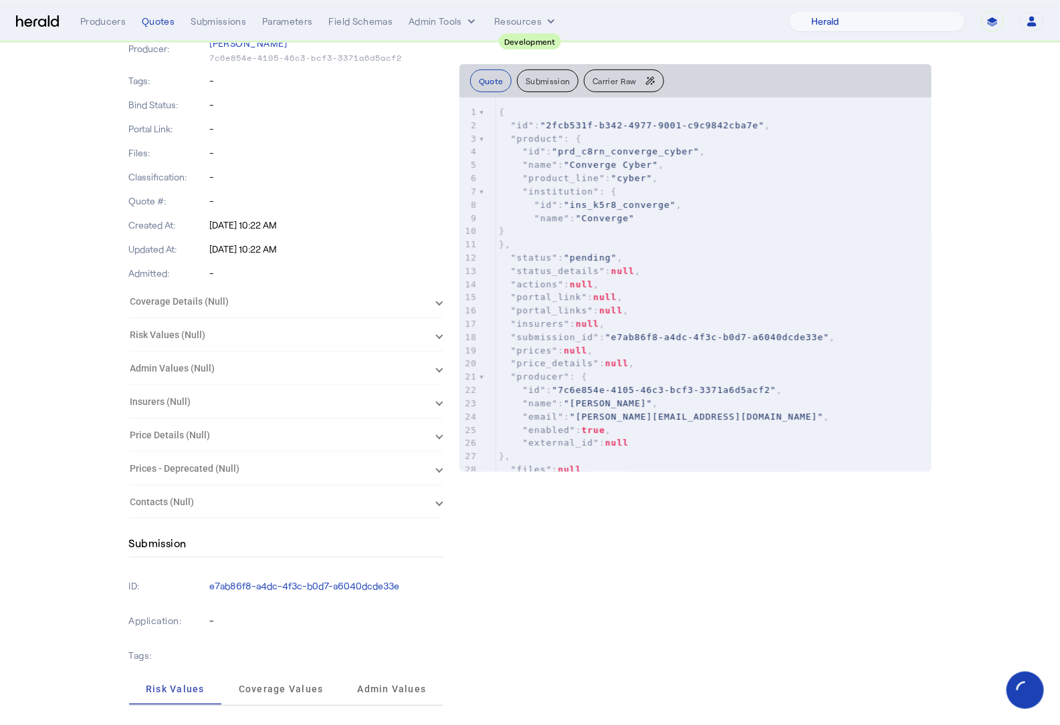
click at [249, 511] on herald-expansion-panel "Contacts (Null) Null" at bounding box center [286, 502] width 314 height 33
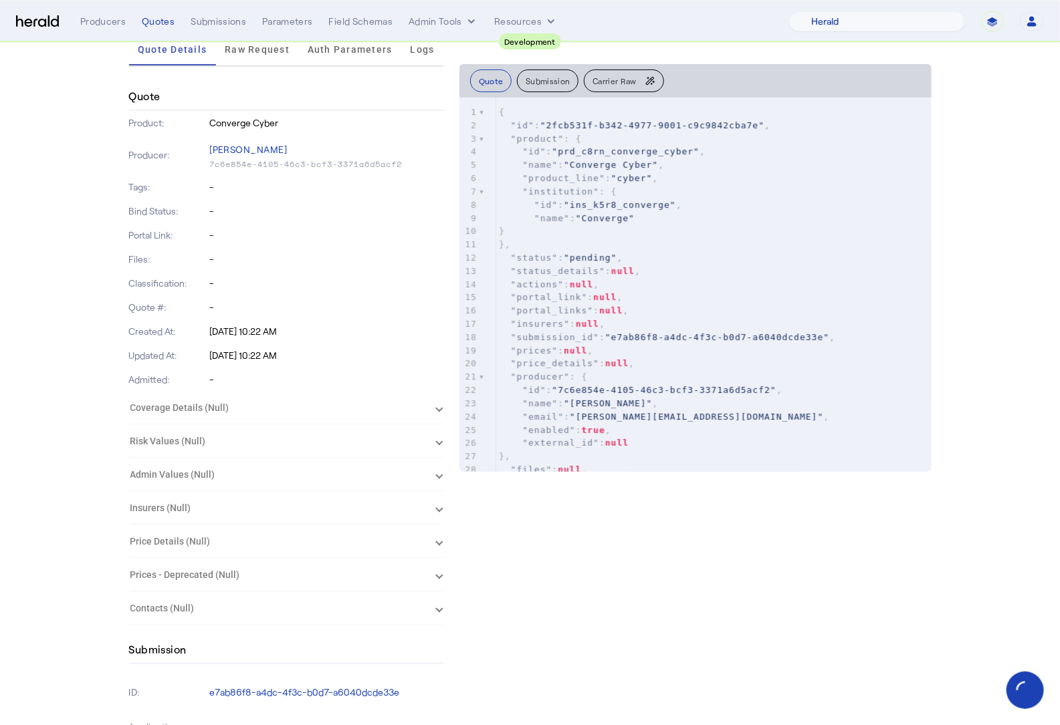
scroll to position [0, 0]
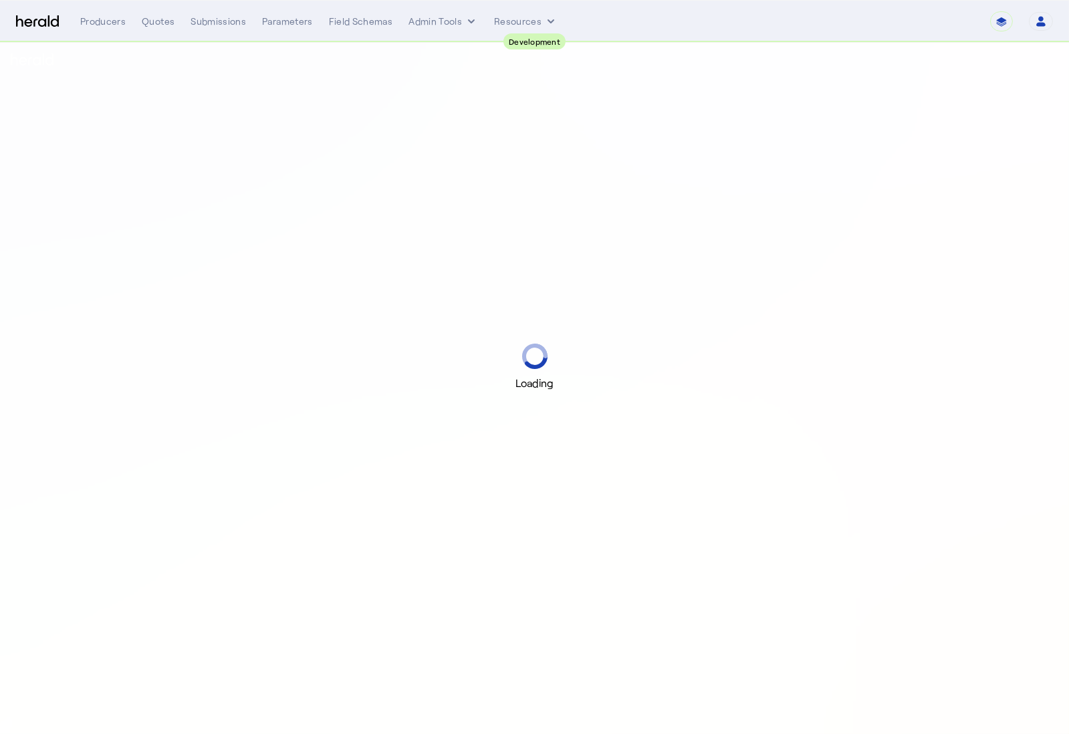
select select "pfm_2v8p_herald_api"
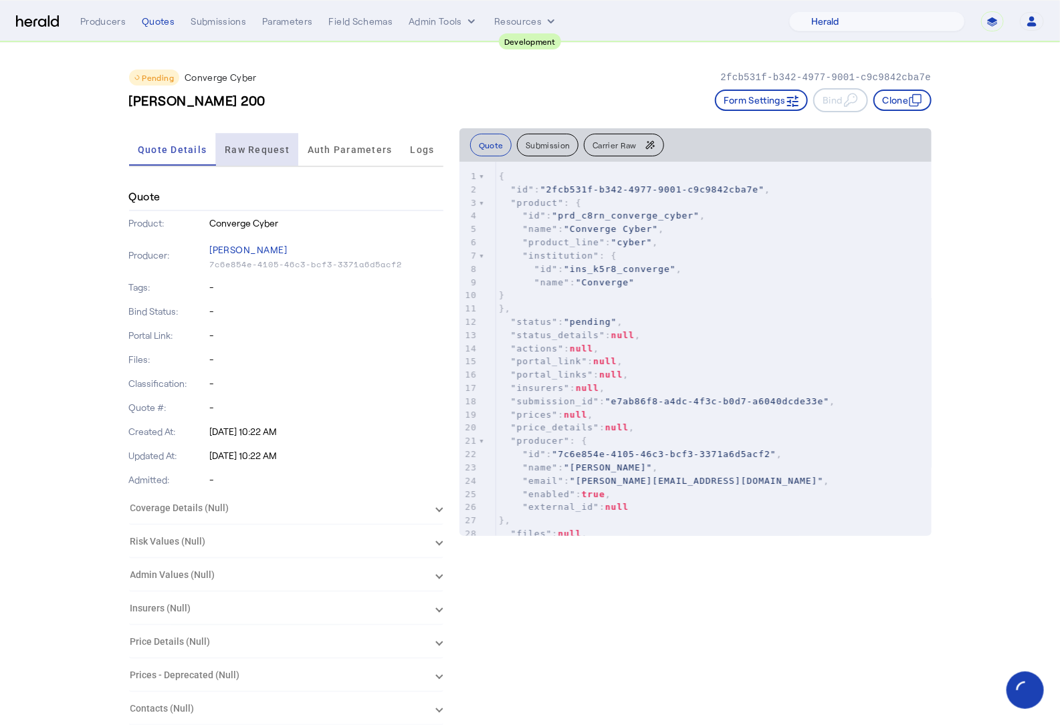
click at [257, 151] on span "Raw Request" at bounding box center [257, 149] width 65 height 9
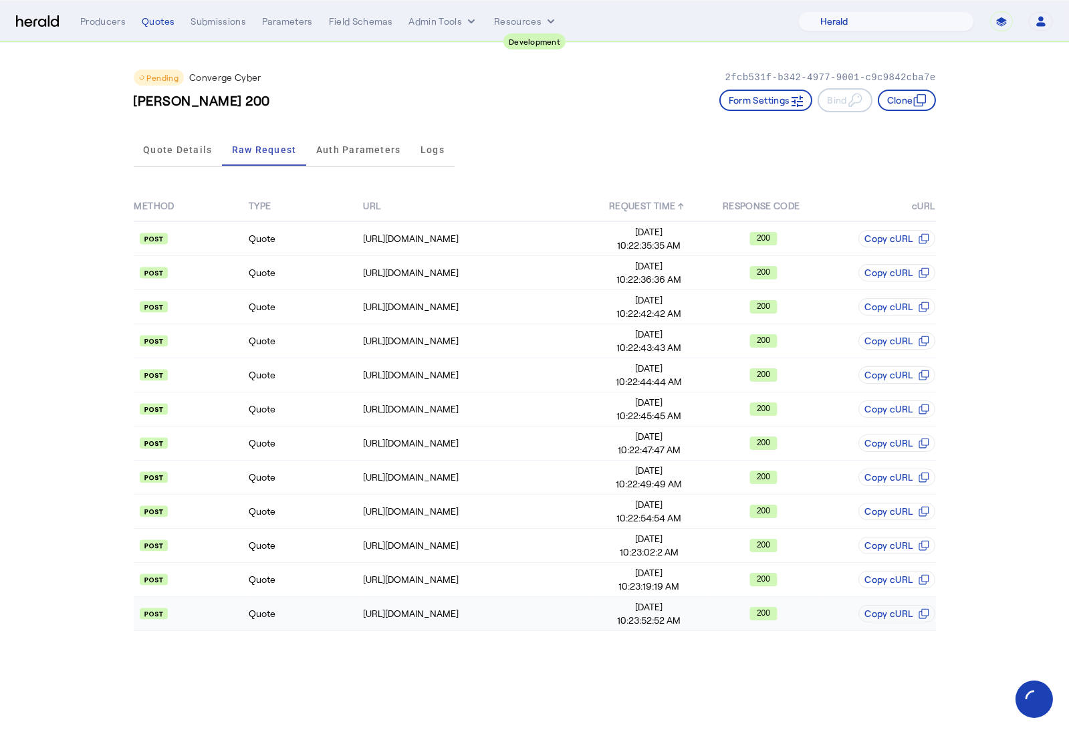
click at [318, 619] on td "Quote" at bounding box center [305, 614] width 114 height 34
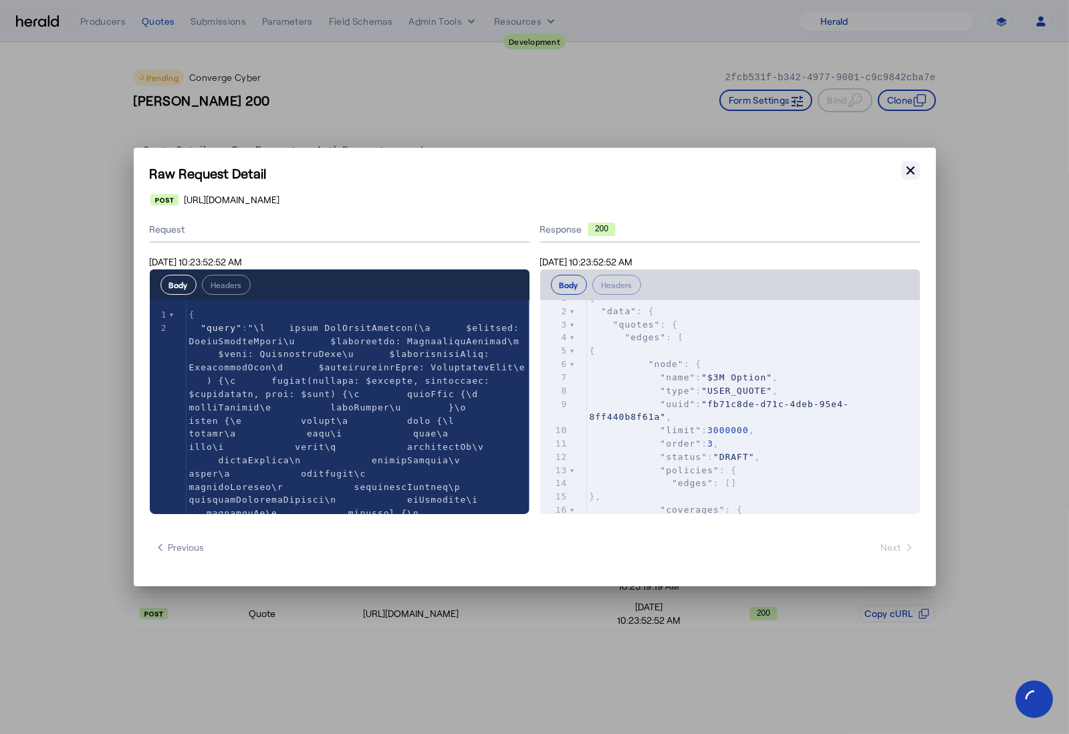
click at [910, 170] on icon "button" at bounding box center [910, 170] width 8 height 8
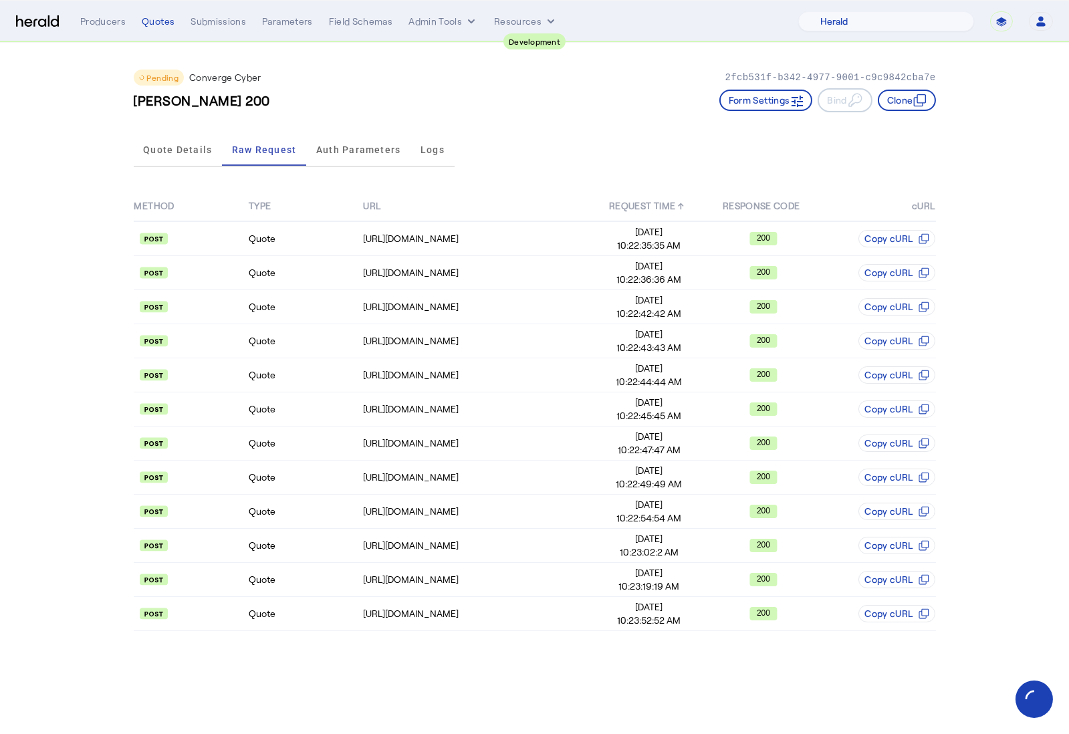
drag, startPoint x: 147, startPoint y: 151, endPoint x: 145, endPoint y: 104, distance: 47.5
click at [147, 151] on span "Quote Details" at bounding box center [177, 149] width 69 height 9
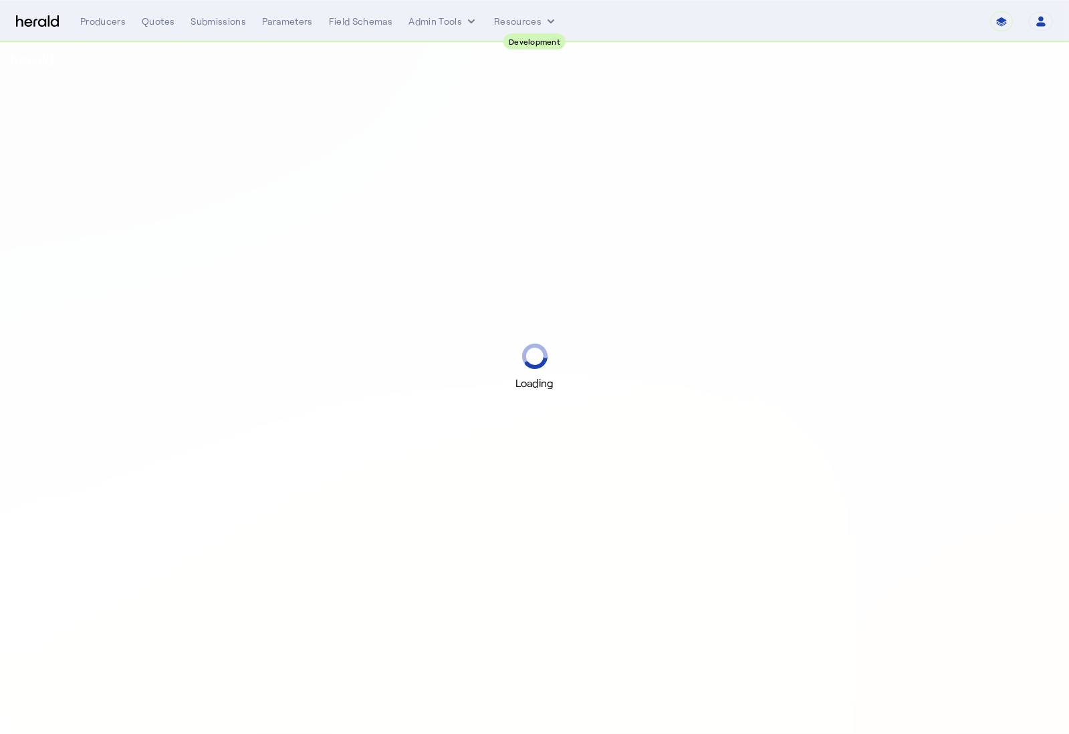
select select "pfm_2v8p_herald_api"
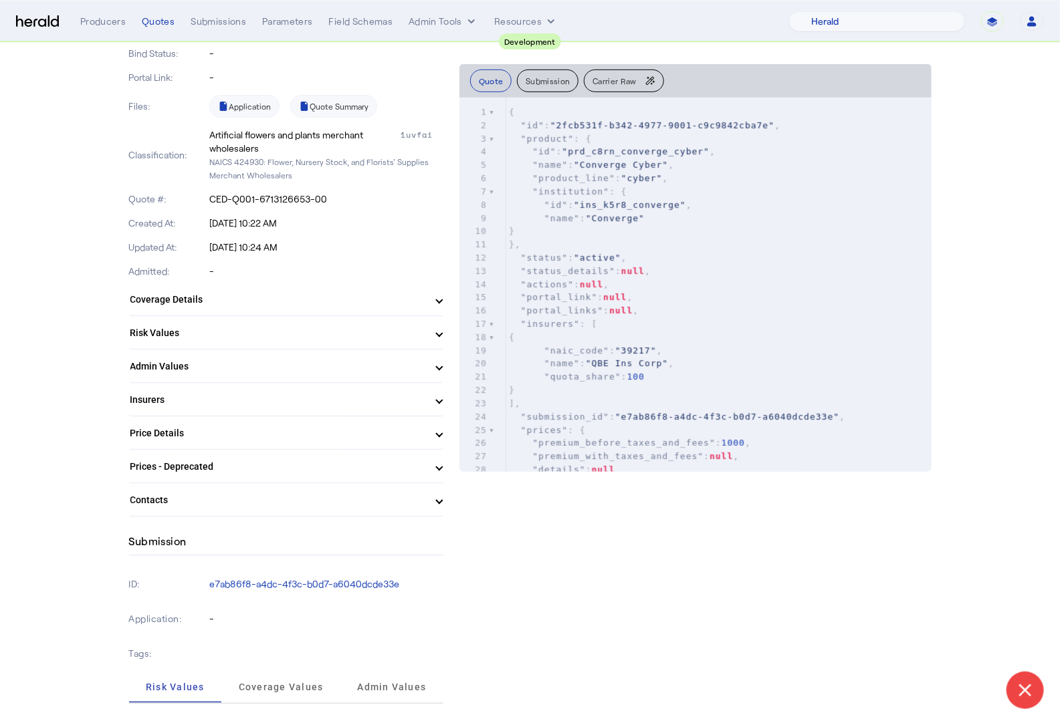
click at [189, 507] on mat-expansion-panel-header "Contacts" at bounding box center [286, 500] width 314 height 32
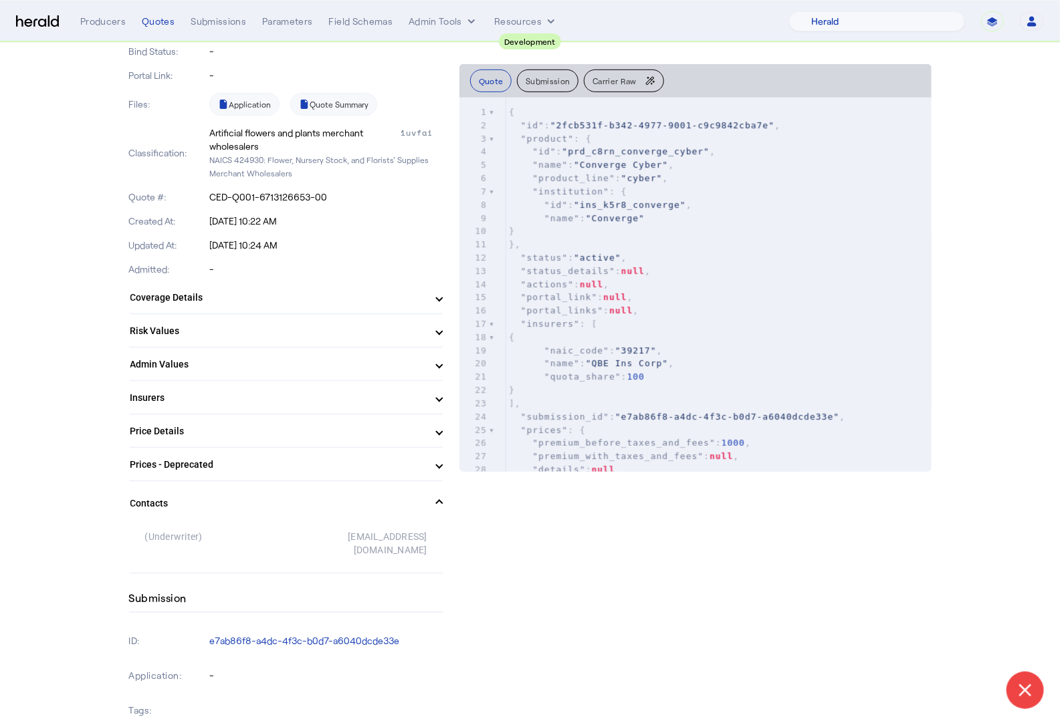
scroll to position [261, 0]
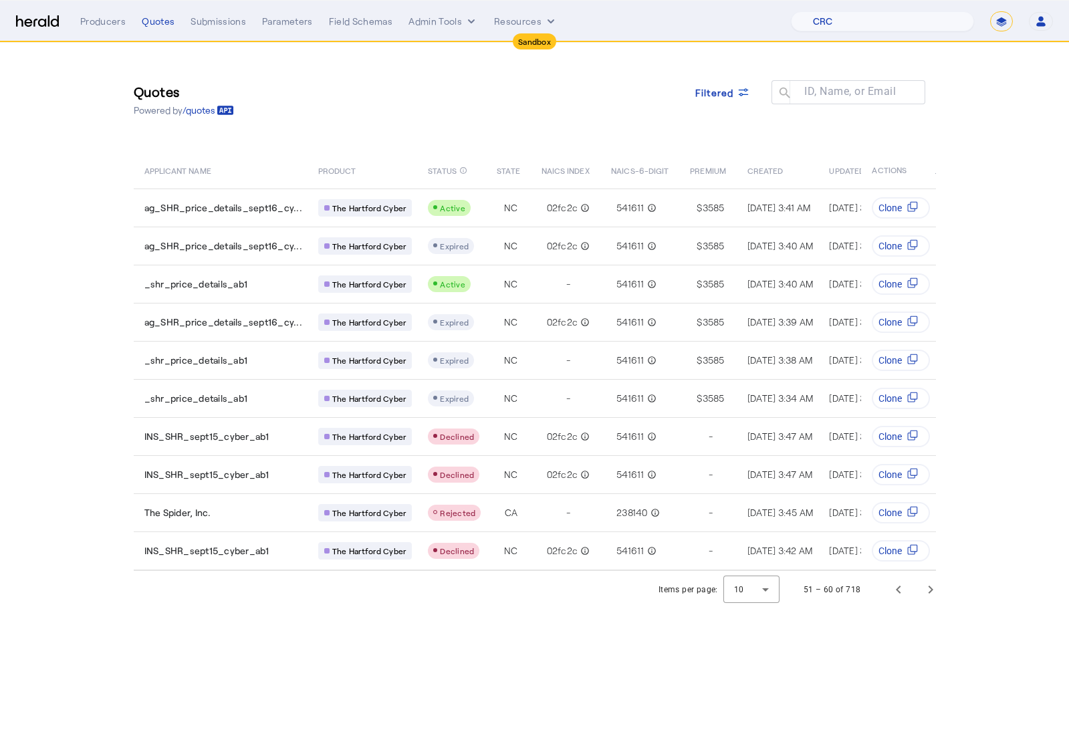
select select "pfm_h3db_crc"
select select "*******"
